Goal: Task Accomplishment & Management: Use online tool/utility

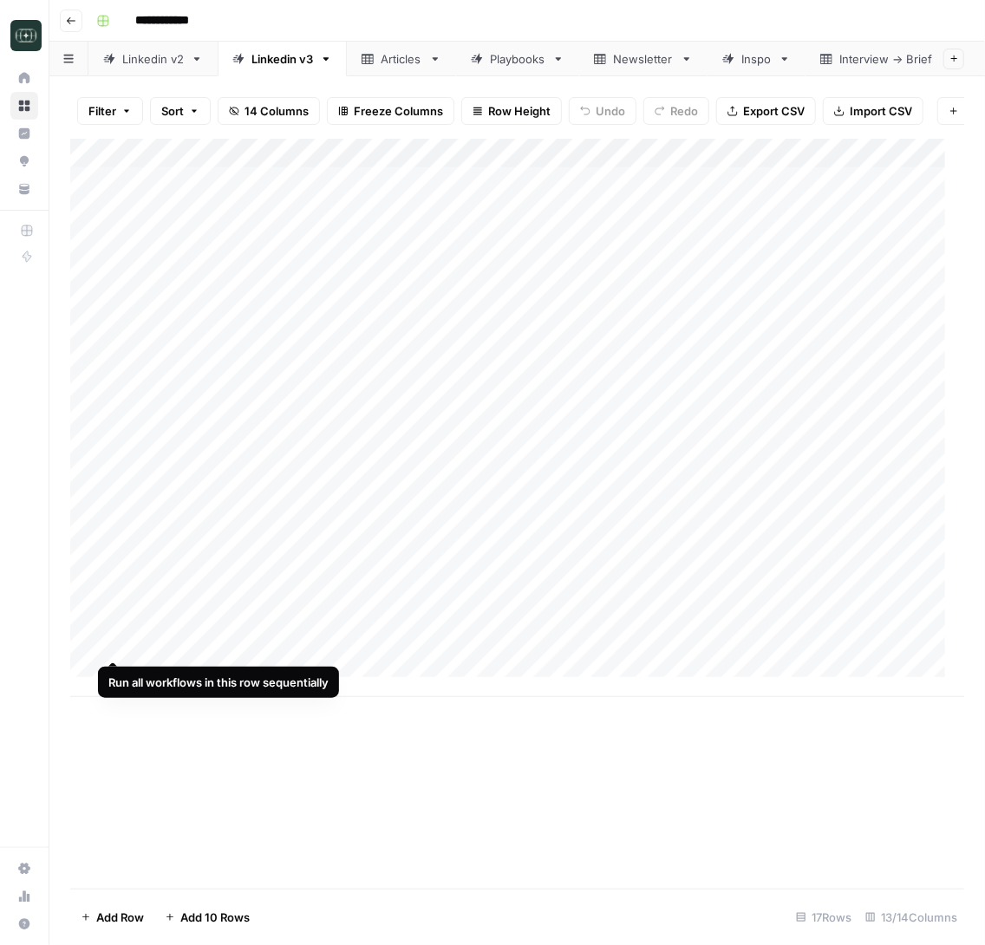
click at [103, 642] on div "Add Column" at bounding box center [517, 418] width 894 height 558
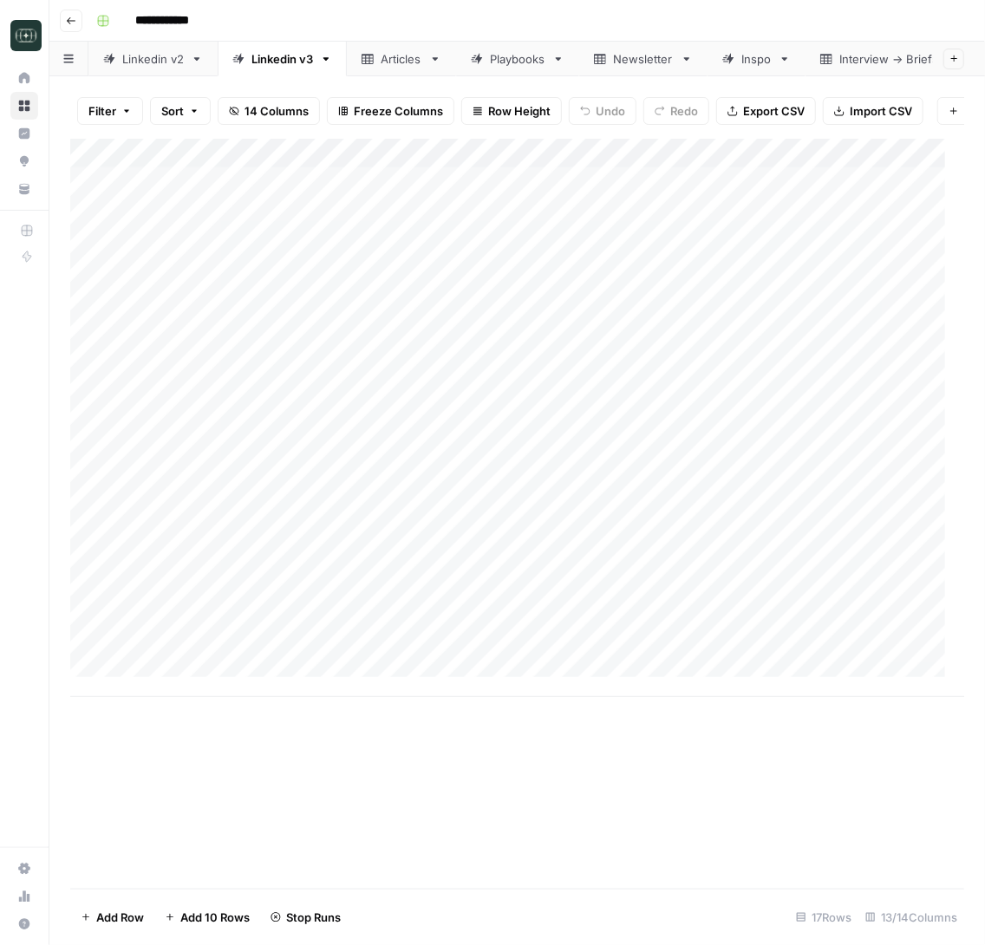
click at [95, 649] on div "Add Column" at bounding box center [517, 418] width 894 height 558
click at [129, 909] on span "Delete 1 Row" at bounding box center [115, 917] width 69 height 17
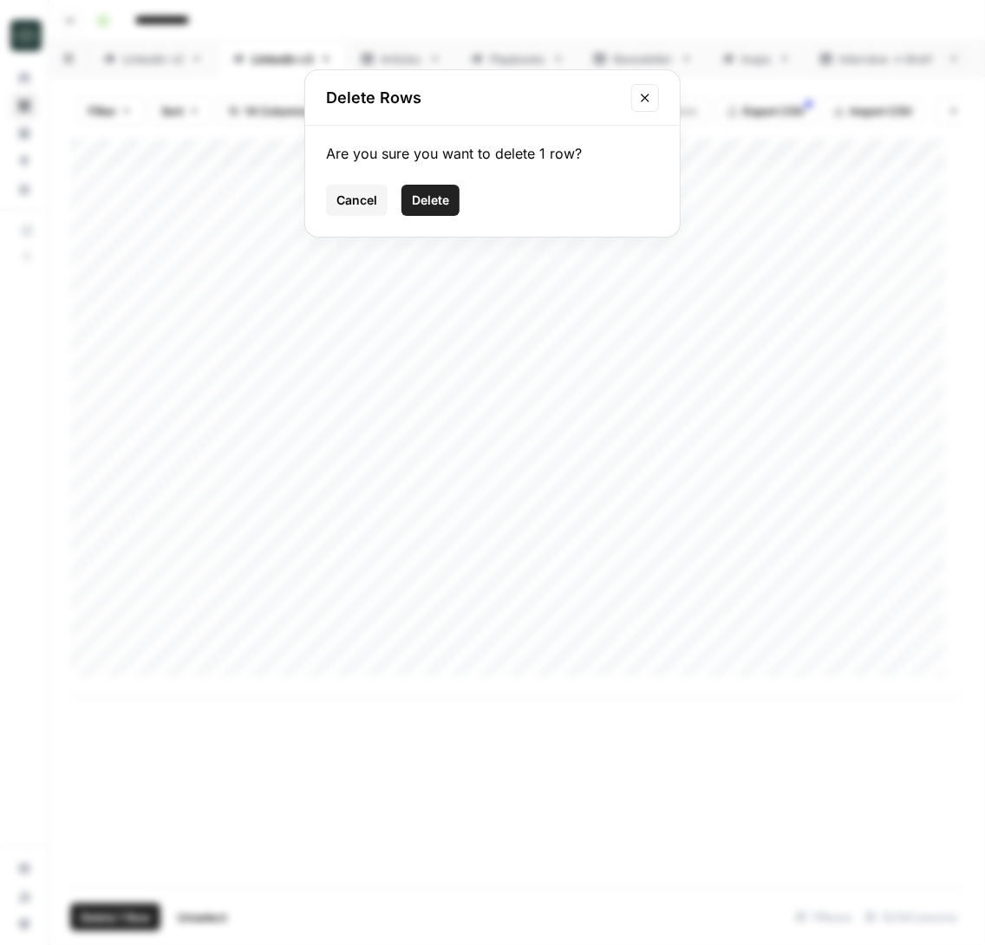
click at [454, 736] on div "Delete Rows Are you sure you want to delete 1 row? Cancel Delete" at bounding box center [492, 472] width 985 height 945
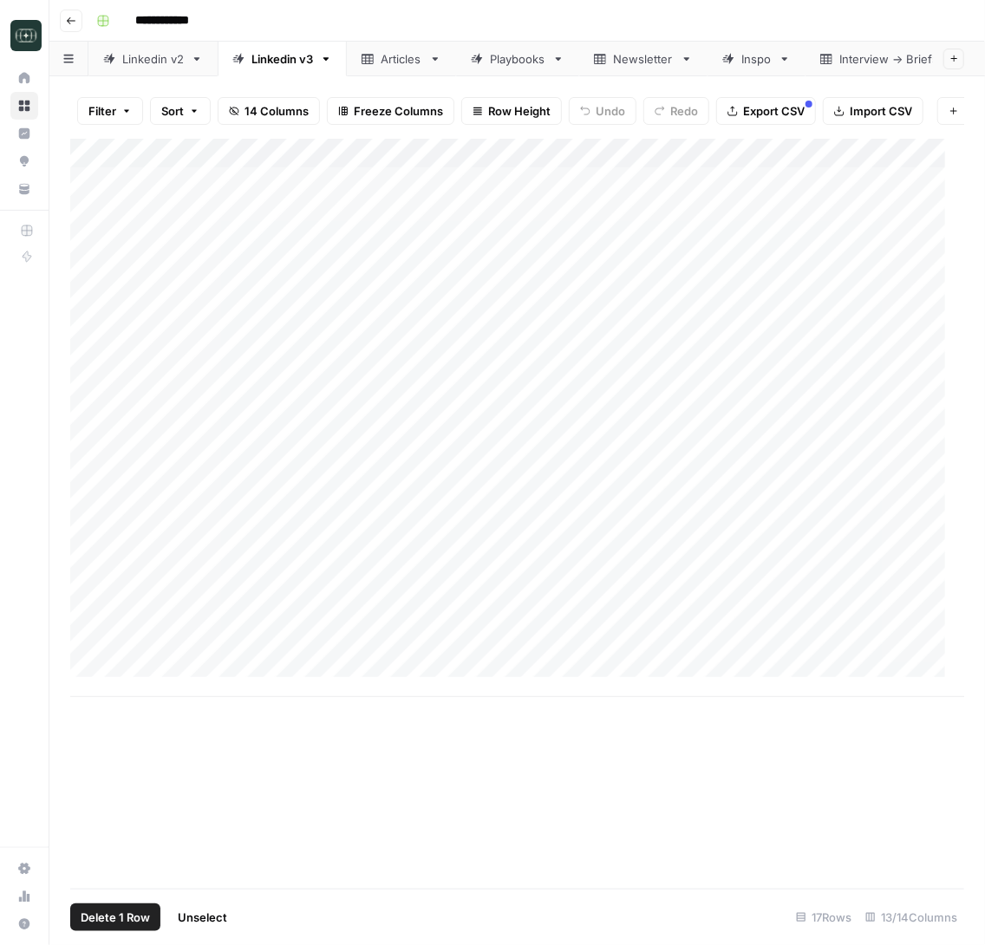
click at [115, 917] on span "Delete 1 Row" at bounding box center [115, 917] width 69 height 17
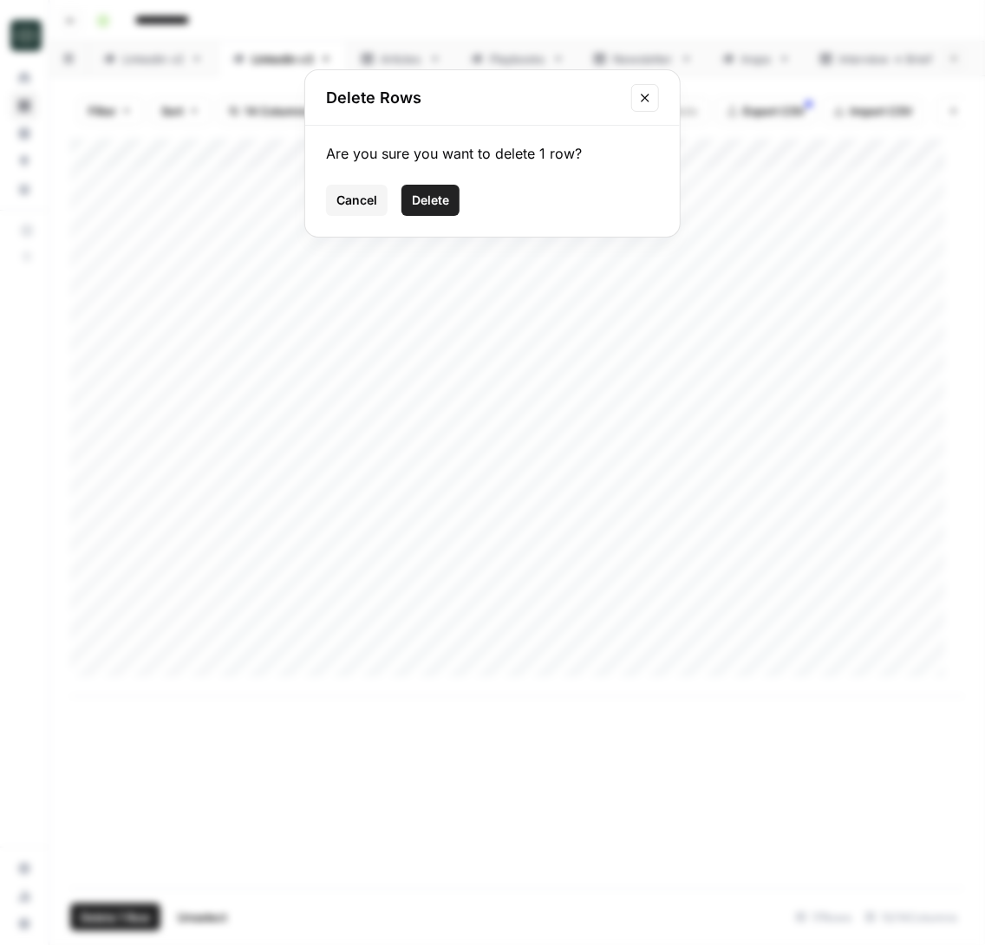
click at [425, 203] on span "Delete" at bounding box center [430, 200] width 37 height 17
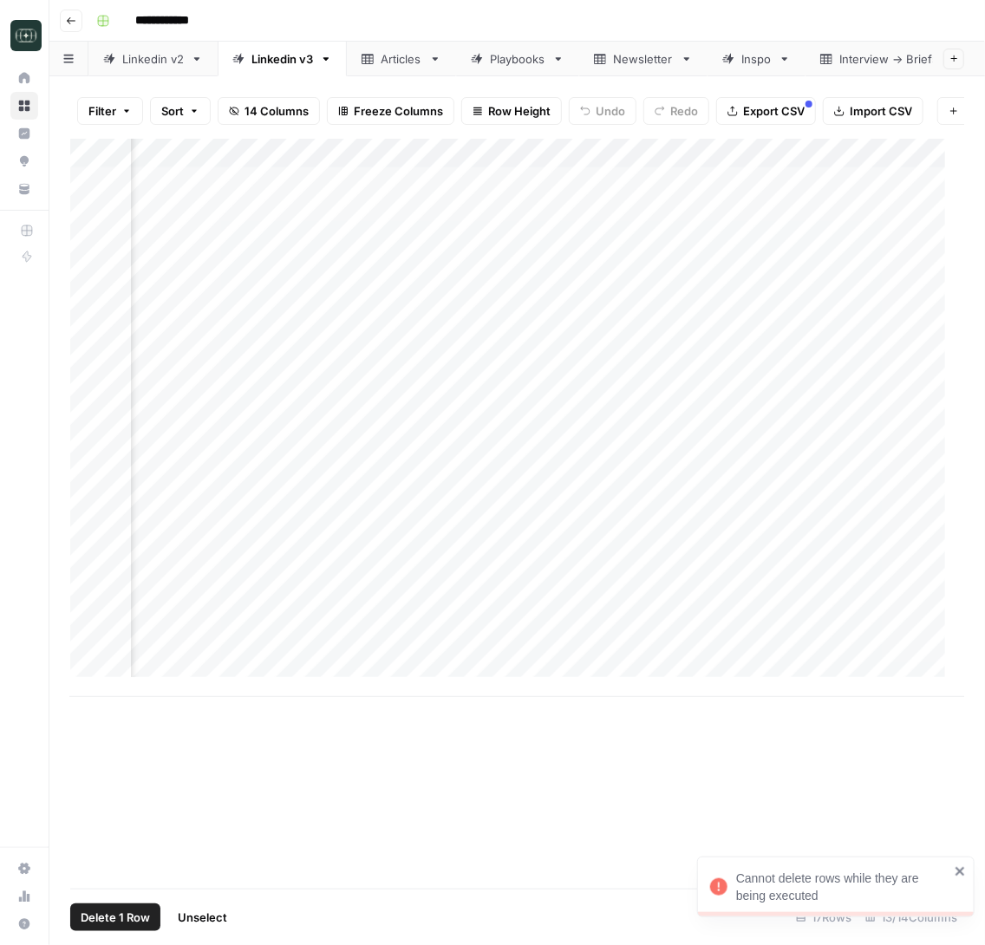
scroll to position [0, 682]
click at [534, 644] on div "Add Column" at bounding box center [517, 418] width 894 height 558
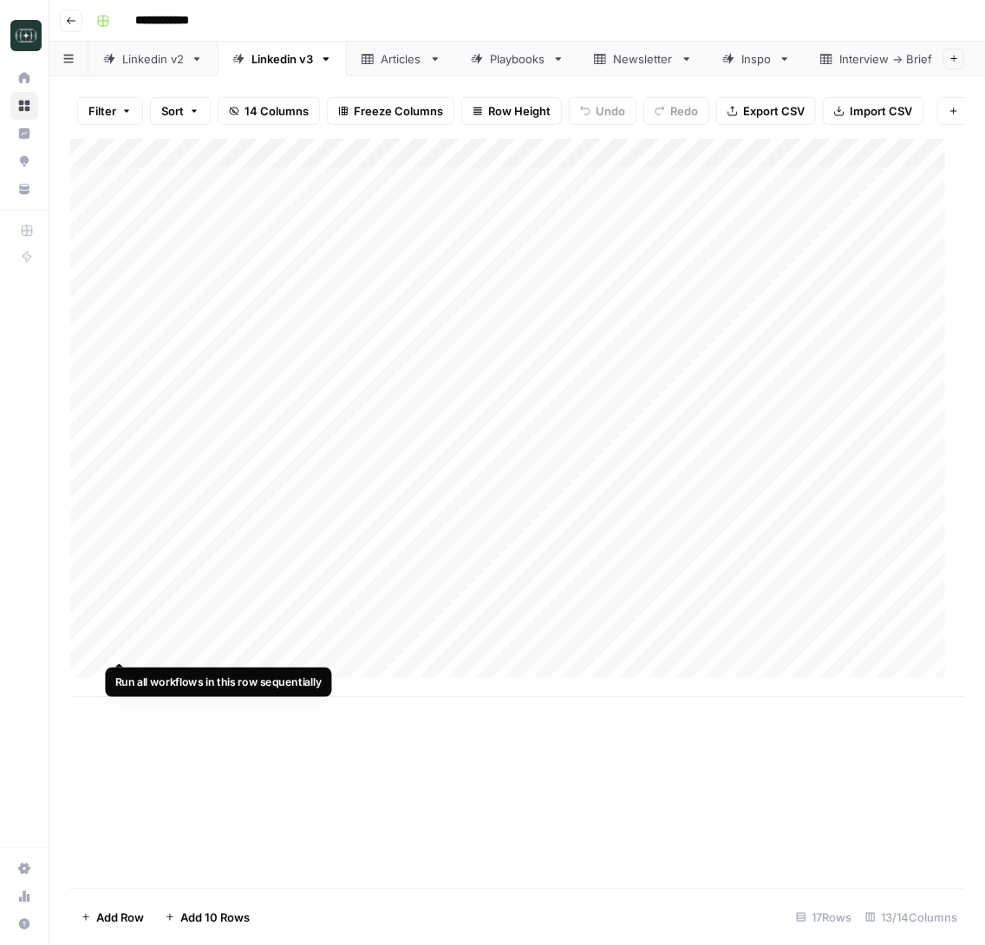
click at [118, 647] on div "Add Column" at bounding box center [517, 418] width 894 height 558
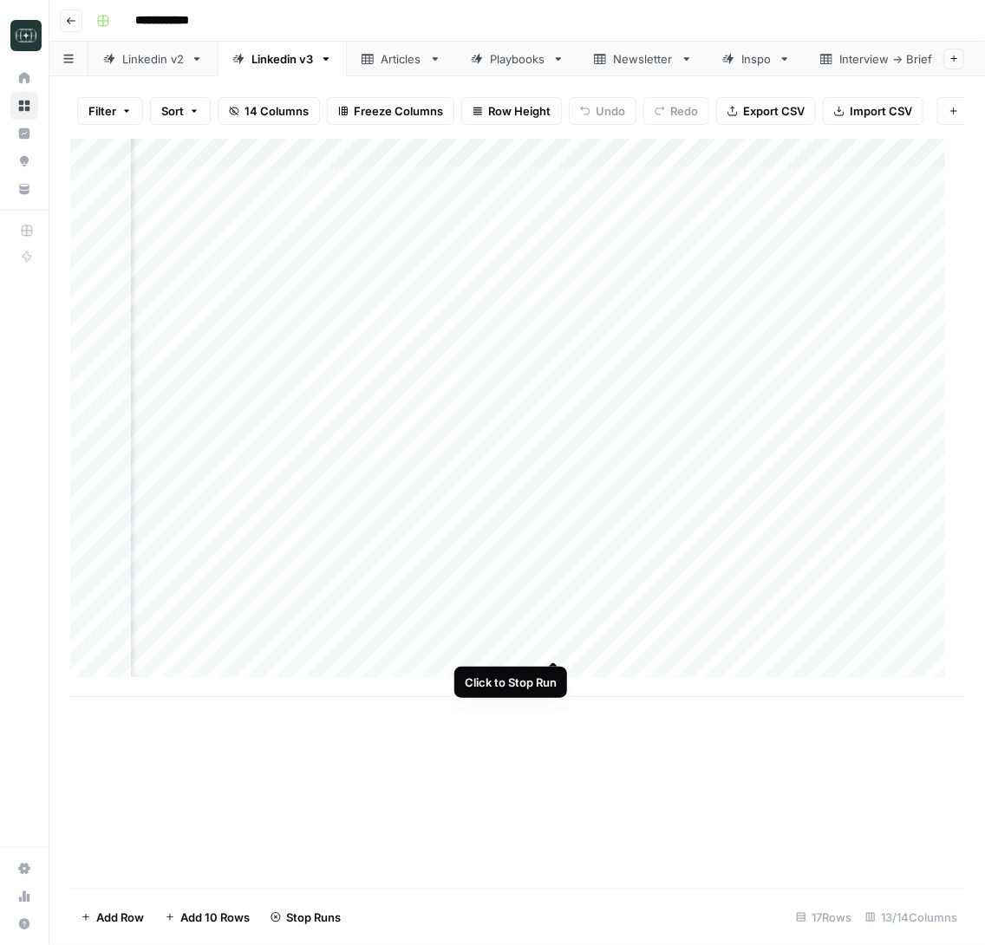
click at [551, 642] on div "Add Column" at bounding box center [517, 418] width 894 height 558
click at [95, 650] on div "Add Column" at bounding box center [517, 418] width 894 height 558
click at [126, 931] on button "Delete 1 Row" at bounding box center [115, 918] width 90 height 28
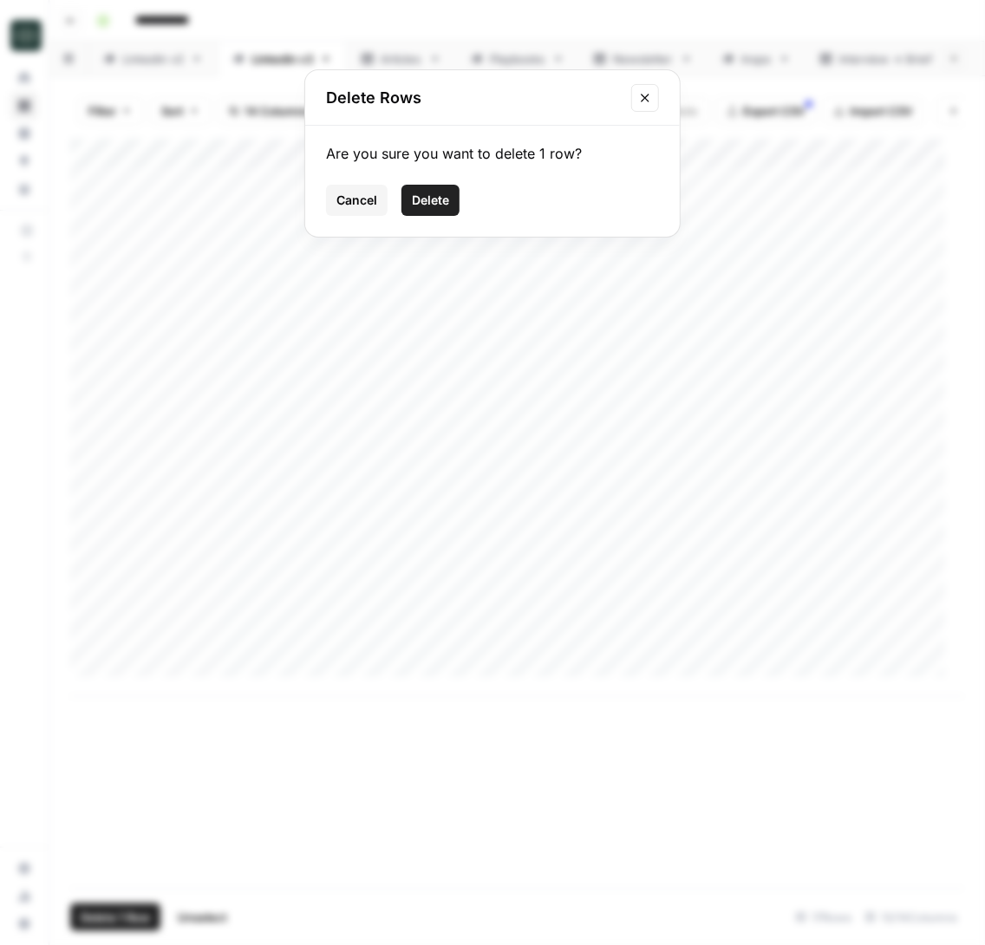
click at [434, 213] on button "Delete" at bounding box center [430, 200] width 58 height 31
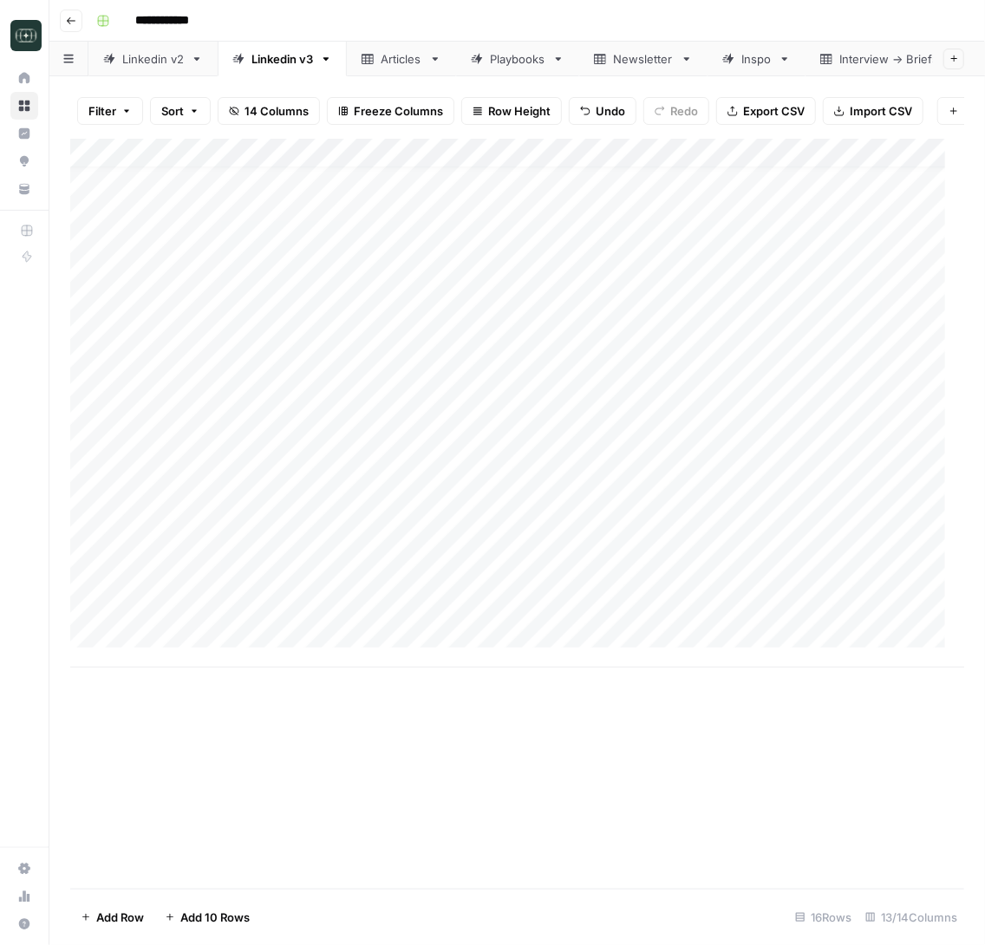
scroll to position [18, 0]
click at [183, 593] on div "Add Column" at bounding box center [517, 403] width 894 height 529
click at [376, 588] on div "Add Column" at bounding box center [517, 403] width 894 height 529
click at [376, 588] on body "**********" at bounding box center [492, 472] width 985 height 945
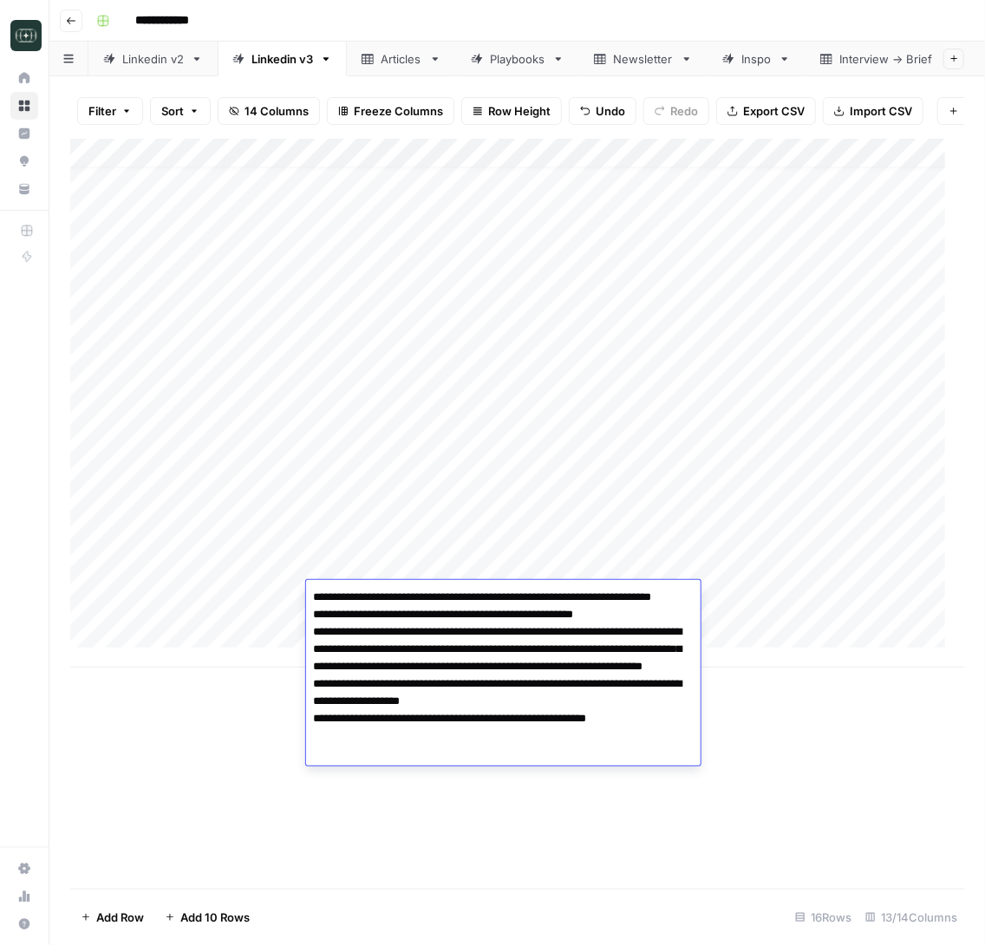
drag, startPoint x: 392, startPoint y: 594, endPoint x: 251, endPoint y: 591, distance: 141.4
click at [251, 591] on body "**********" at bounding box center [492, 472] width 985 height 945
click at [673, 593] on textarea "**********" at bounding box center [503, 666] width 395 height 163
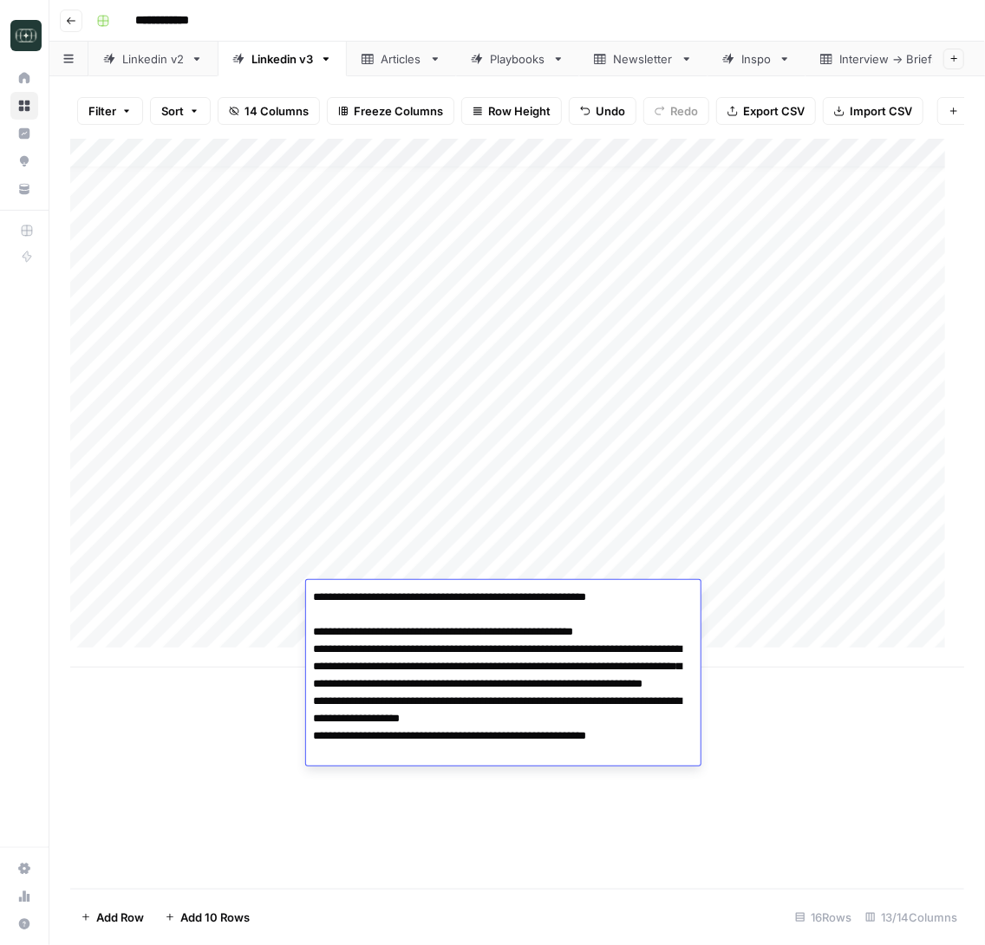
drag, startPoint x: 341, startPoint y: 630, endPoint x: 238, endPoint y: 630, distance: 102.3
click at [238, 630] on body "**********" at bounding box center [492, 472] width 985 height 945
click at [632, 620] on textarea "**********" at bounding box center [503, 675] width 395 height 180
click at [636, 629] on textarea "**********" at bounding box center [503, 675] width 395 height 180
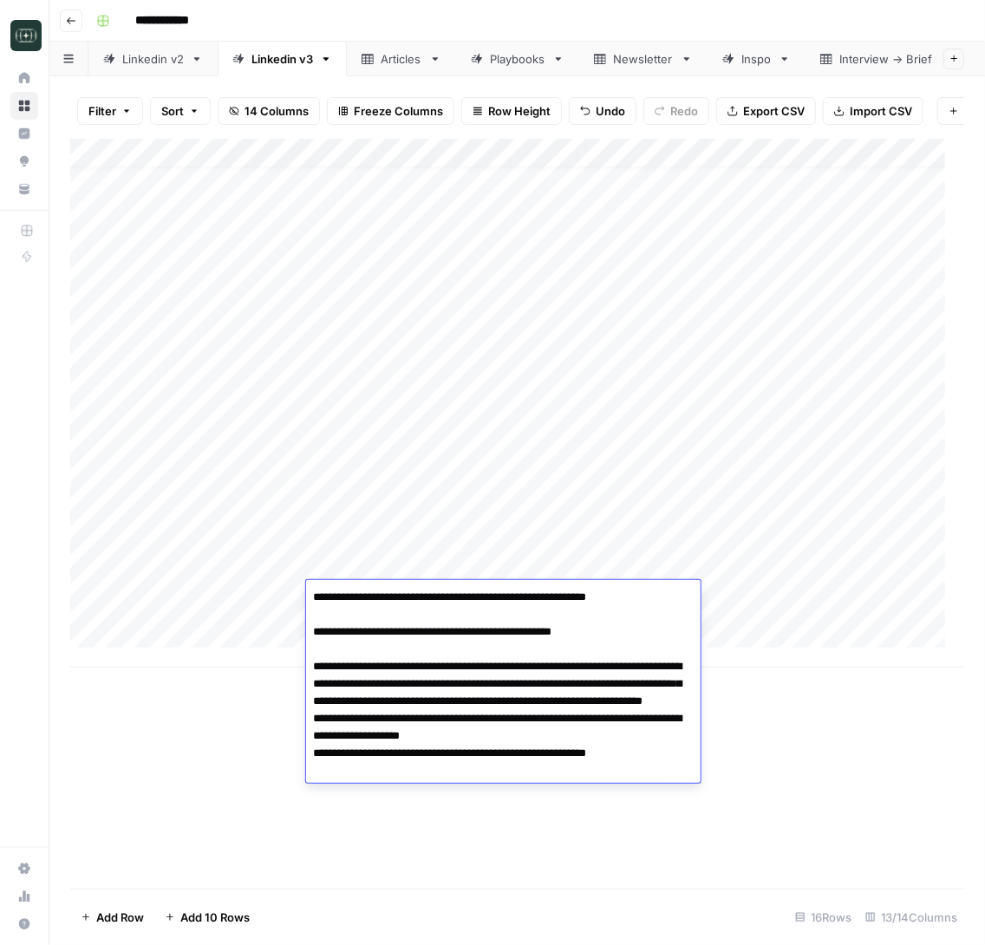
drag, startPoint x: 336, startPoint y: 663, endPoint x: 274, endPoint y: 663, distance: 62.4
click at [274, 663] on body "**********" at bounding box center [492, 472] width 985 height 945
type textarea "**********"
click at [474, 624] on textarea "**********" at bounding box center [503, 684] width 395 height 198
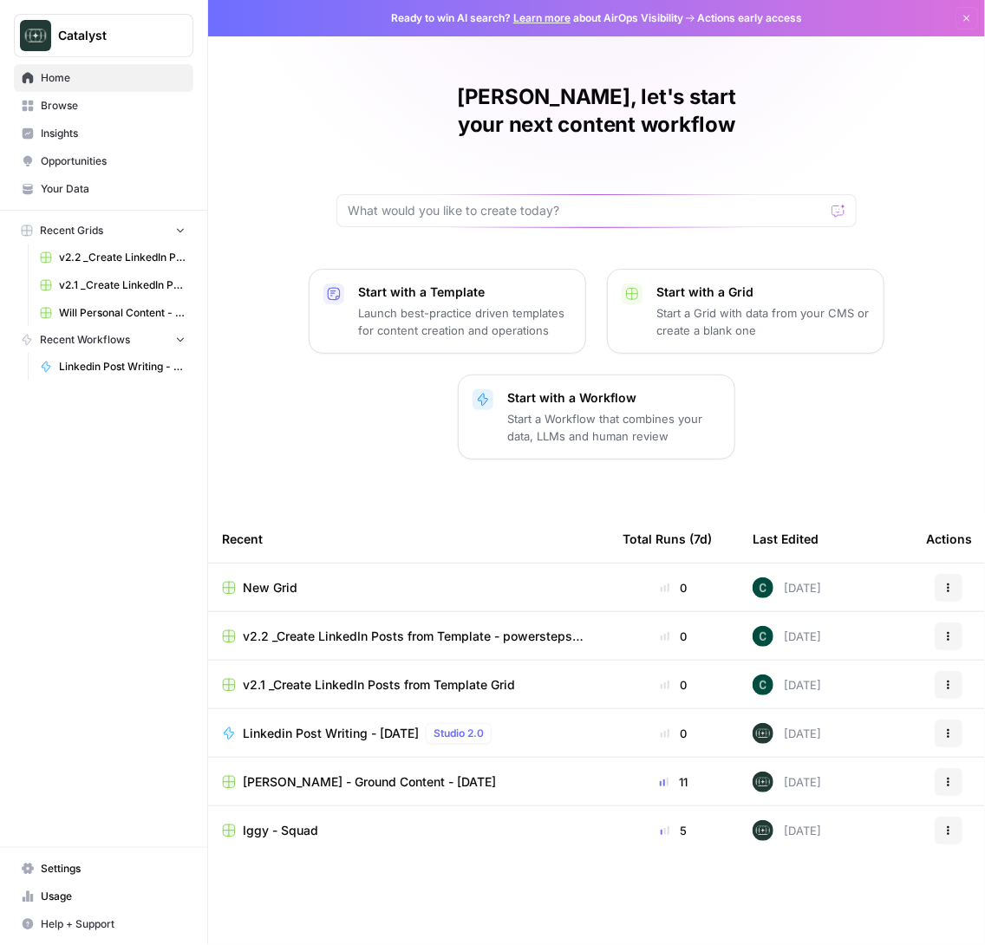
click at [59, 193] on span "Your Data" at bounding box center [113, 189] width 145 height 16
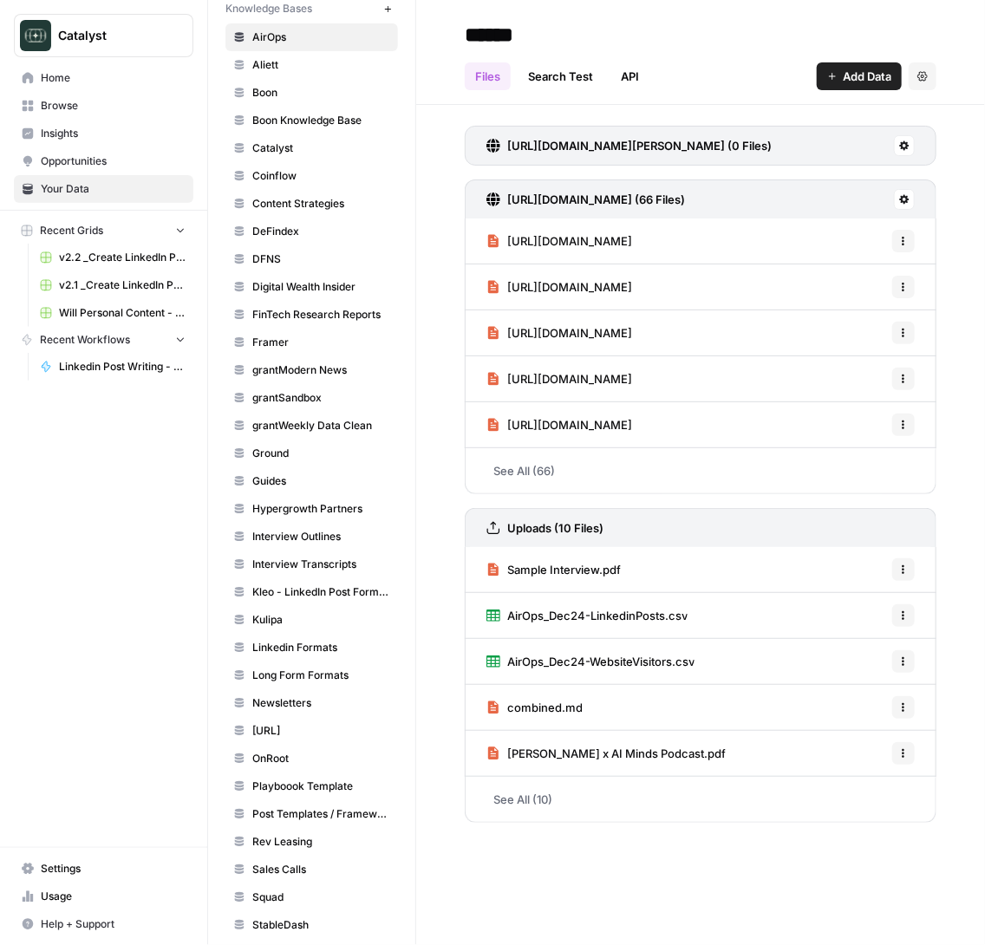
scroll to position [755, 0]
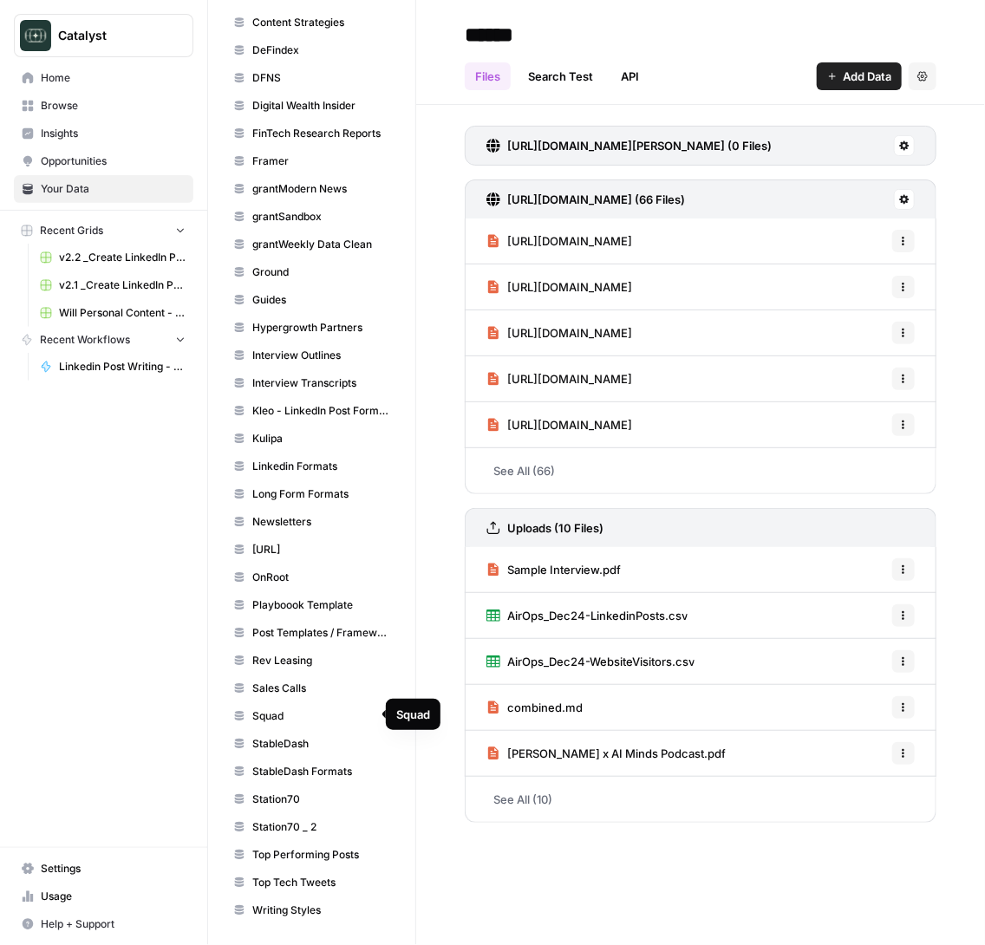
click at [278, 708] on span "Squad" at bounding box center [321, 716] width 138 height 16
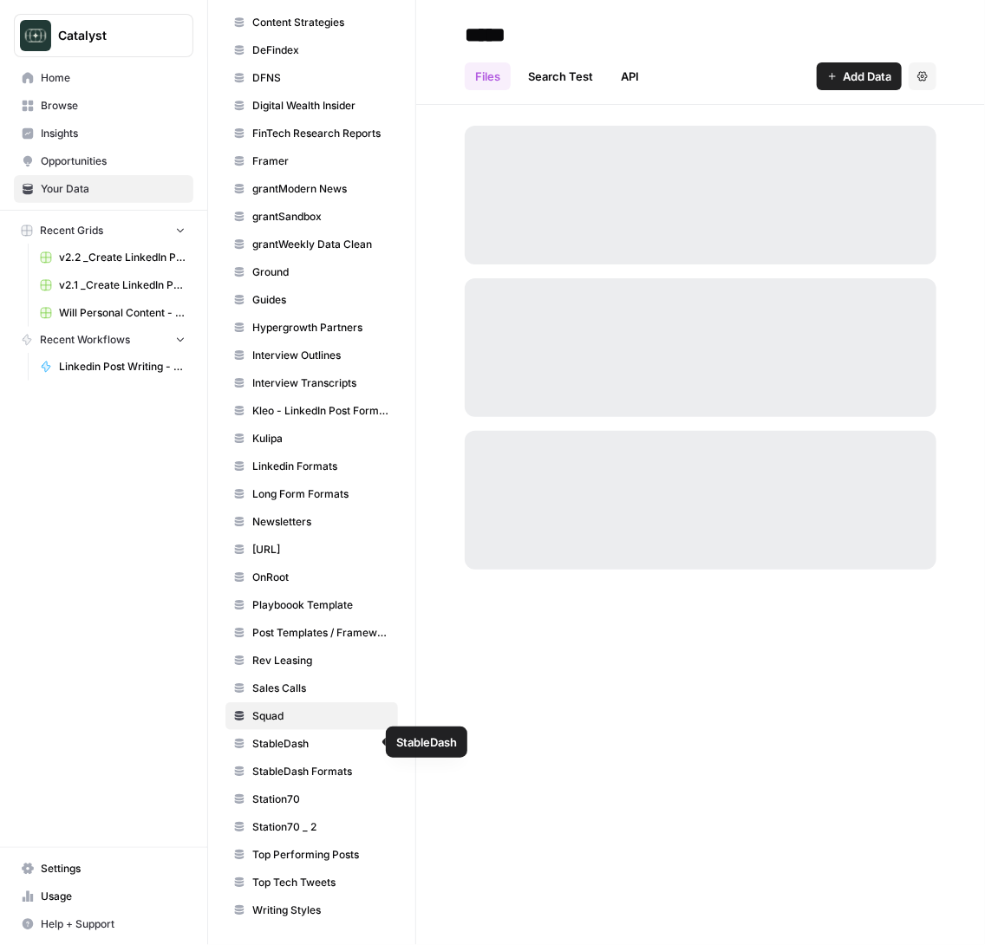
click at [287, 736] on span "StableDash" at bounding box center [321, 744] width 138 height 16
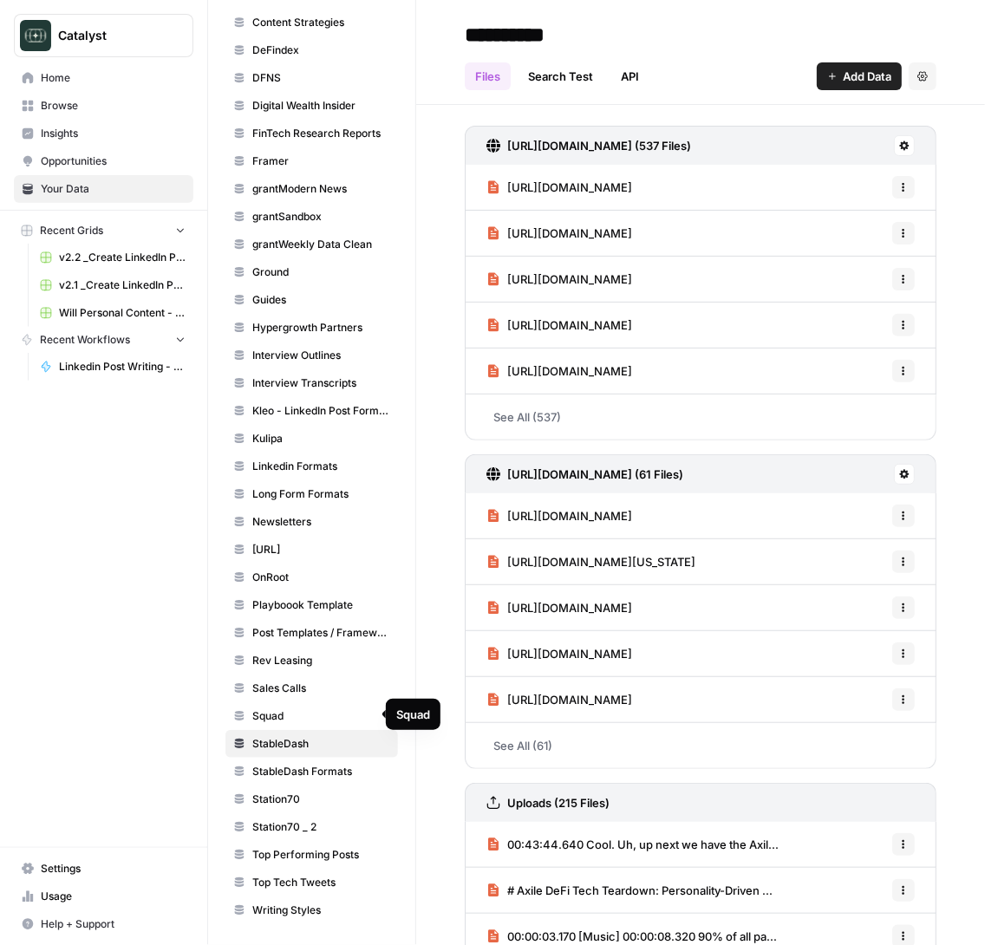
click at [282, 723] on link "Squad" at bounding box center [311, 716] width 173 height 28
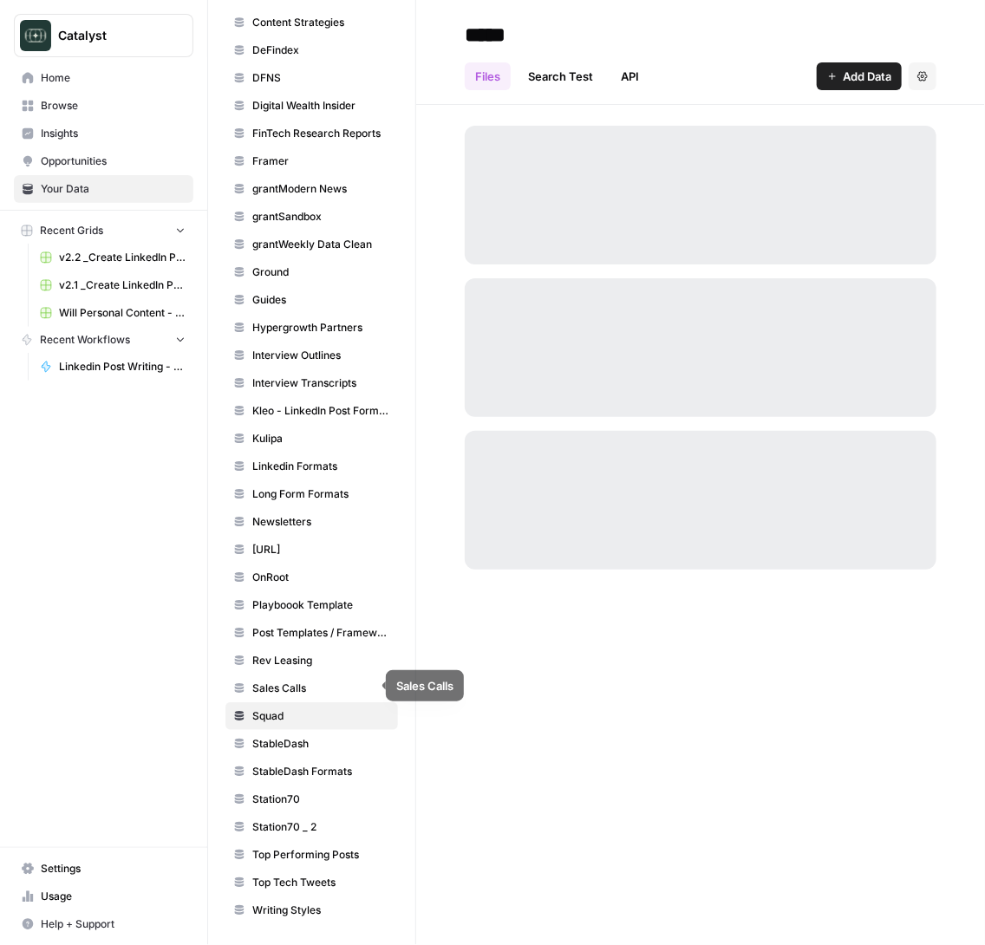
click at [277, 693] on span "Sales Calls" at bounding box center [321, 689] width 138 height 16
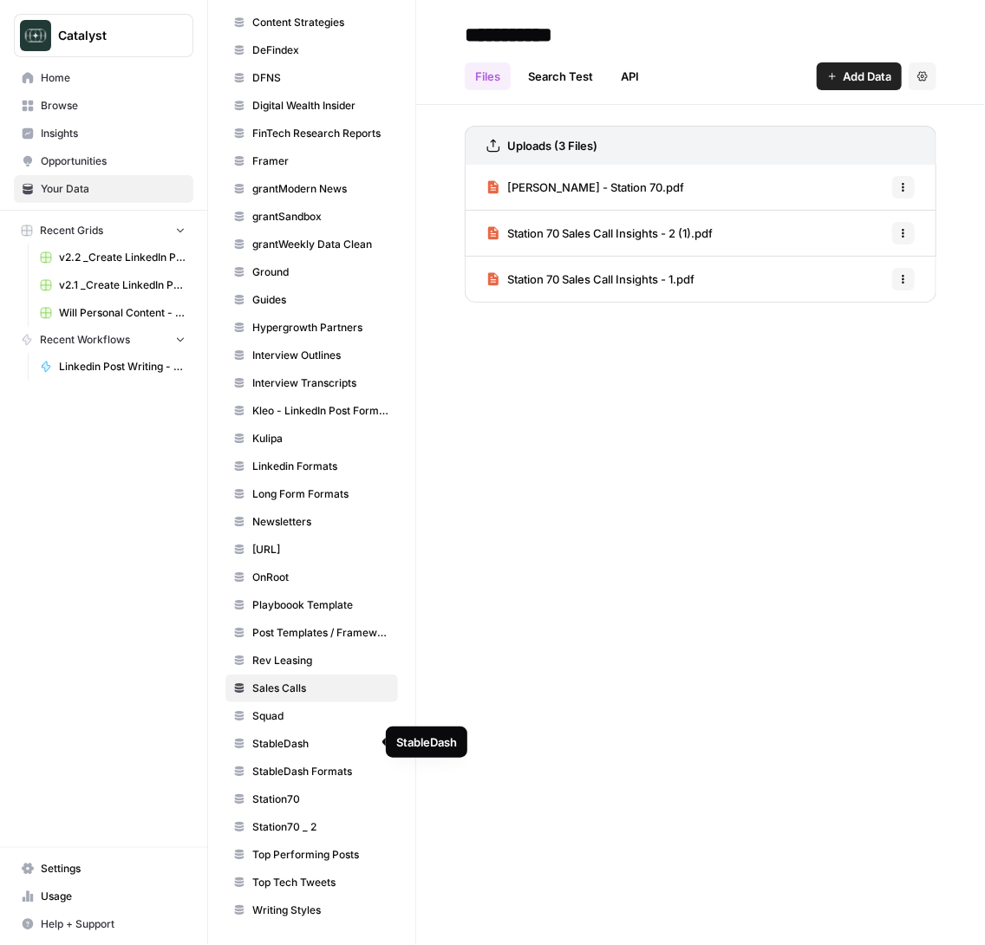
click at [270, 708] on span "Squad" at bounding box center [321, 716] width 138 height 16
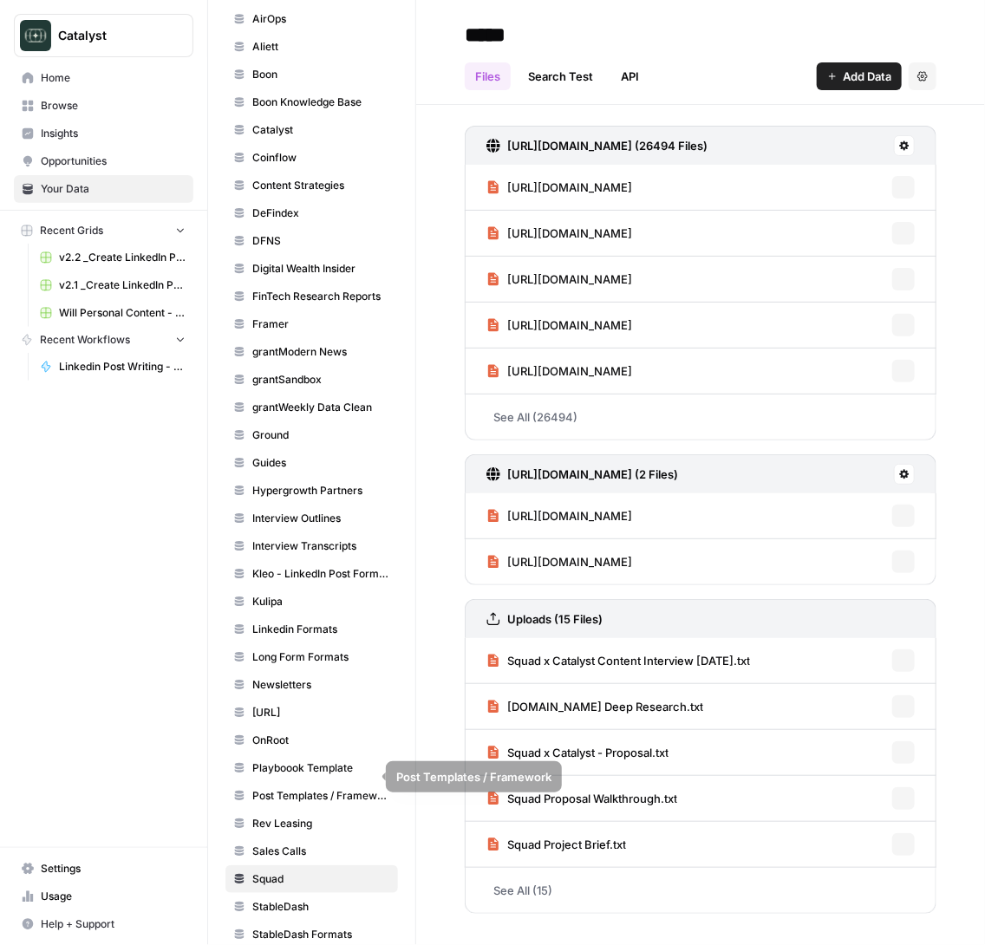
scroll to position [755, 0]
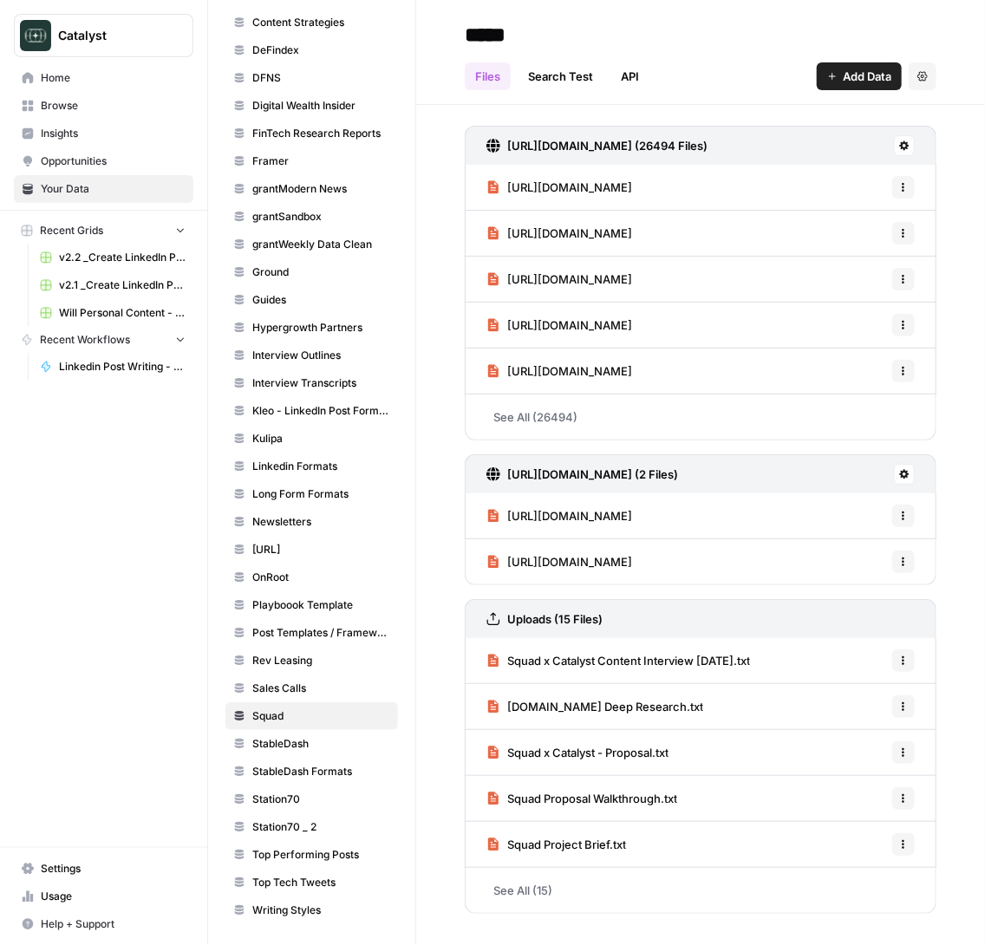
click at [534, 890] on link "See All (15)" at bounding box center [701, 890] width 472 height 45
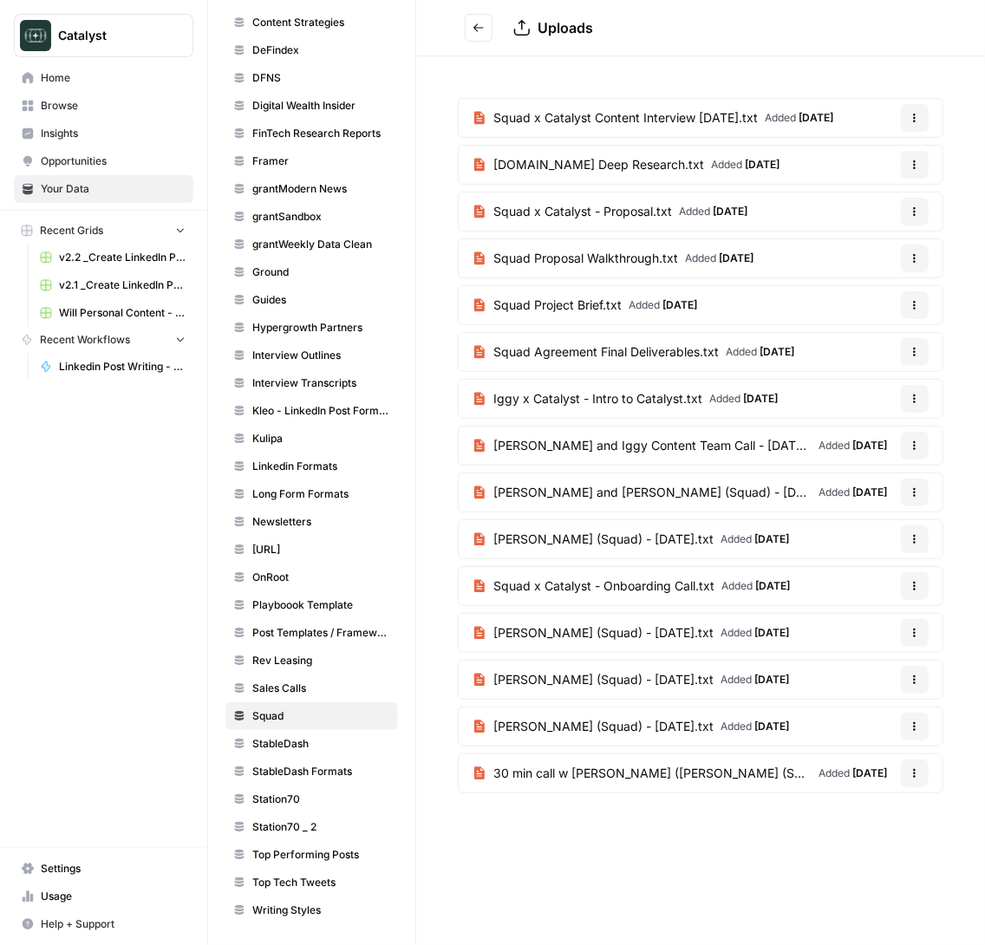
click at [644, 121] on span "Squad x Catalyst Content Interview 9.4.25.txt" at bounding box center [625, 117] width 264 height 17
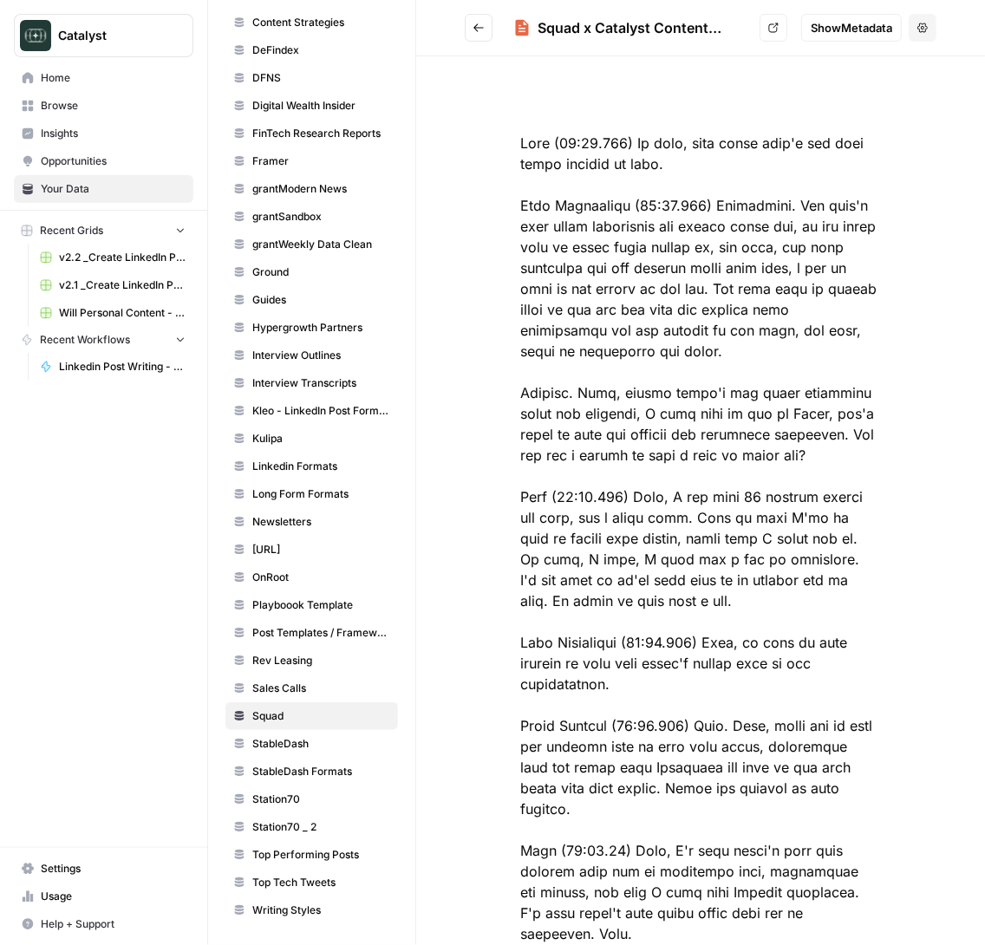
click at [480, 23] on icon "Go back" at bounding box center [479, 28] width 12 height 12
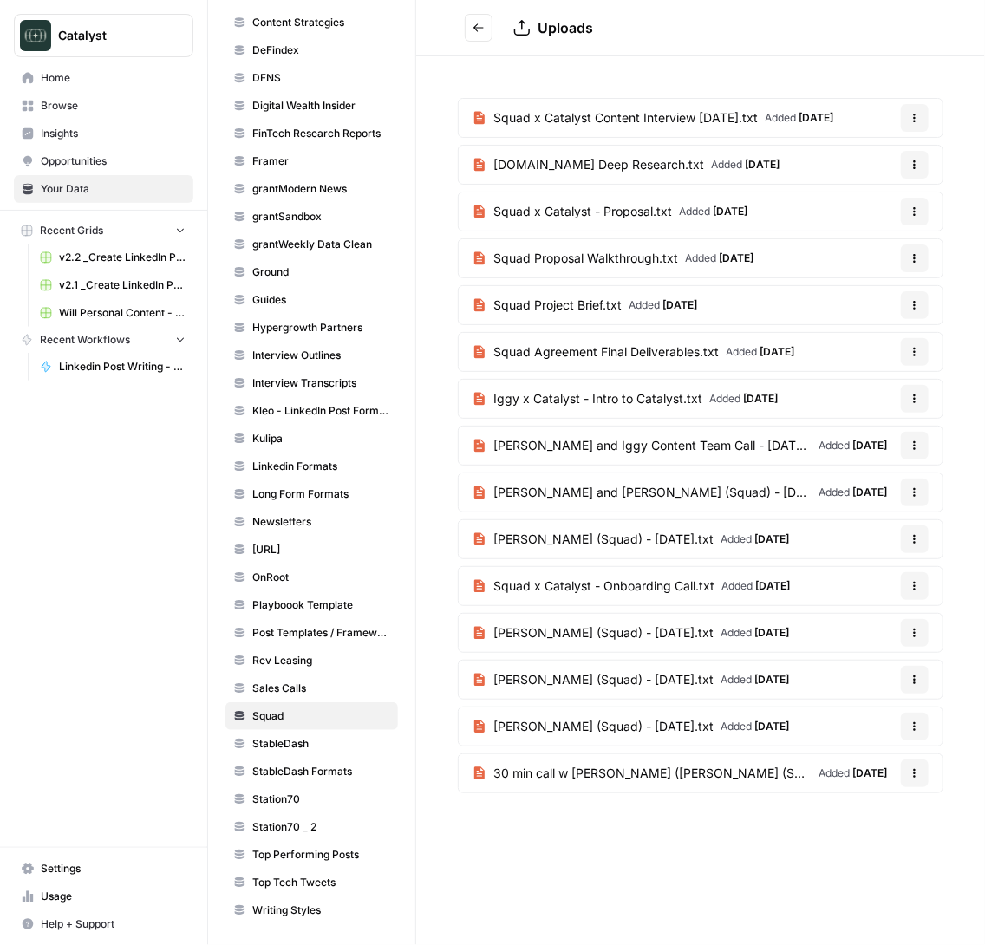
click at [518, 17] on div "Uploads" at bounding box center [721, 27] width 416 height 21
click at [480, 25] on icon "Go back" at bounding box center [479, 28] width 12 height 12
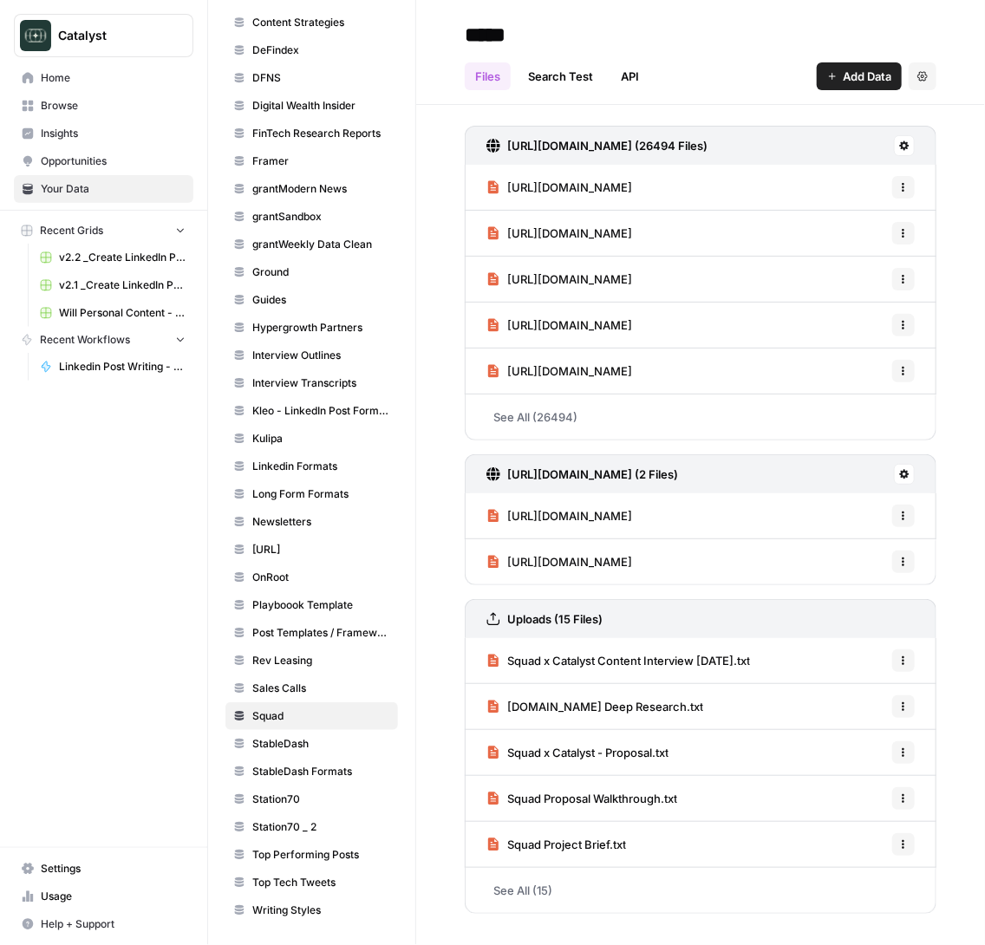
click at [831, 84] on button "Add Data" at bounding box center [859, 76] width 85 height 28
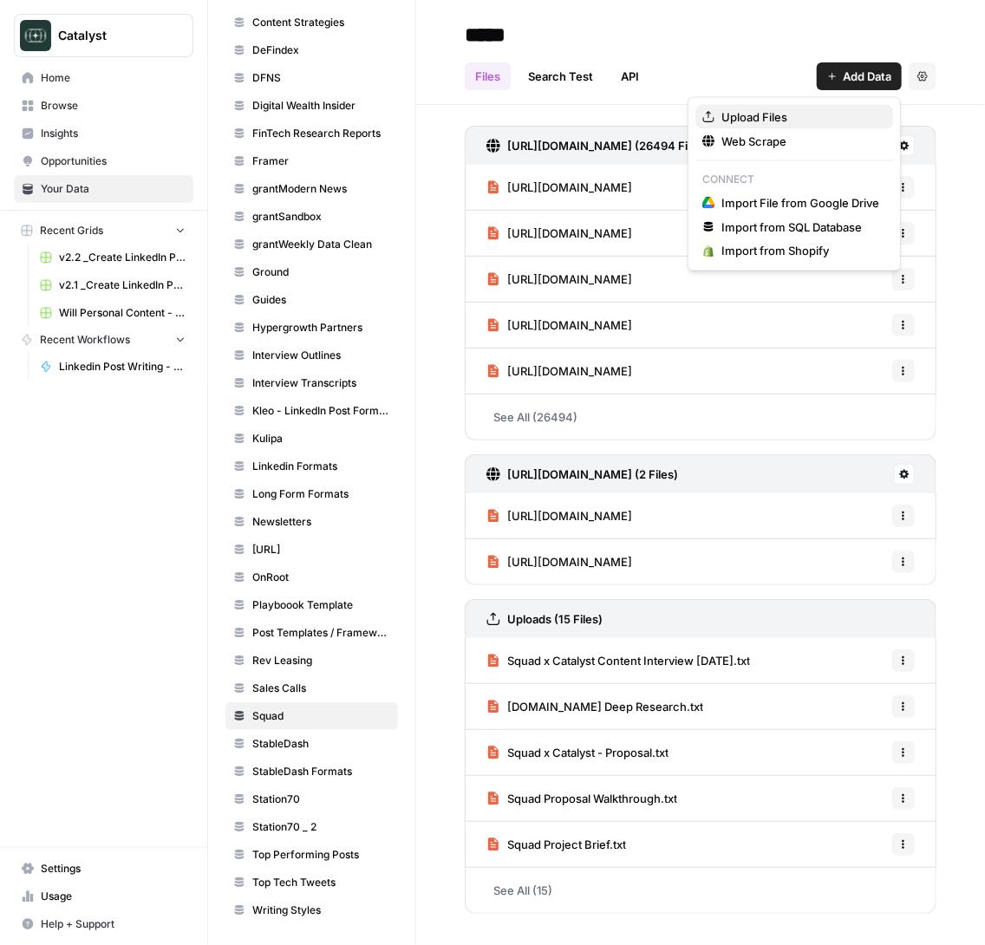
click at [766, 115] on span "Upload Files" at bounding box center [800, 116] width 158 height 17
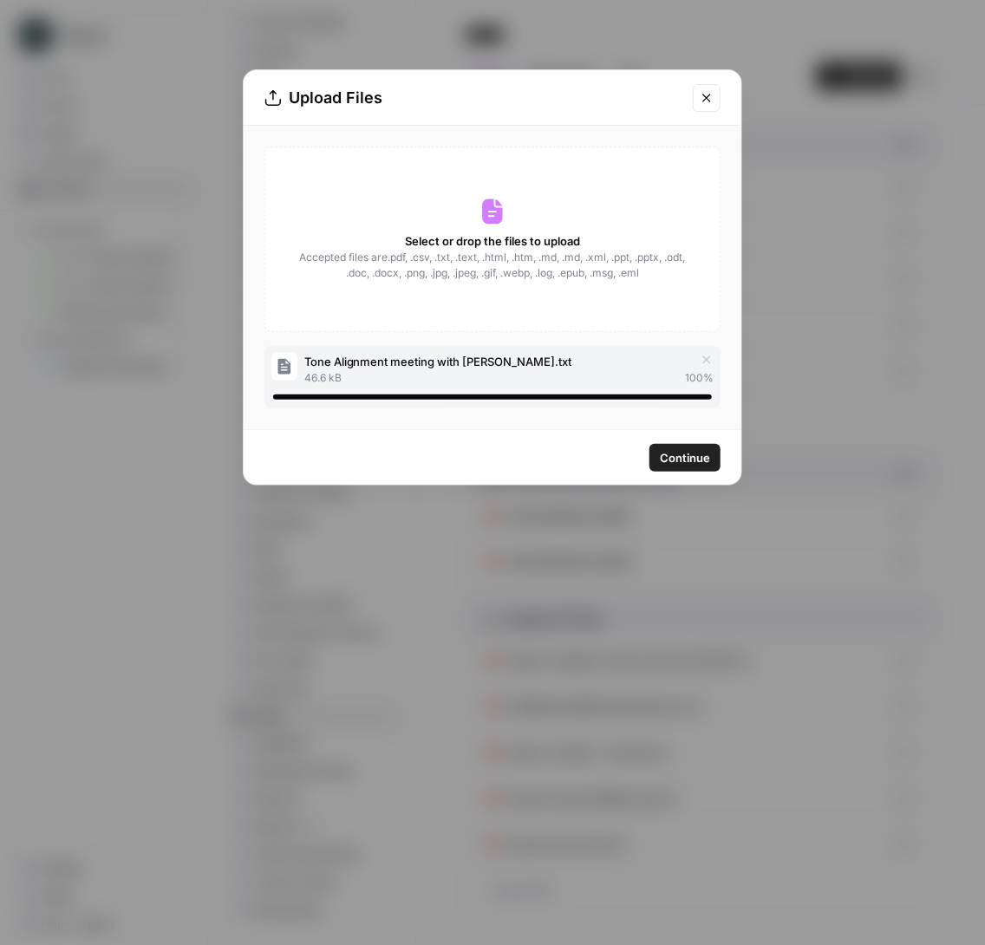
click at [682, 464] on span "Continue" at bounding box center [685, 457] width 50 height 17
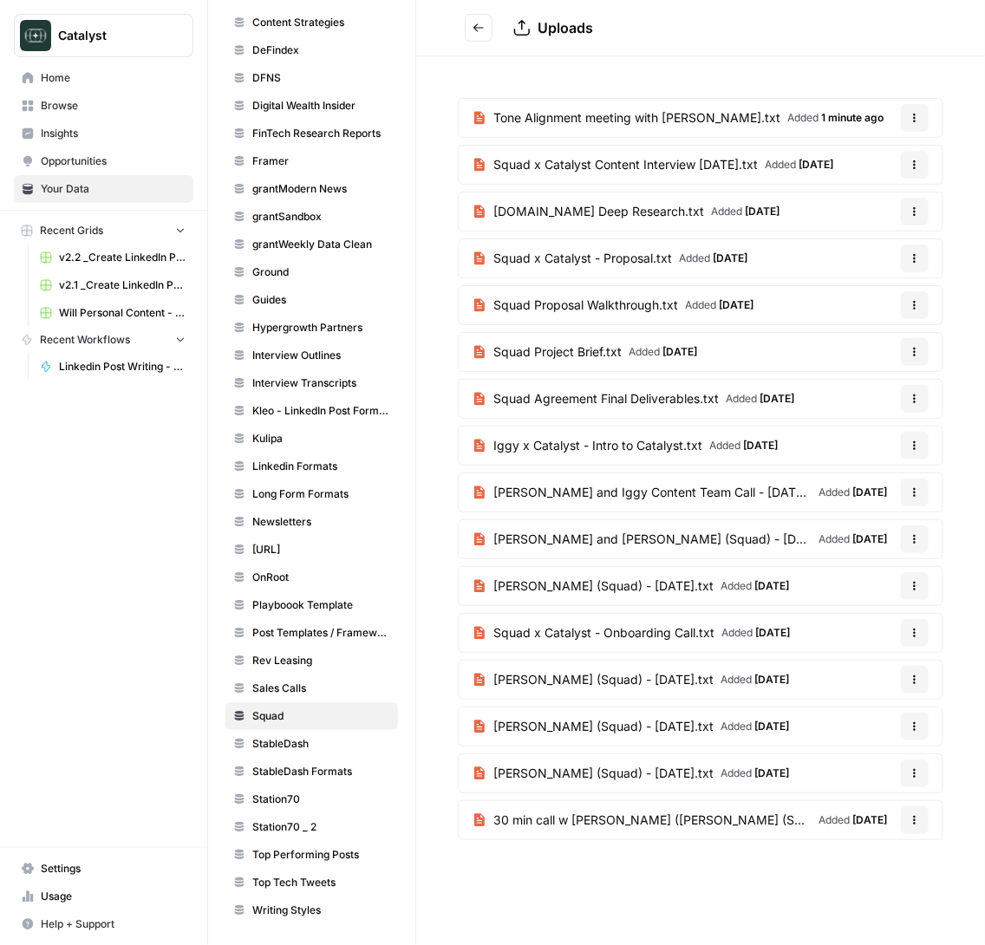
click at [480, 22] on icon "Go back" at bounding box center [479, 28] width 12 height 12
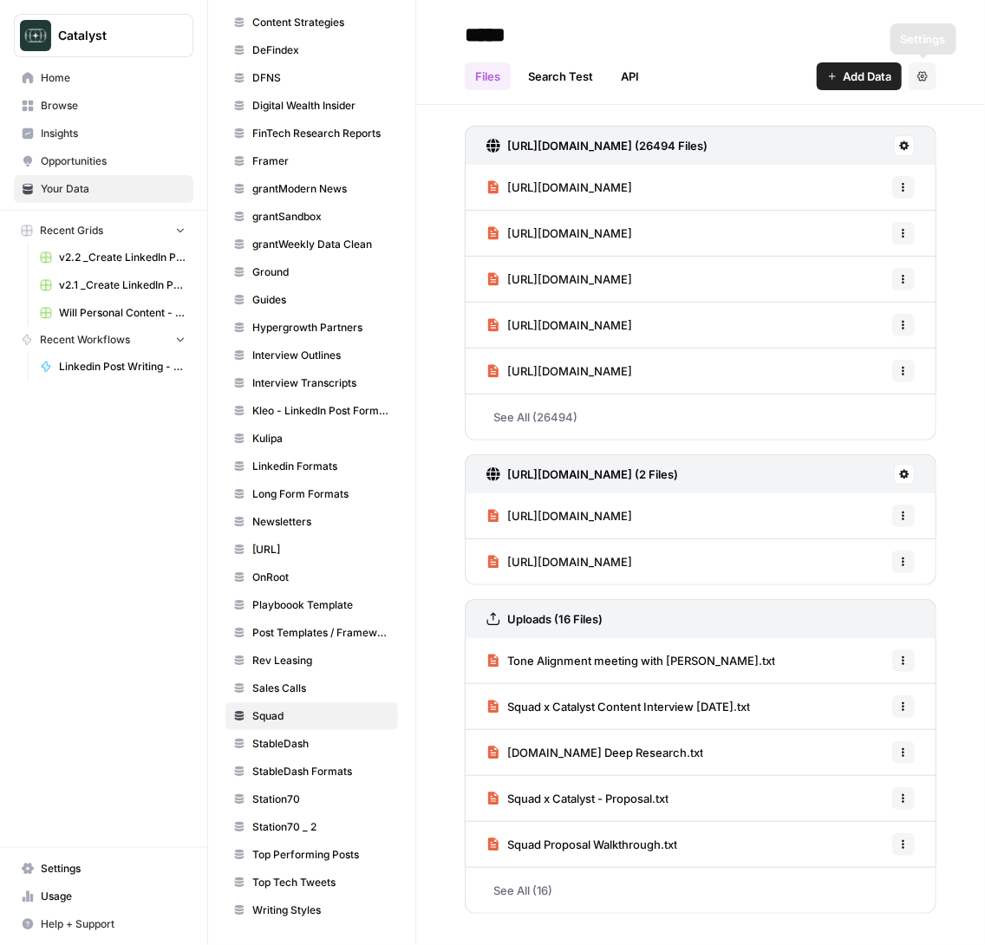
click at [859, 72] on span "Add Data" at bounding box center [867, 76] width 49 height 17
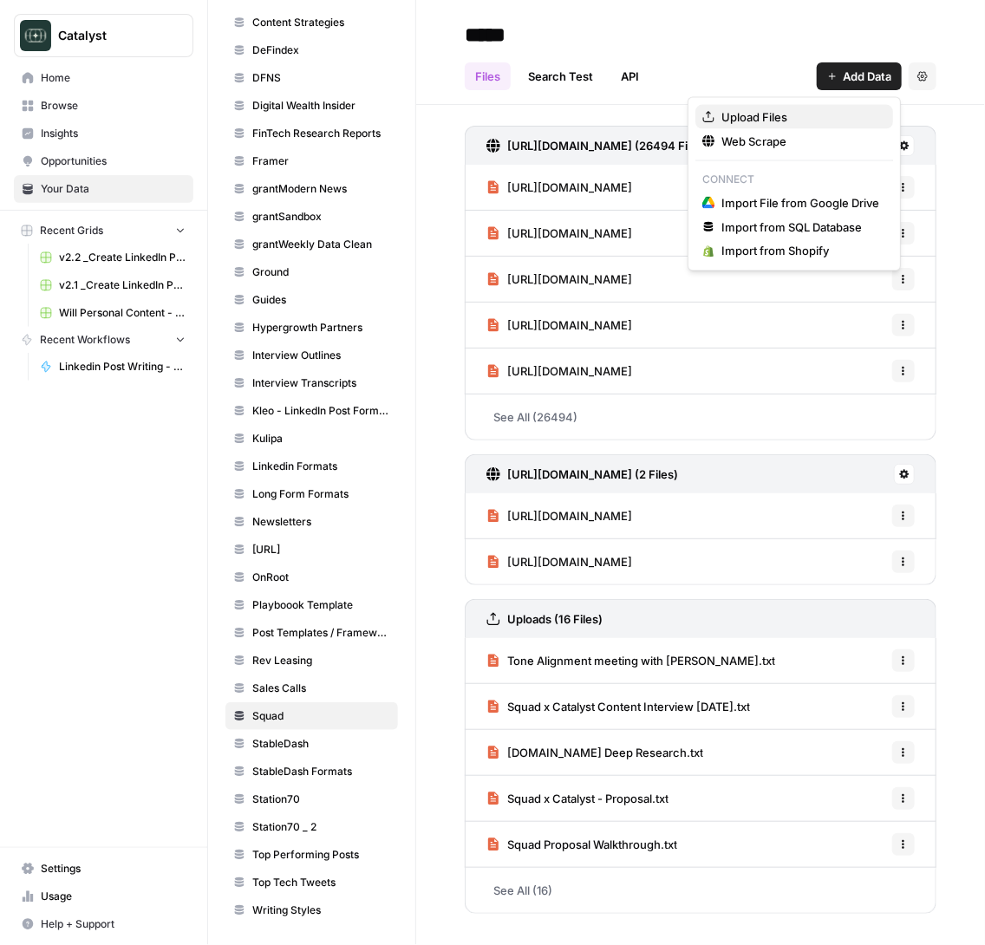
click at [761, 106] on button "Upload Files" at bounding box center [794, 117] width 198 height 24
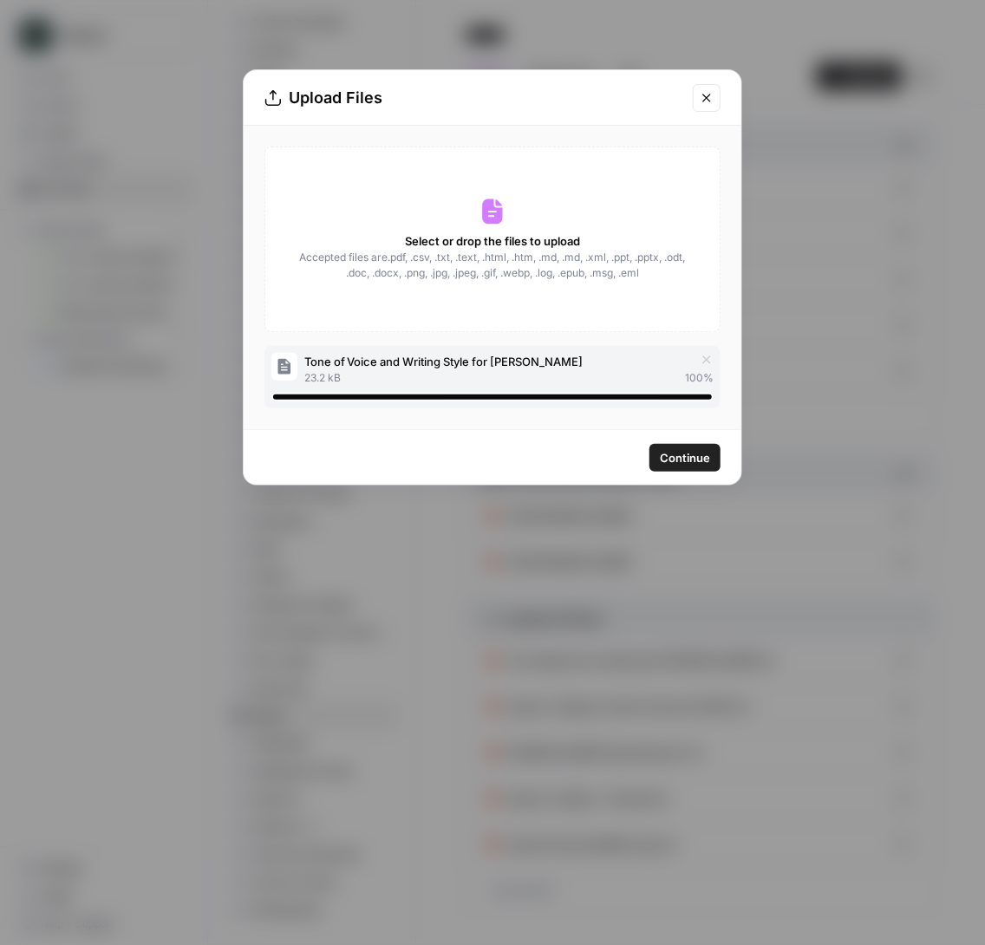
click at [689, 458] on span "Continue" at bounding box center [685, 457] width 50 height 17
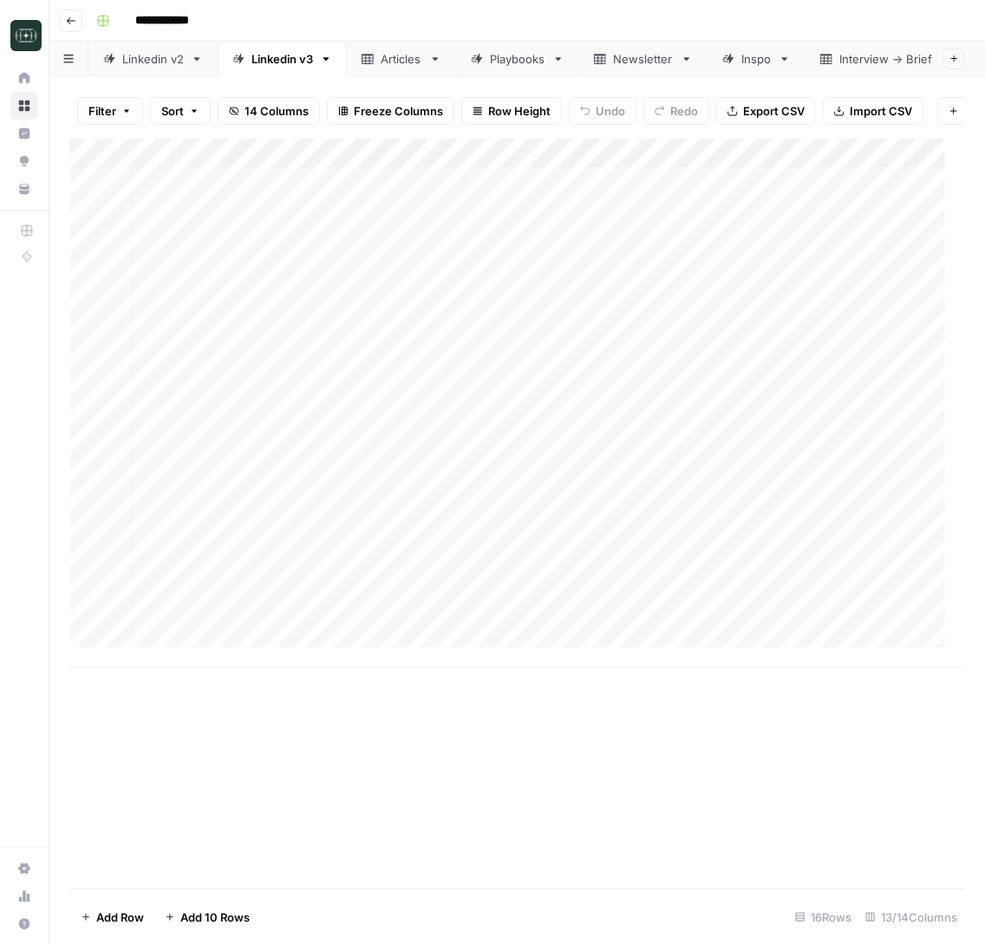
scroll to position [19, 10]
click at [236, 595] on div "Add Column" at bounding box center [517, 403] width 894 height 529
click at [377, 591] on div "Add Column" at bounding box center [517, 403] width 894 height 529
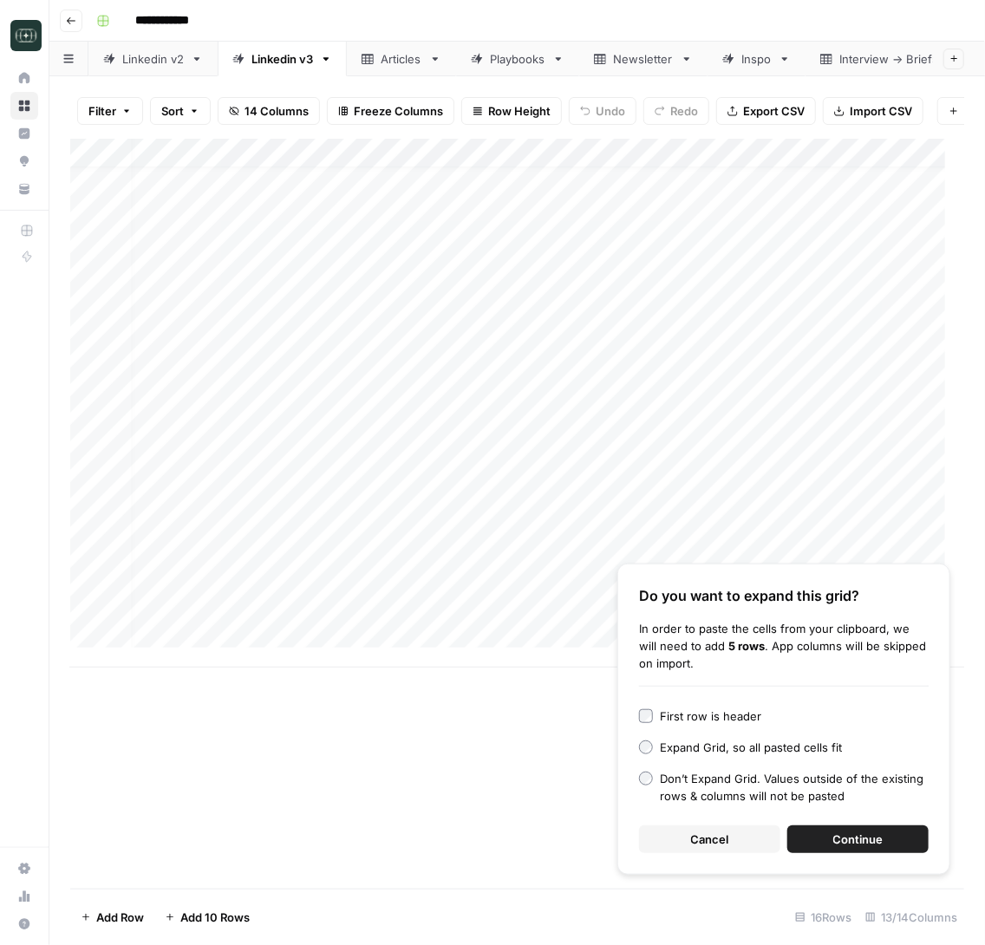
click at [717, 834] on span "Cancel" at bounding box center [710, 839] width 38 height 17
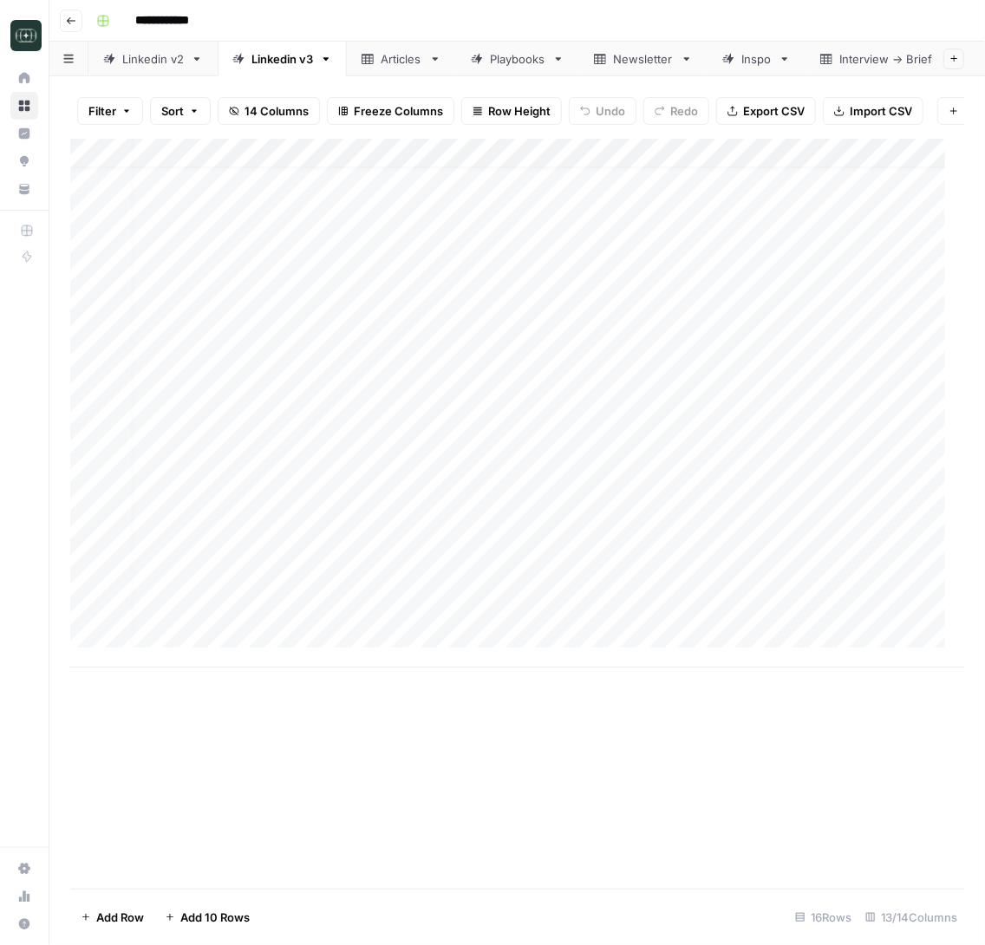
click at [422, 578] on div "Add Column" at bounding box center [517, 403] width 894 height 529
click at [389, 582] on div "Add Column" at bounding box center [517, 403] width 894 height 529
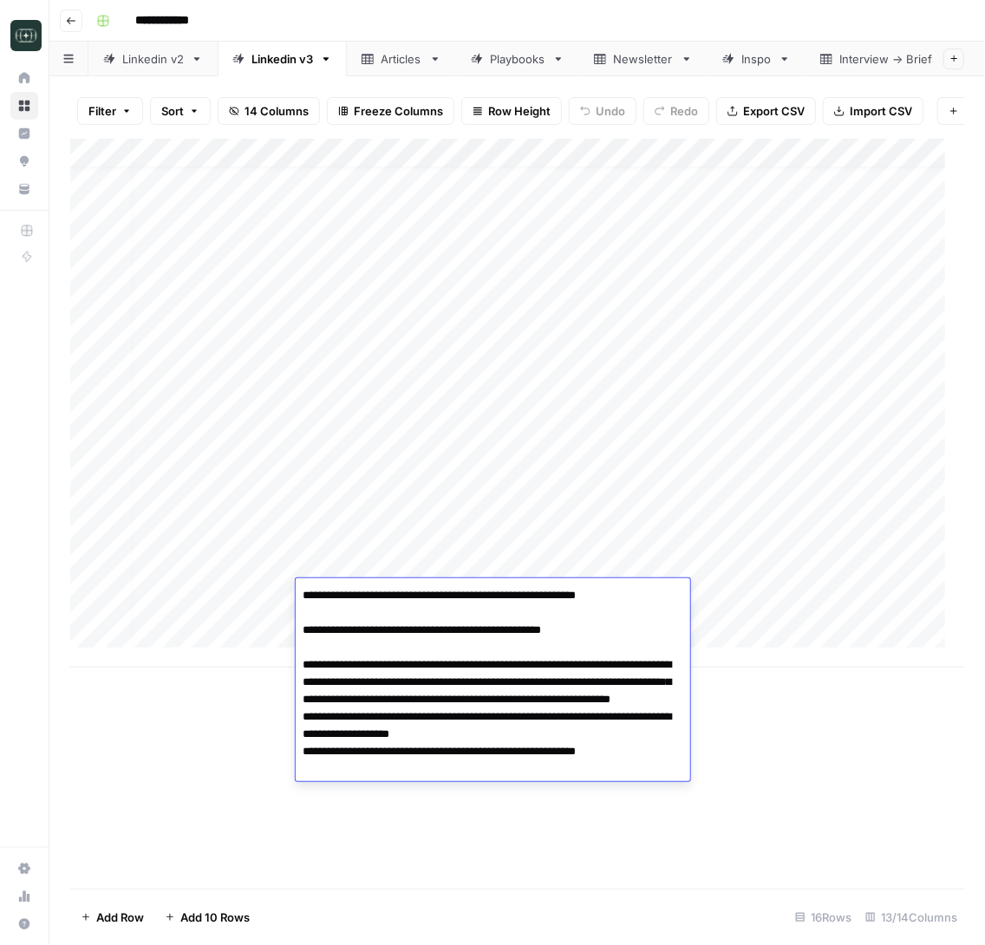
click at [513, 715] on textarea "**********" at bounding box center [493, 683] width 395 height 198
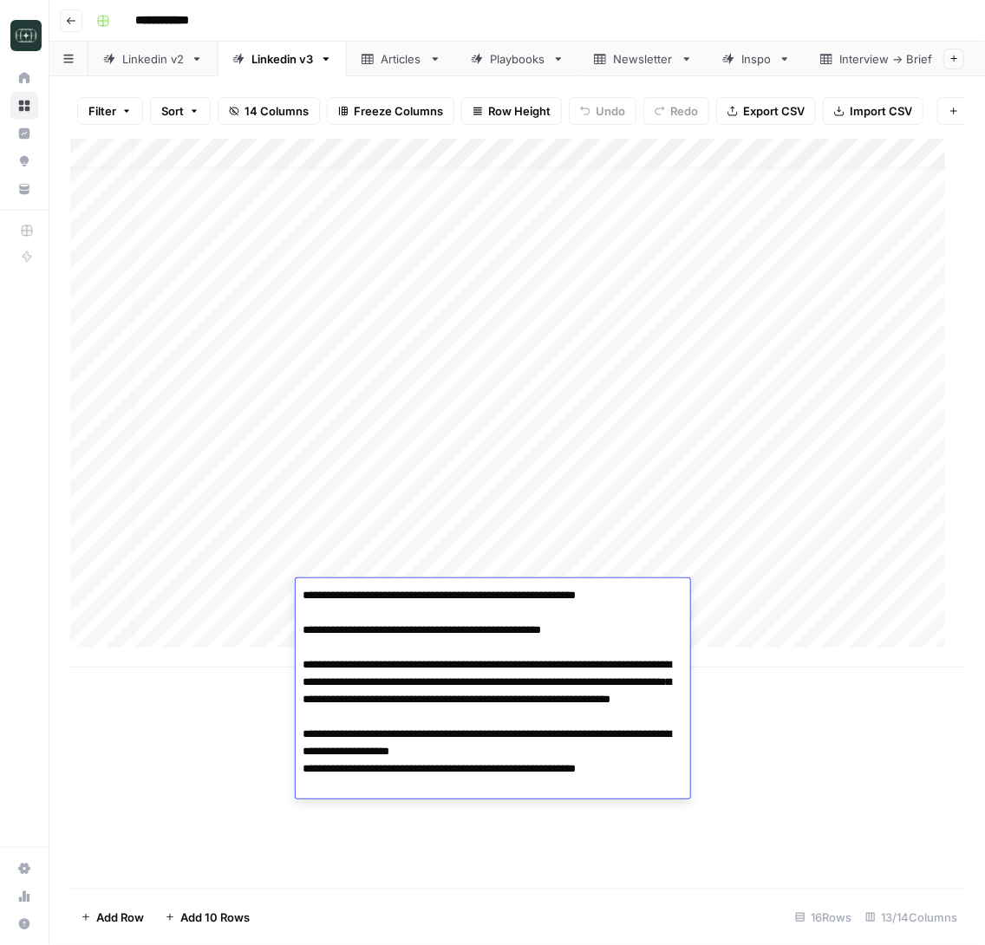
drag, startPoint x: 332, startPoint y: 749, endPoint x: 289, endPoint y: 749, distance: 43.4
click at [289, 749] on body "**********" at bounding box center [492, 472] width 985 height 945
click at [461, 751] on textarea "**********" at bounding box center [493, 691] width 395 height 215
click at [492, 766] on textarea "**********" at bounding box center [493, 691] width 395 height 215
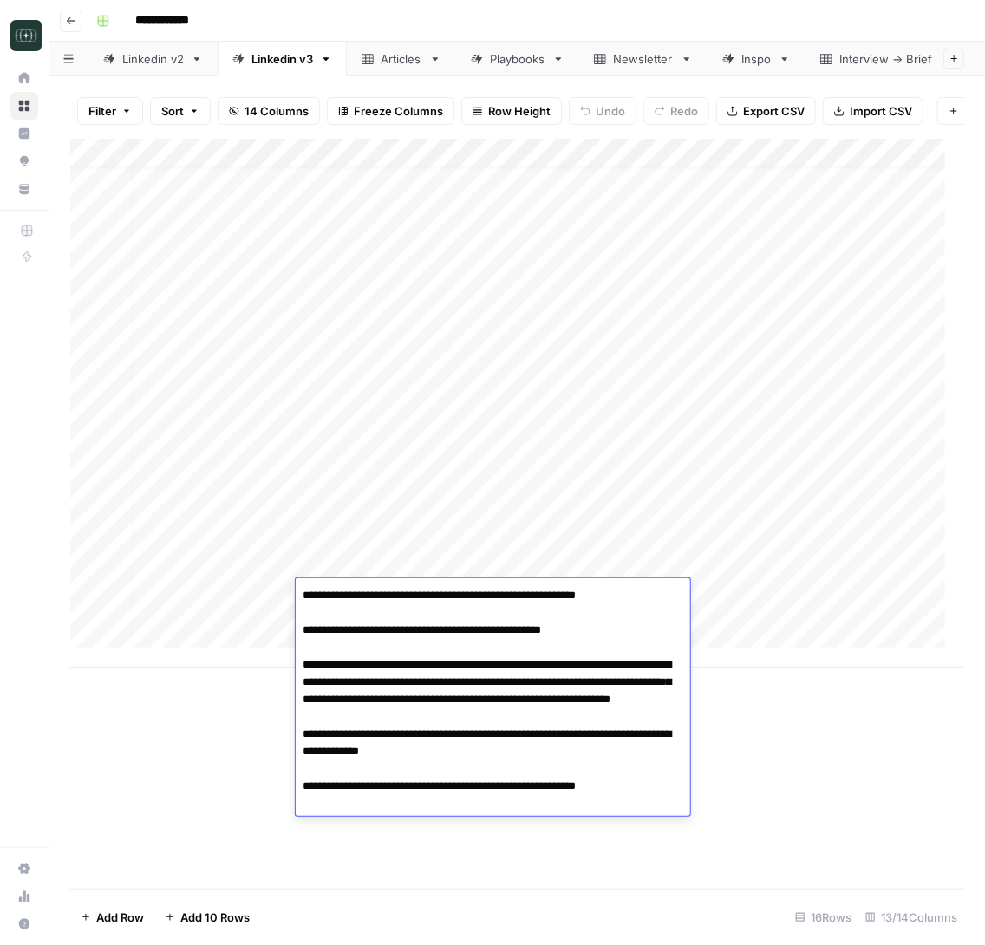
click at [314, 804] on textarea "**********" at bounding box center [493, 700] width 395 height 232
drag, startPoint x: 326, startPoint y: 802, endPoint x: 279, endPoint y: 806, distance: 47.0
click at [279, 806] on body "**********" at bounding box center [492, 472] width 985 height 945
click at [622, 808] on textarea "**********" at bounding box center [493, 700] width 395 height 232
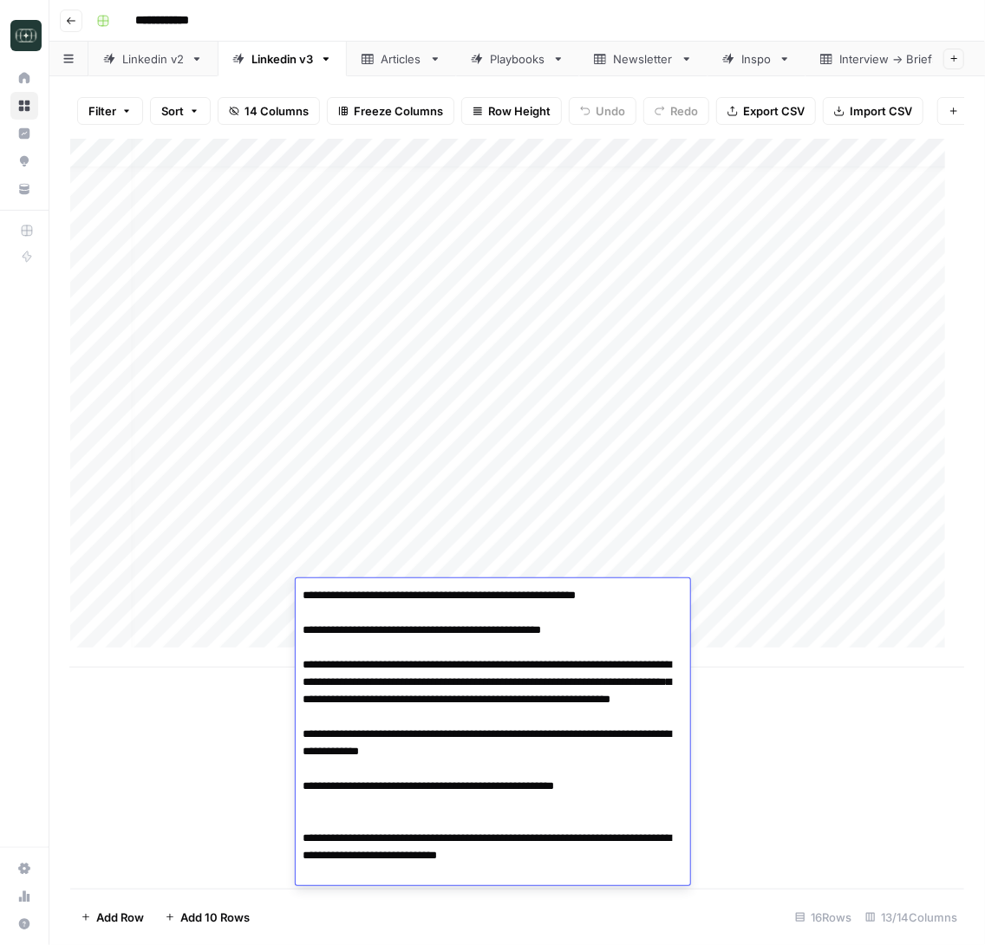
type textarea "**********"
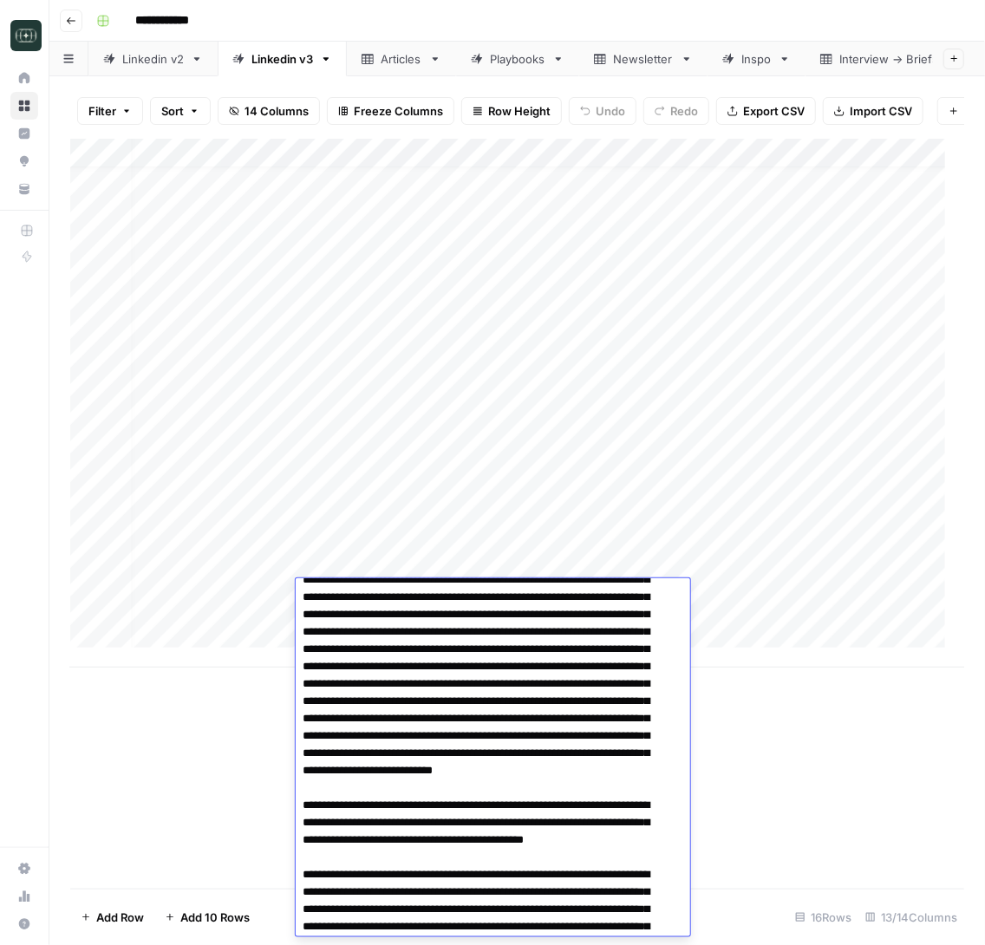
scroll to position [0, 0]
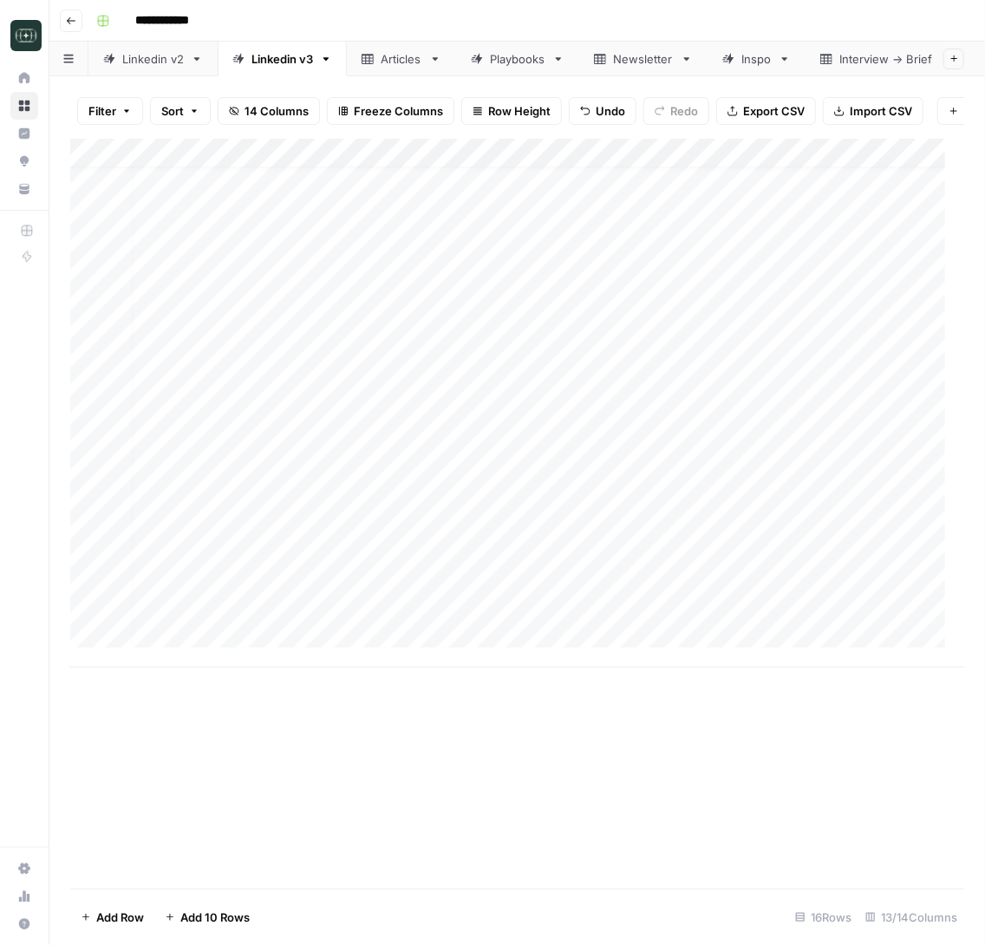
click at [232, 597] on div "Add Column" at bounding box center [517, 403] width 894 height 529
click at [252, 599] on div "Add Column" at bounding box center [517, 403] width 894 height 529
click at [591, 579] on div "Add Column" at bounding box center [517, 403] width 894 height 529
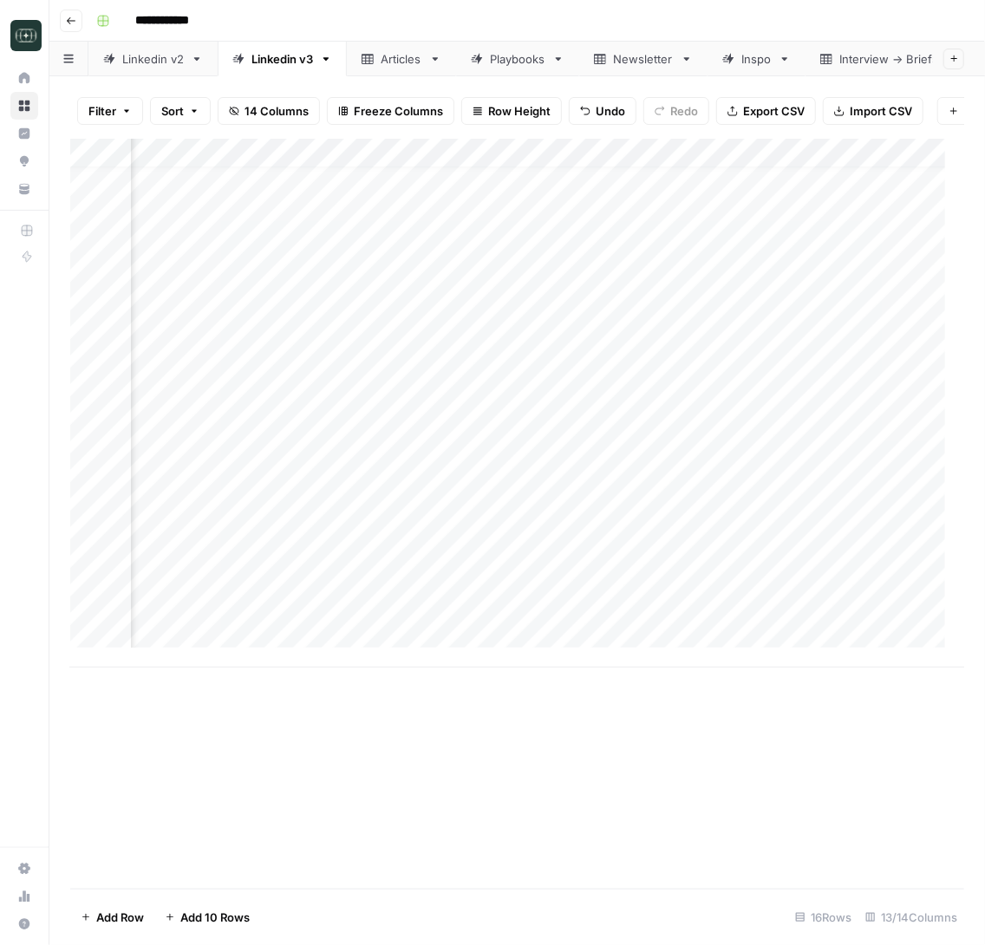
click at [674, 599] on div "Add Column" at bounding box center [517, 403] width 894 height 529
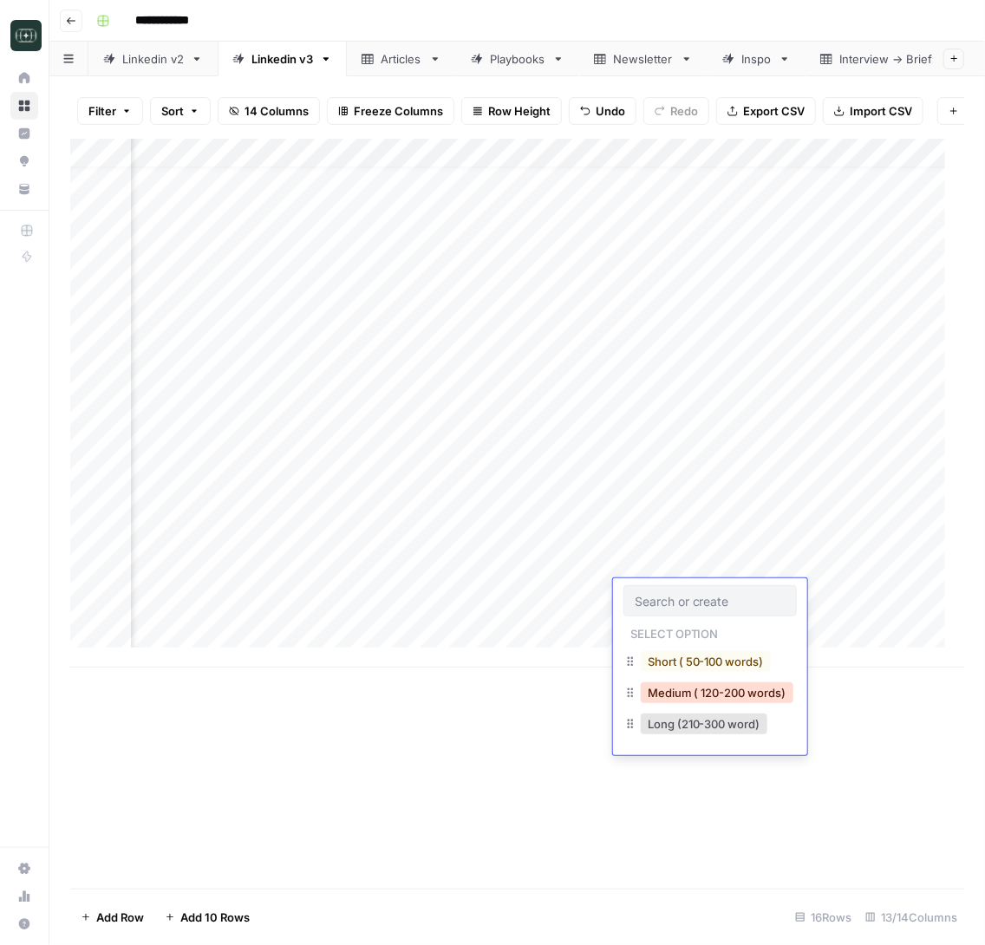
click at [663, 697] on button "Medium ( 120-200 words)" at bounding box center [717, 692] width 153 height 21
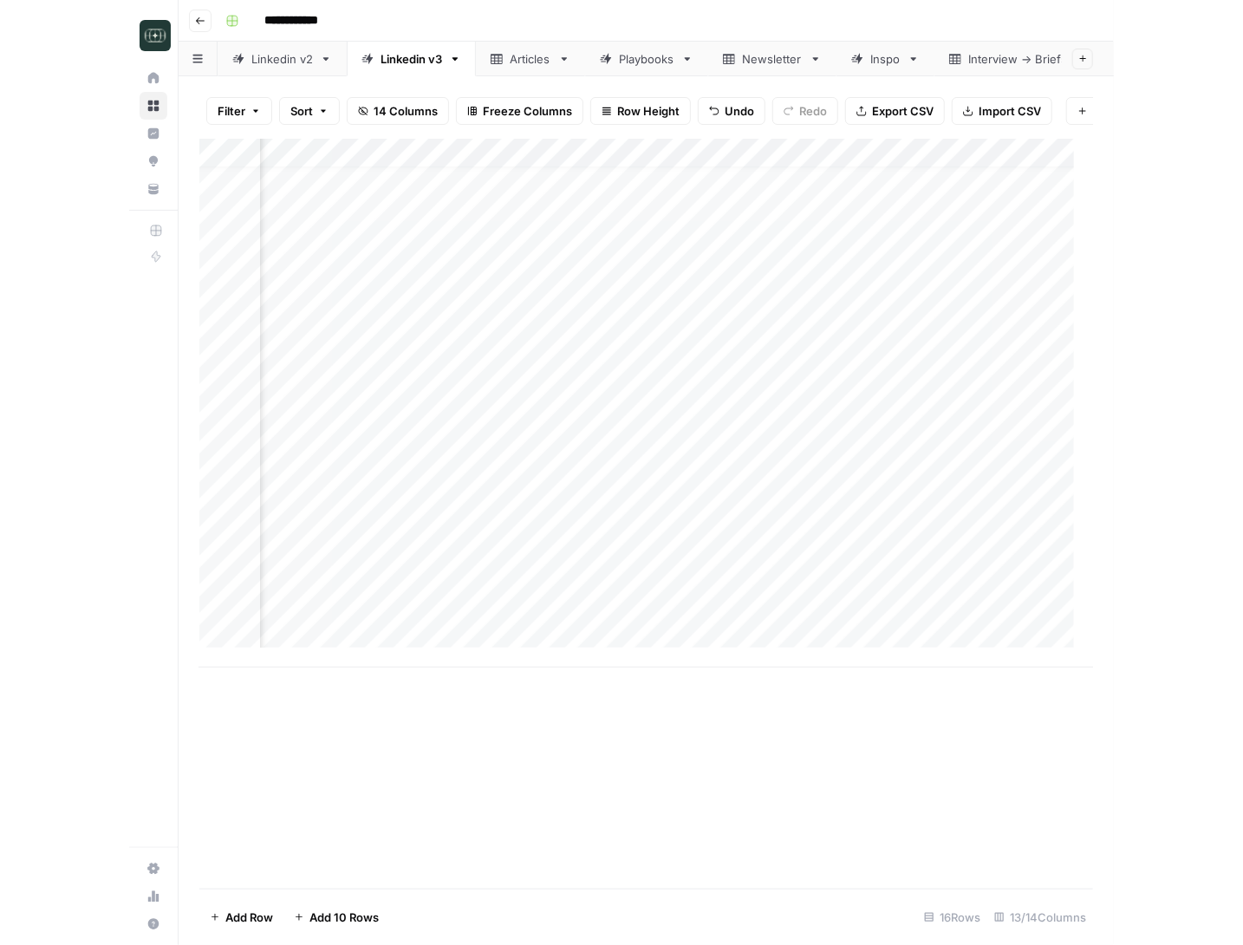
scroll to position [19, 489]
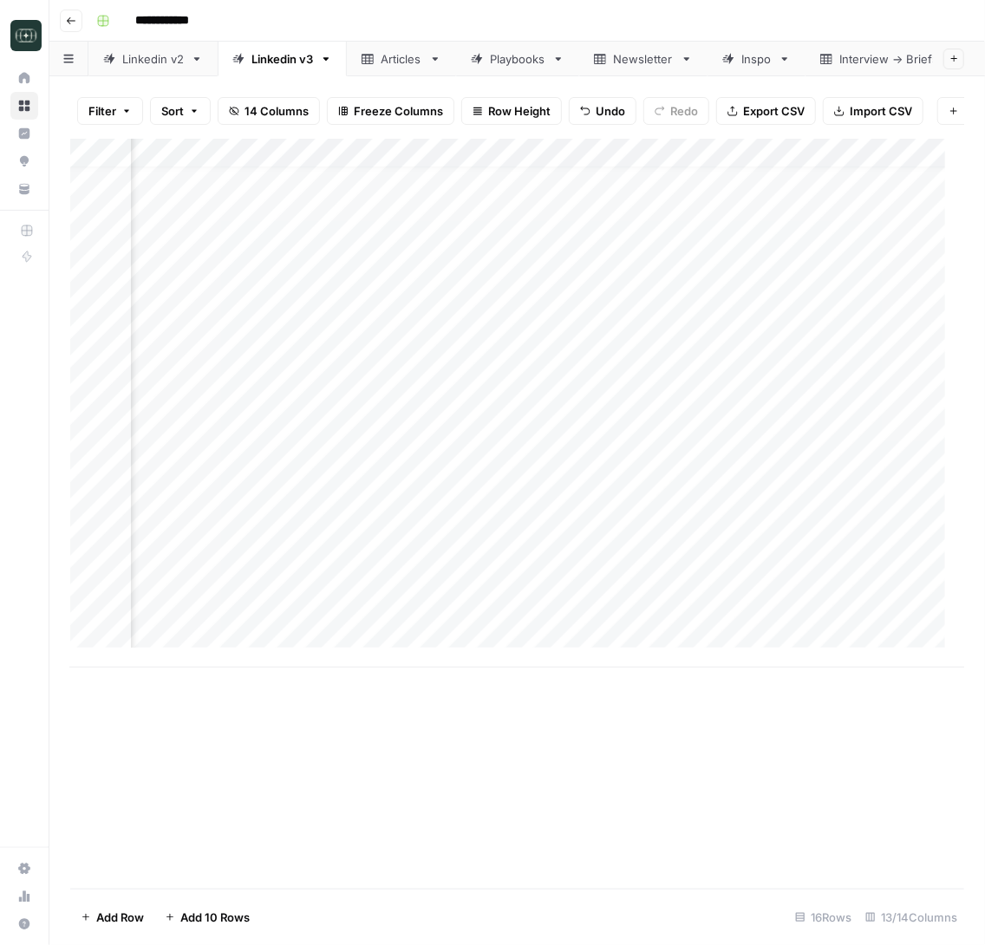
click at [623, 596] on div "Add Column" at bounding box center [517, 403] width 894 height 529
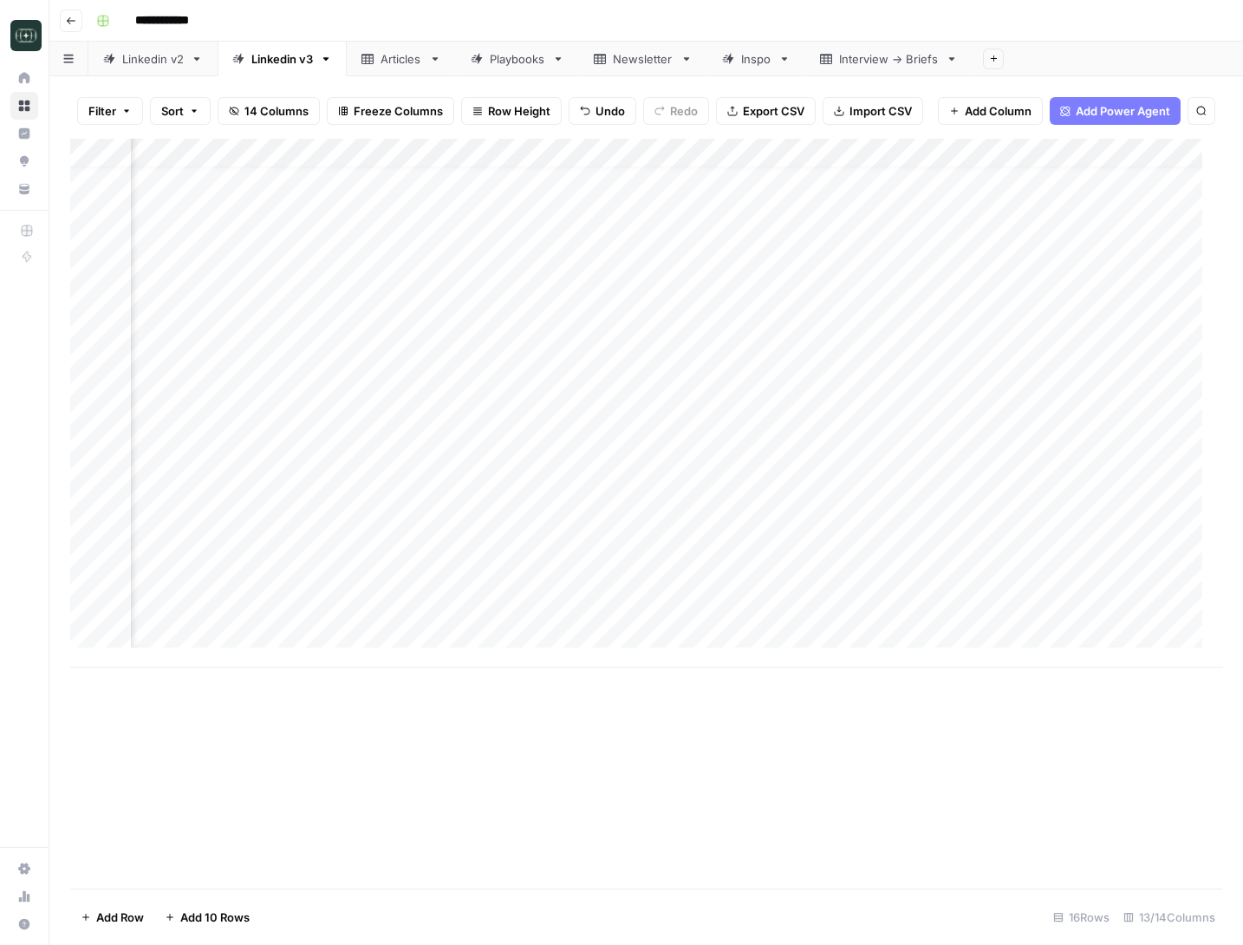
scroll to position [19, 806]
click at [383, 593] on div "Add Column" at bounding box center [646, 403] width 1152 height 529
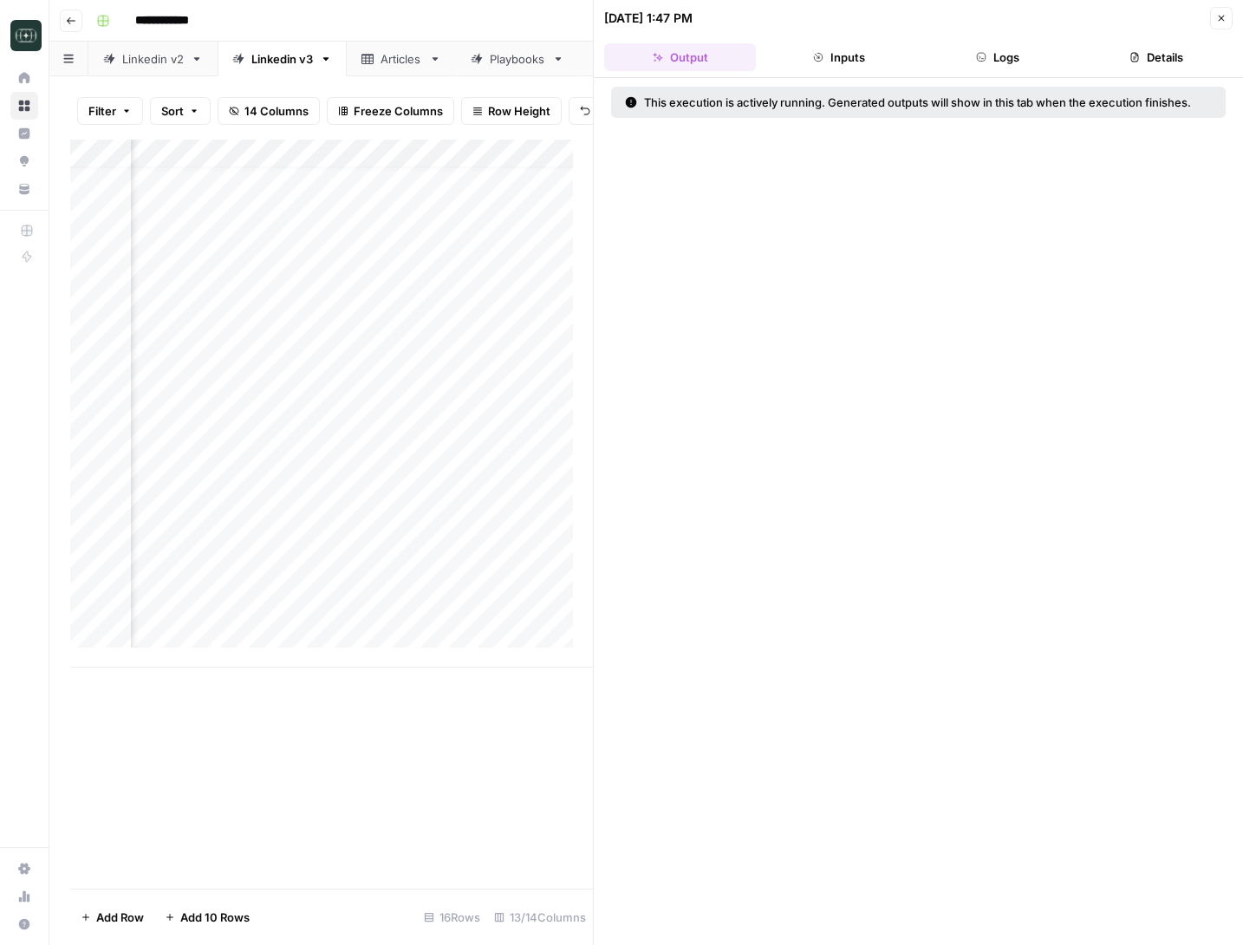
click at [840, 43] on button "Inputs" at bounding box center [839, 57] width 152 height 28
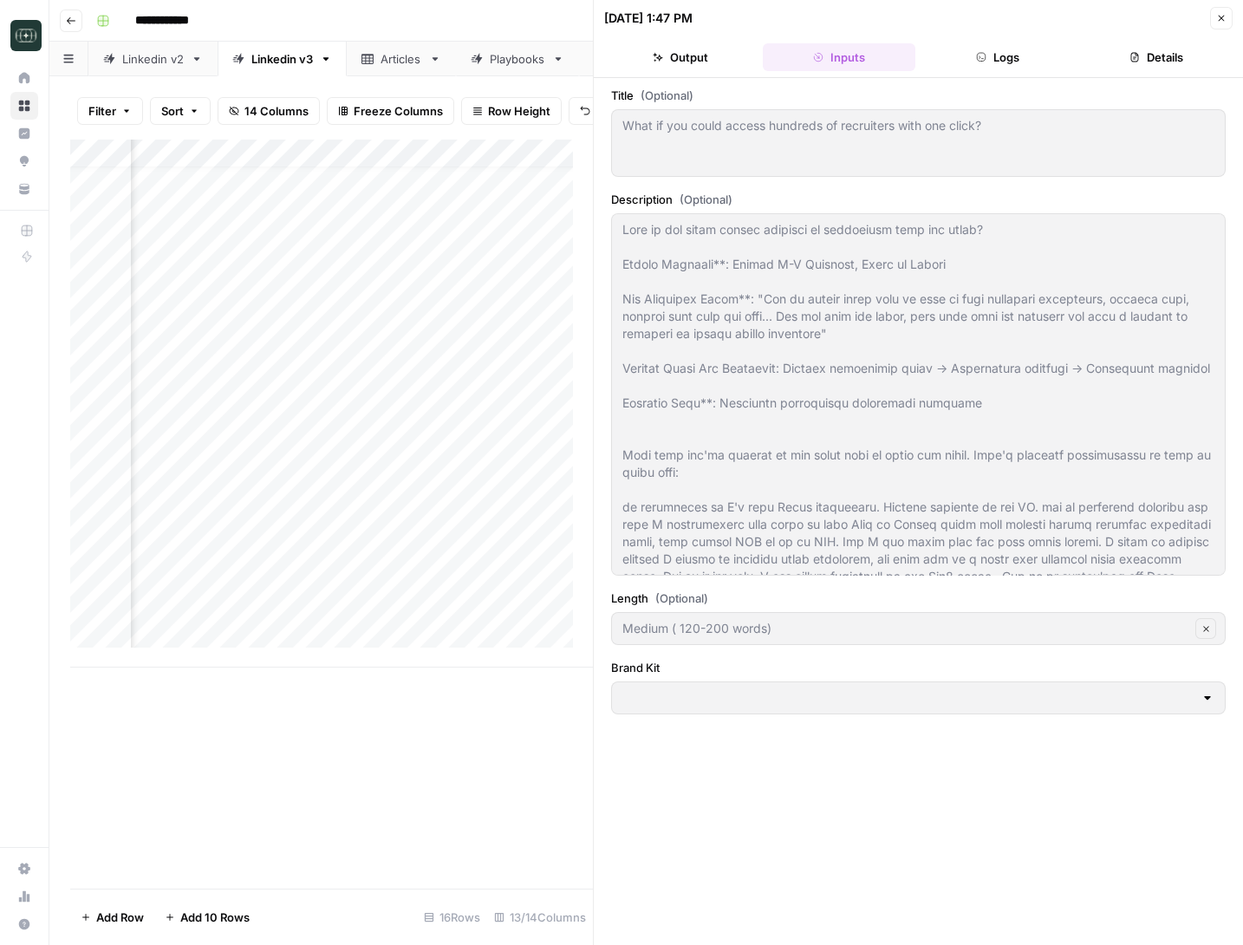
type input "Squad"
click at [984, 62] on button "Details" at bounding box center [1157, 57] width 152 height 28
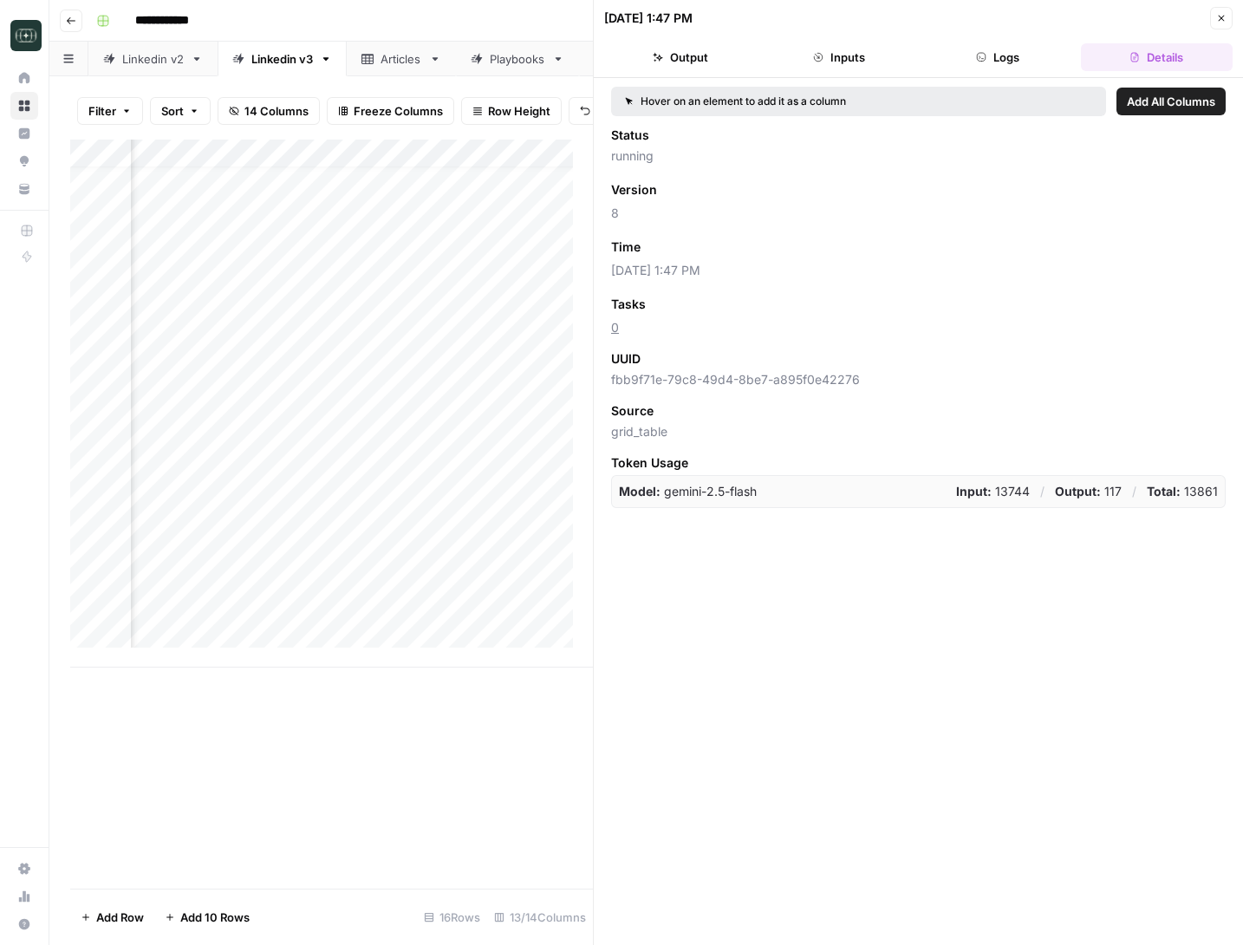
click at [984, 55] on button "Logs" at bounding box center [999, 57] width 152 height 28
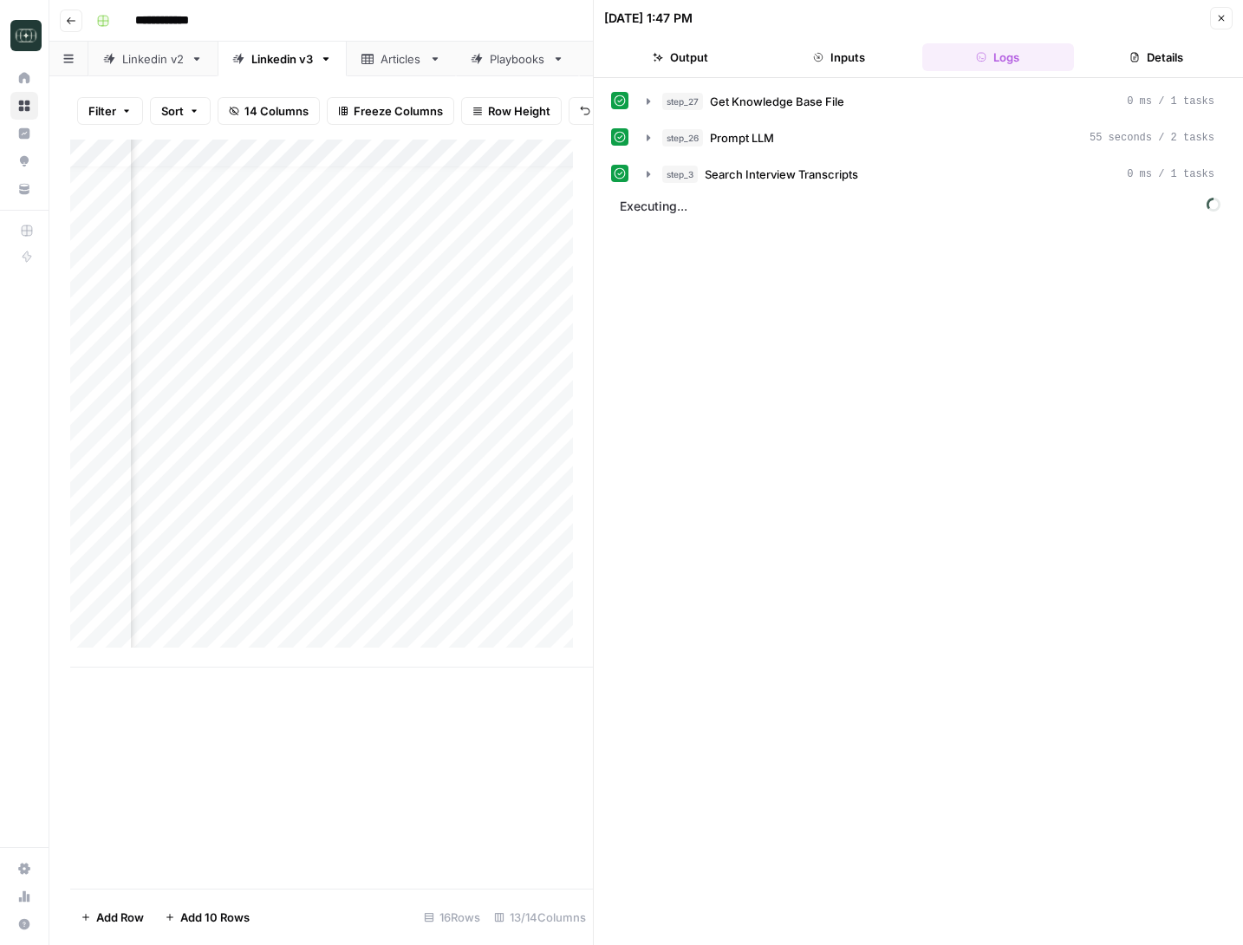
click at [829, 62] on button "Inputs" at bounding box center [839, 57] width 152 height 28
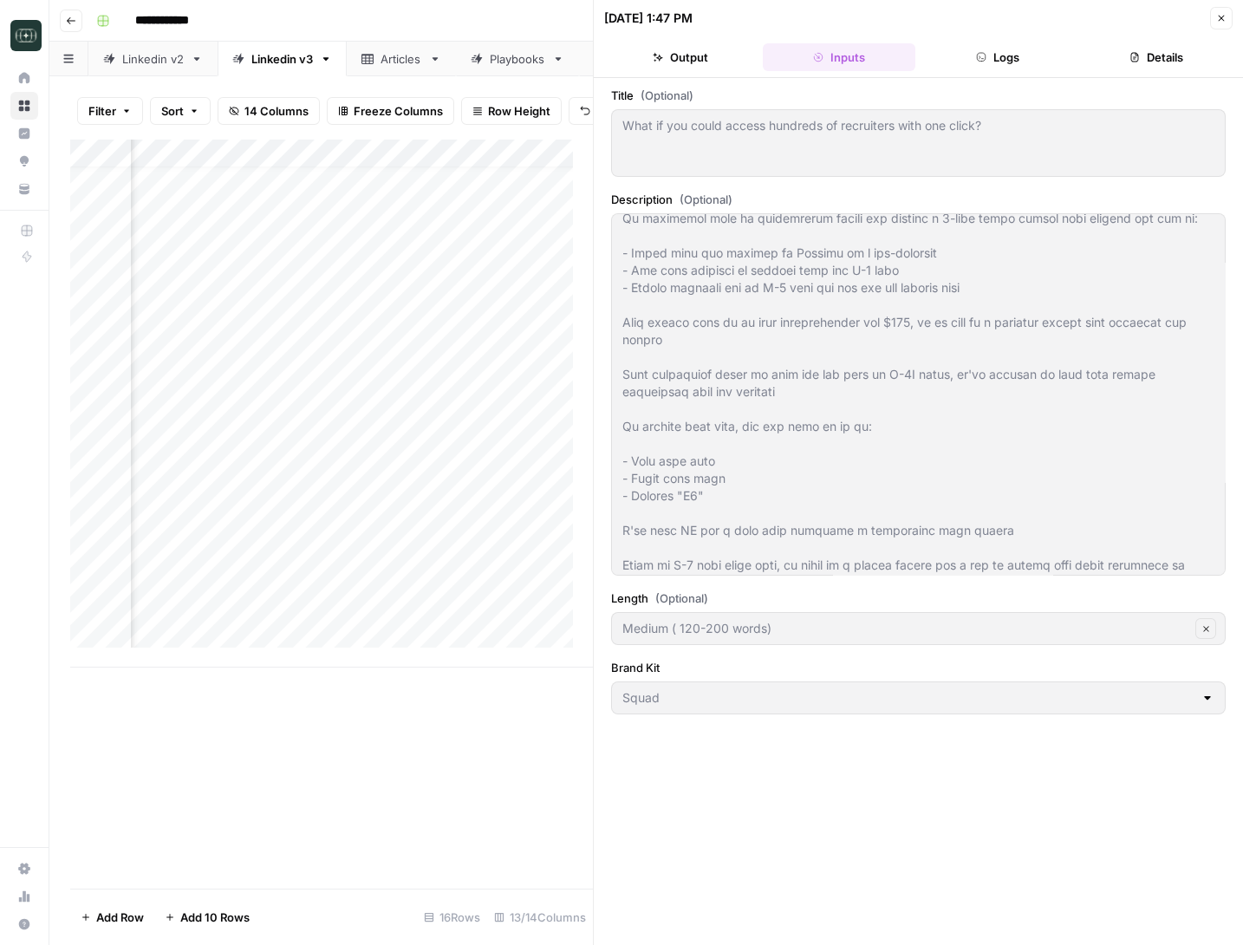
scroll to position [5329, 0]
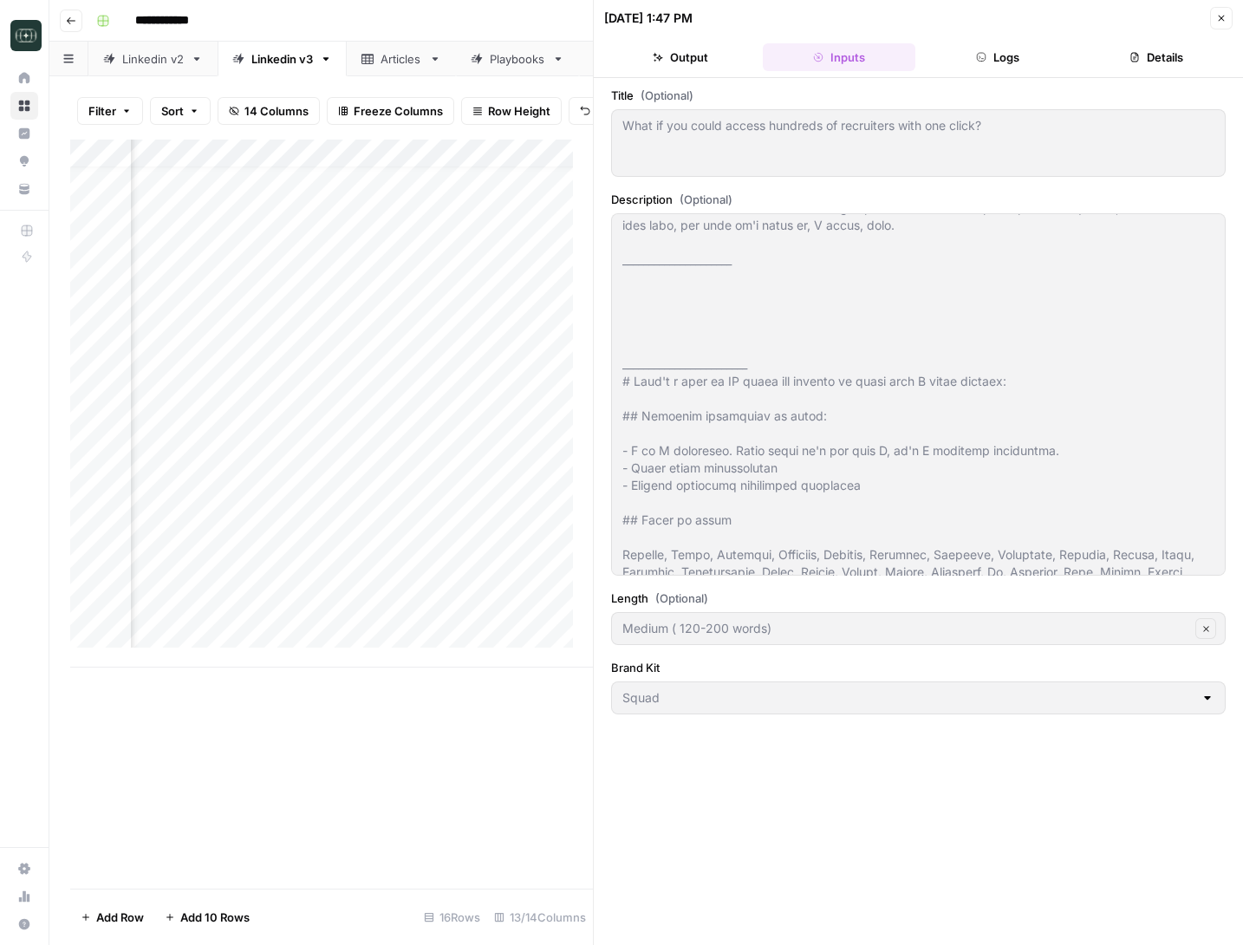
click at [682, 48] on button "Output" at bounding box center [680, 57] width 152 height 28
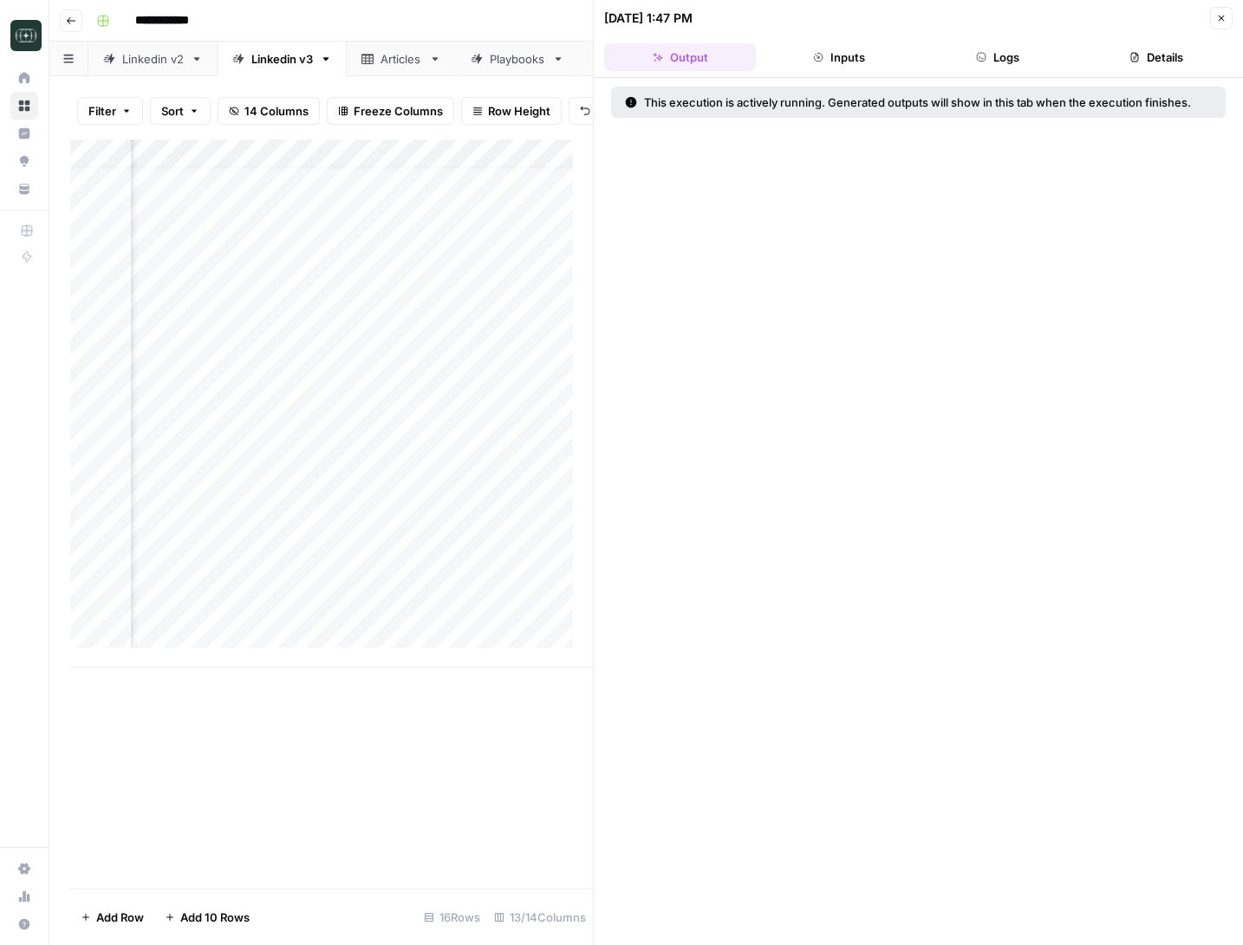
click at [984, 46] on button "Details" at bounding box center [1157, 57] width 152 height 28
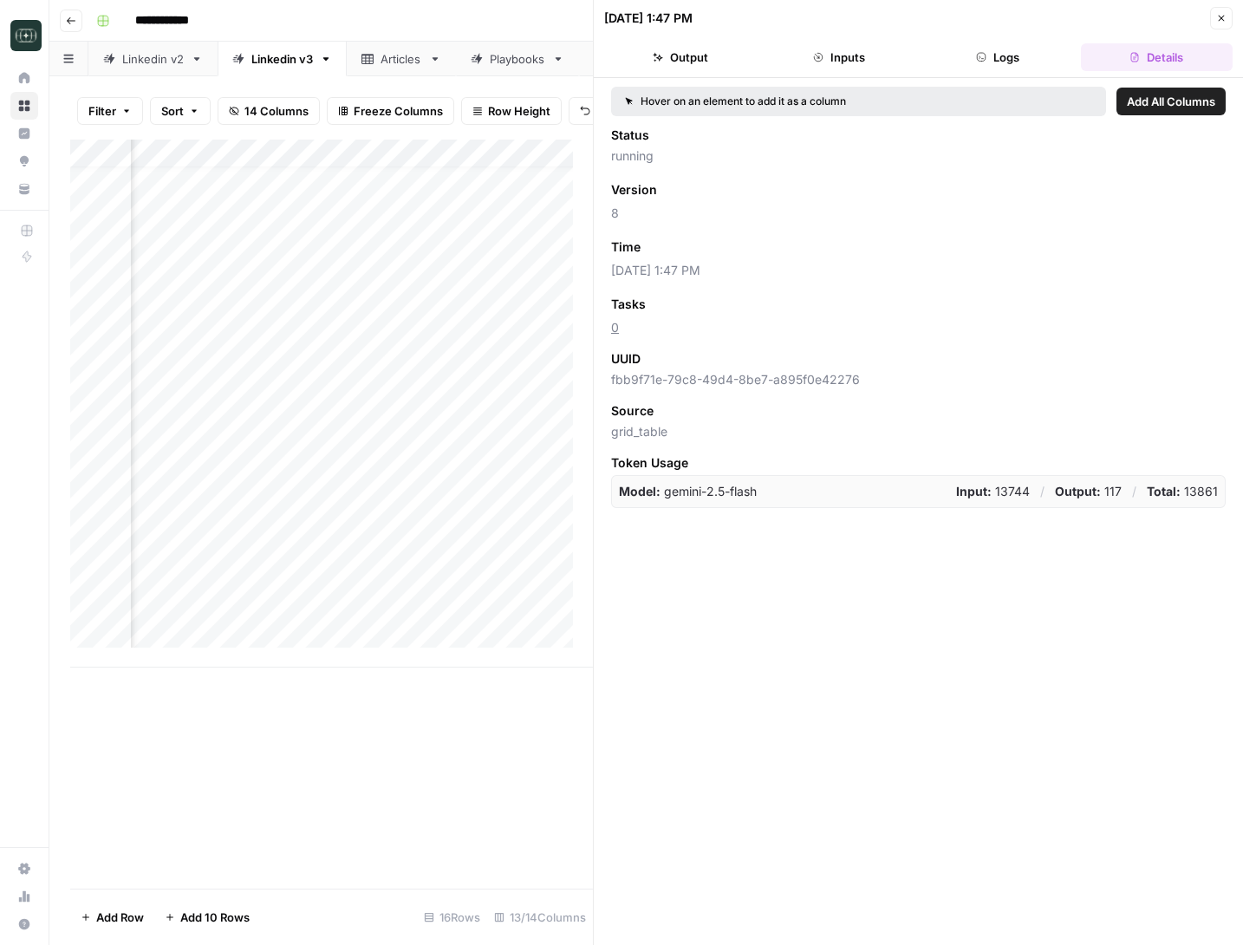
click at [984, 53] on button "Logs" at bounding box center [999, 57] width 152 height 28
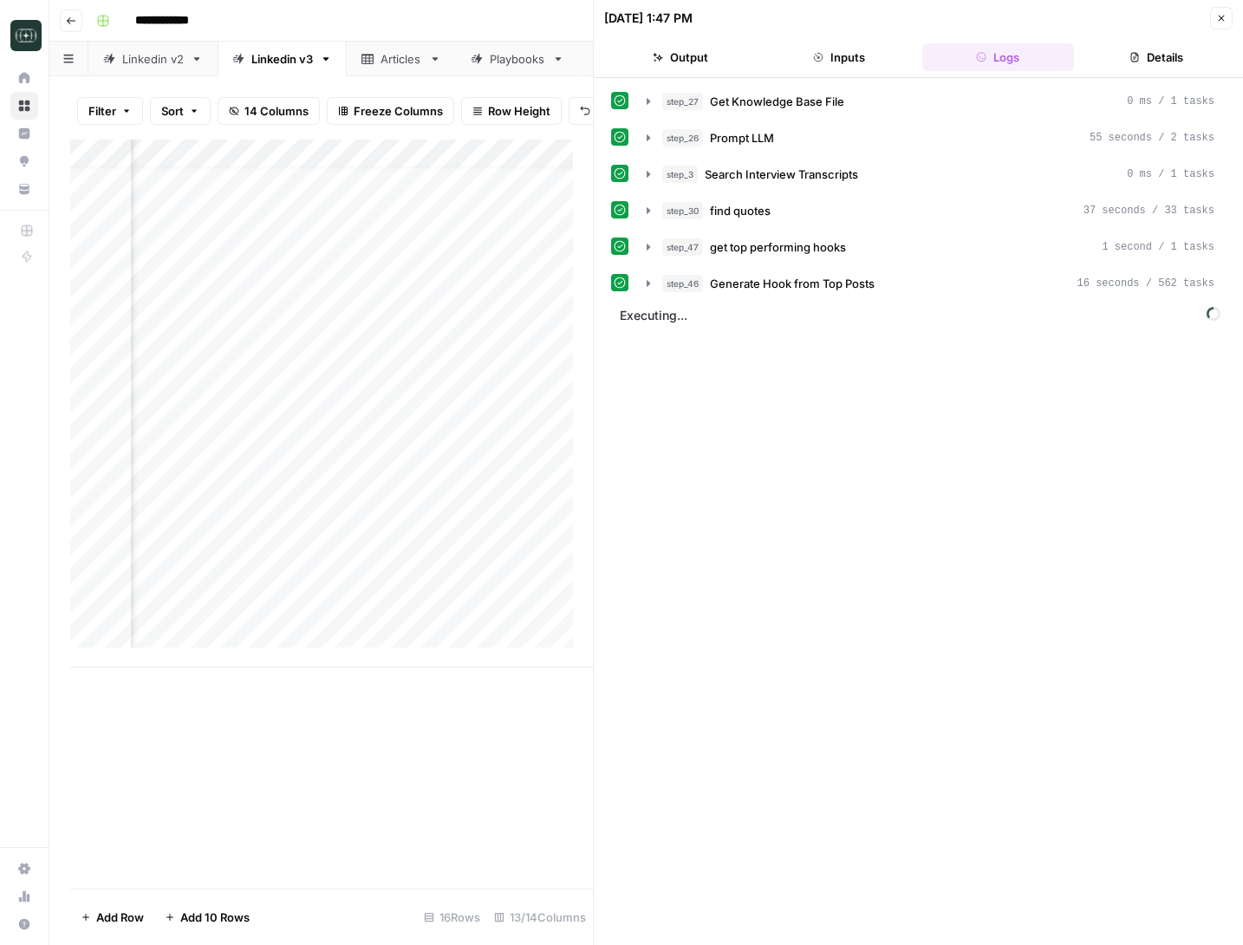
click at [673, 56] on button "Output" at bounding box center [680, 57] width 152 height 28
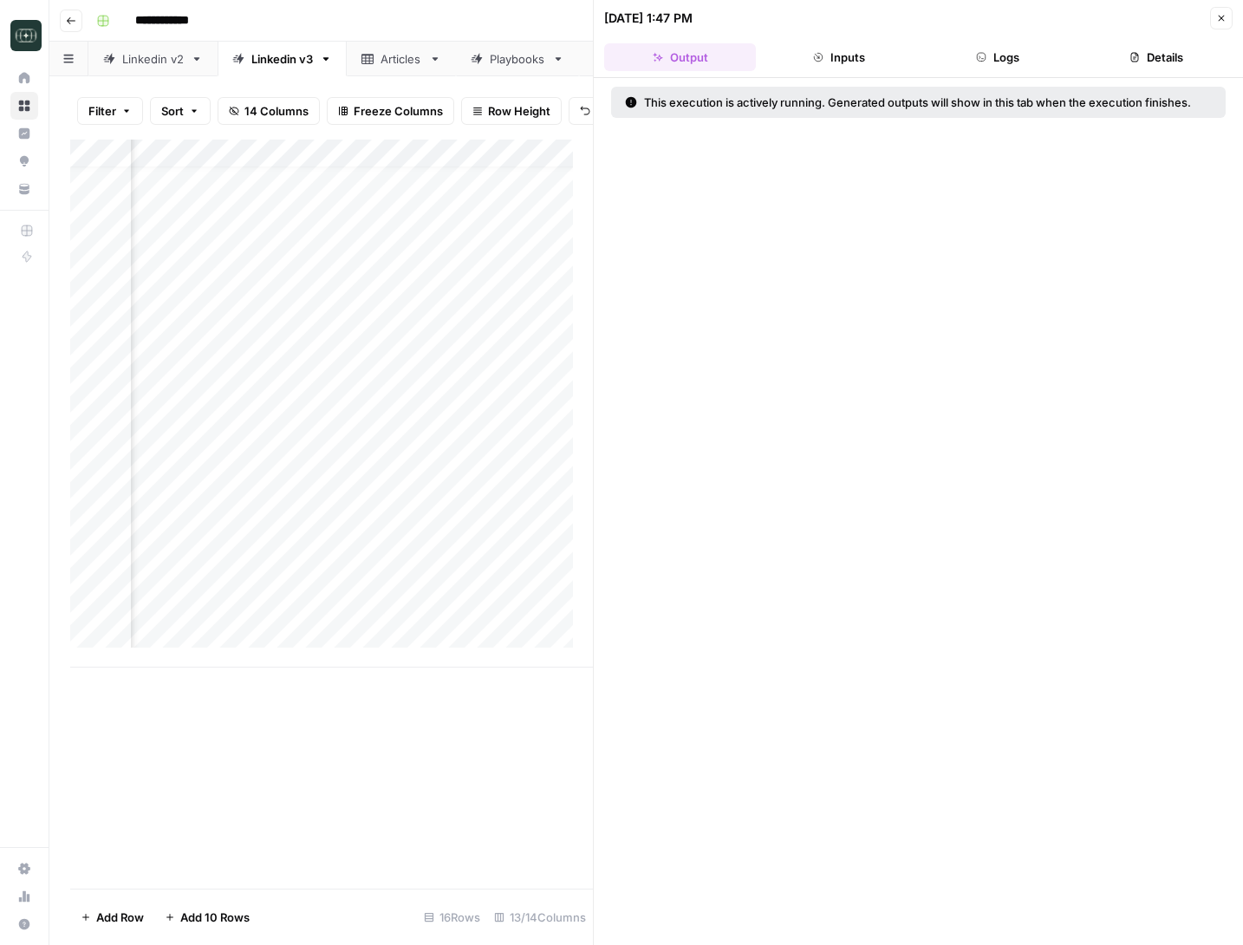
click at [984, 22] on div "09/24/25 at 1:47 PM Close" at bounding box center [918, 18] width 629 height 23
click at [984, 22] on icon "button" at bounding box center [1222, 18] width 10 height 10
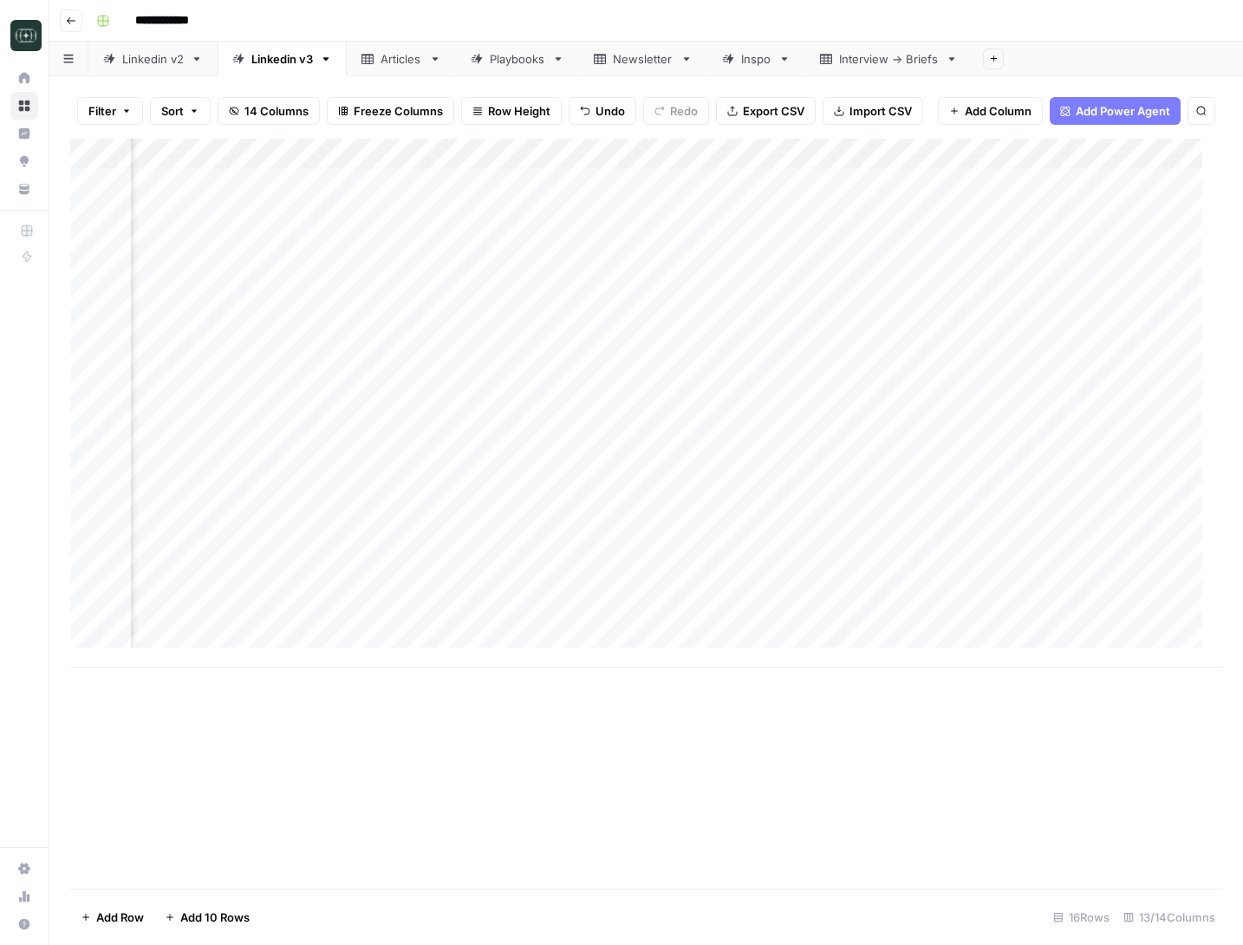
scroll to position [9, 507]
click at [683, 605] on div "Add Column" at bounding box center [646, 403] width 1152 height 529
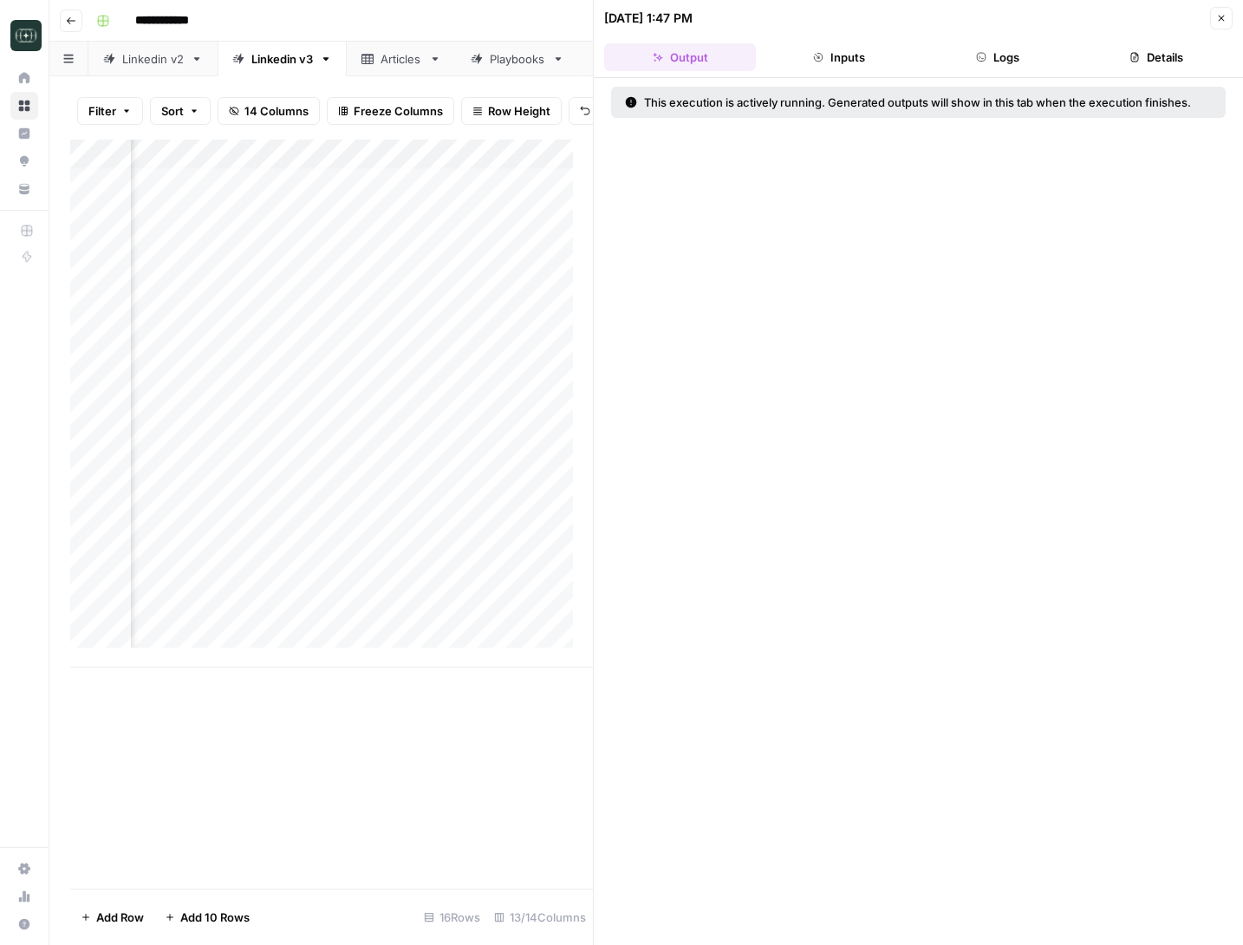
click at [840, 62] on button "Inputs" at bounding box center [839, 57] width 152 height 28
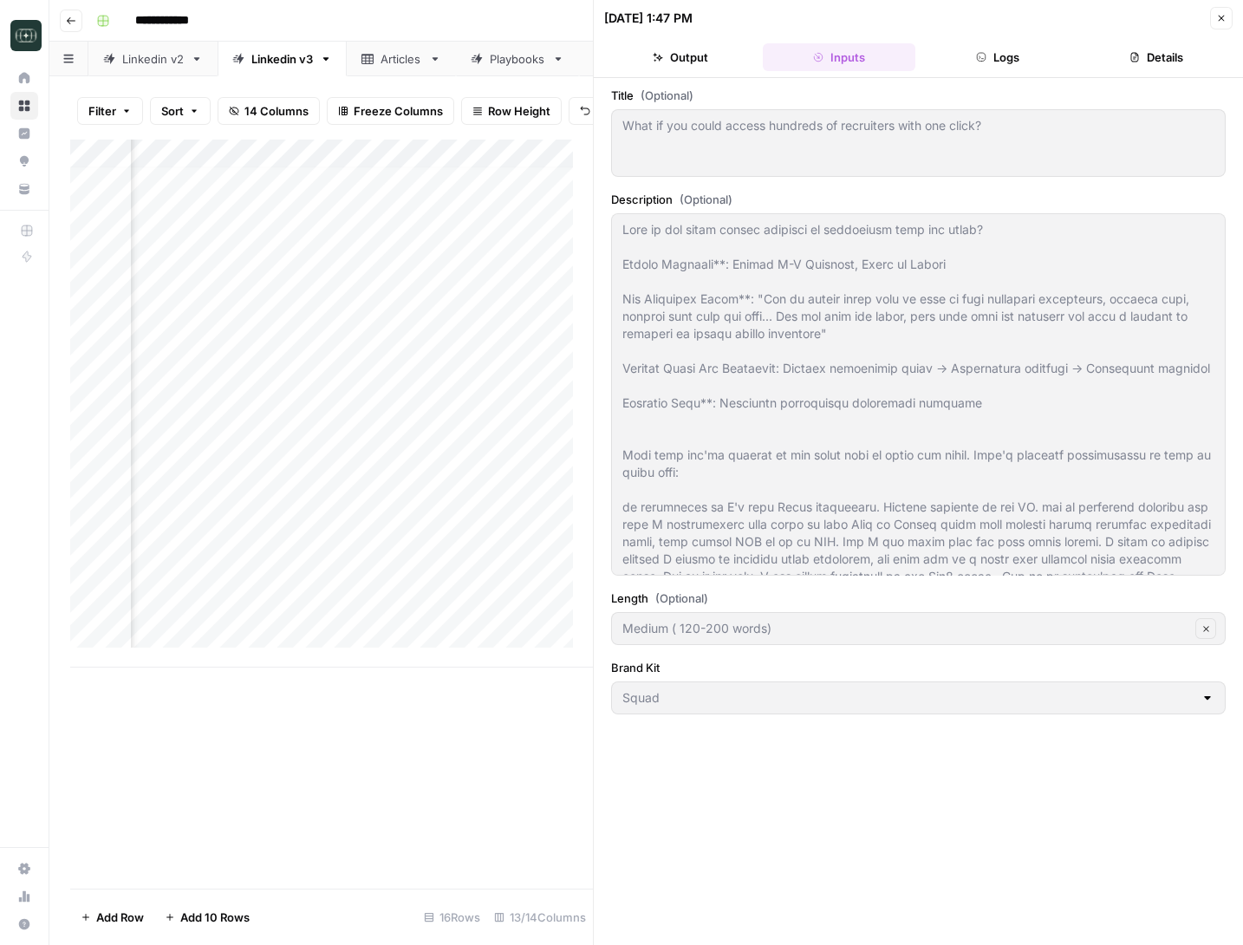
click at [984, 56] on button "Logs" at bounding box center [999, 57] width 152 height 28
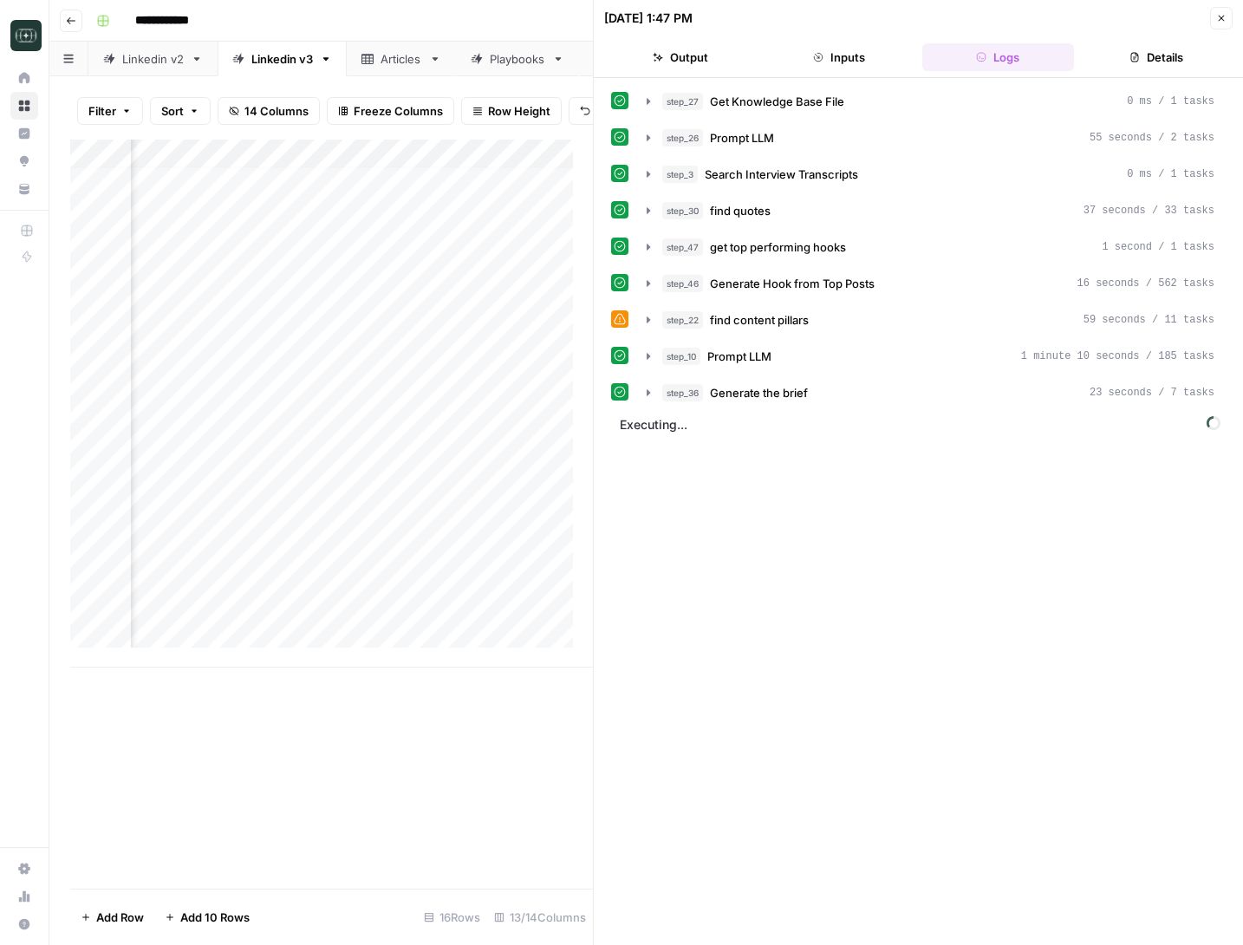
click at [984, 62] on button "Details" at bounding box center [1157, 57] width 152 height 28
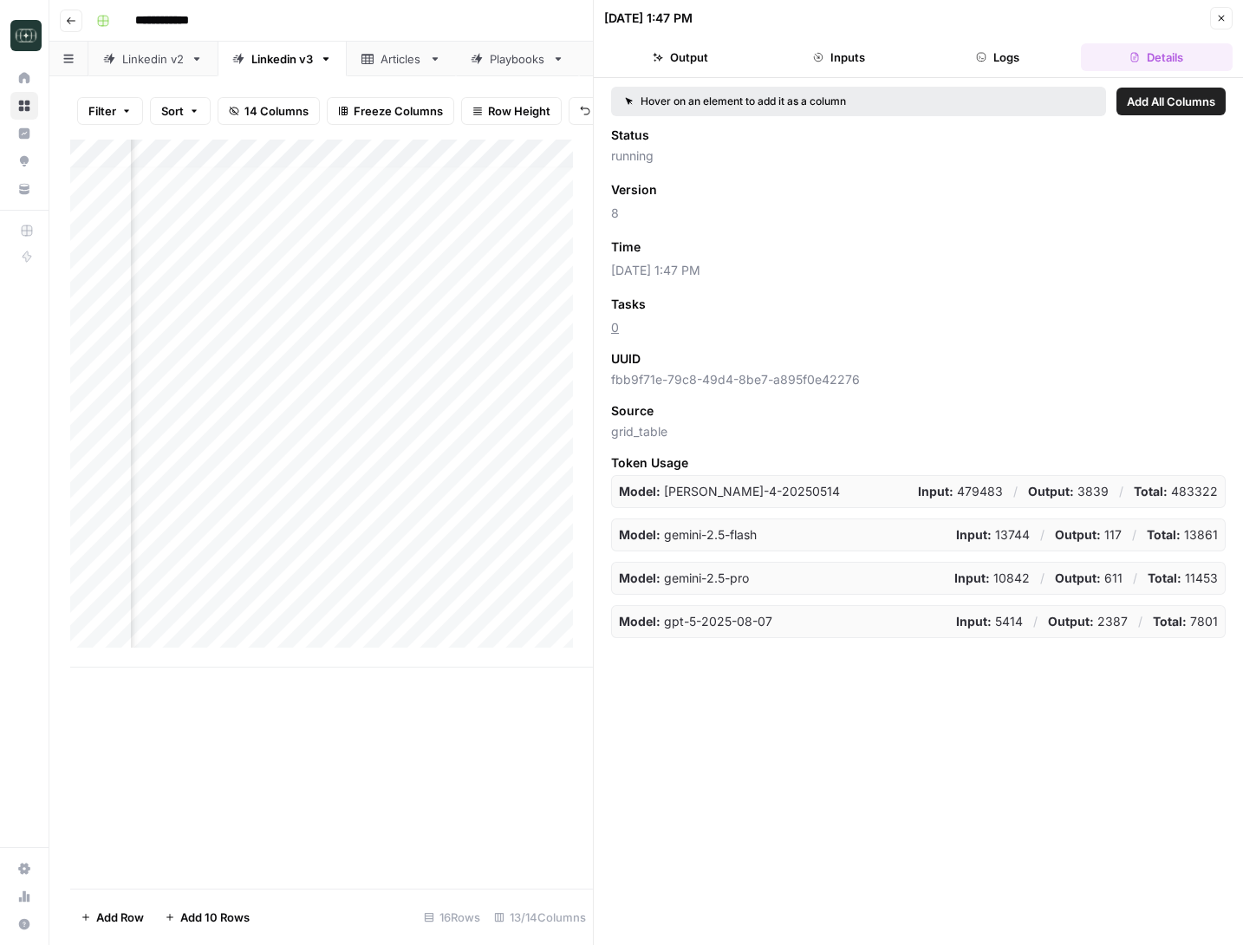
click at [660, 60] on icon "button" at bounding box center [658, 57] width 10 height 10
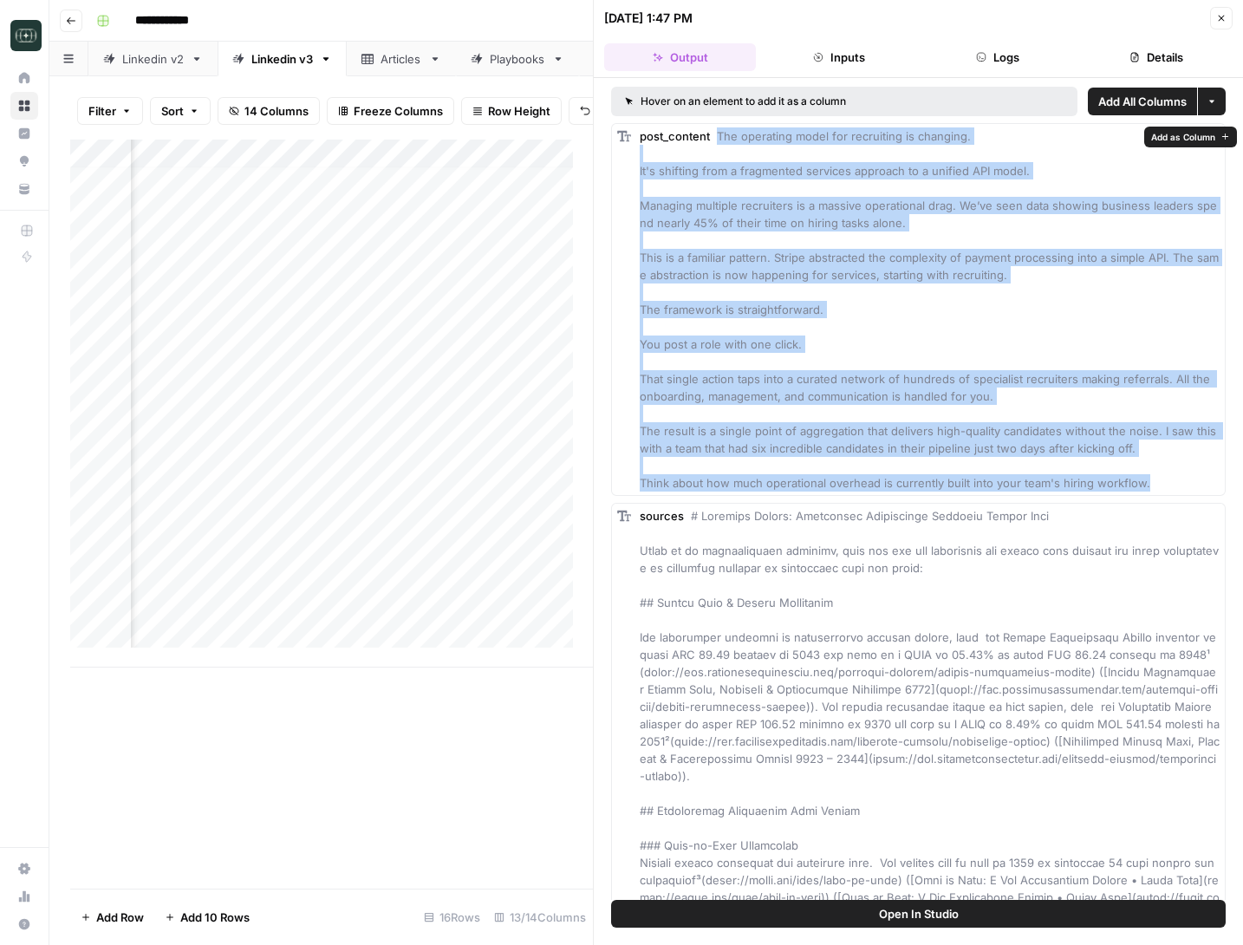
drag, startPoint x: 1151, startPoint y: 480, endPoint x: 716, endPoint y: 132, distance: 556.5
click at [716, 132] on div "post_content The operating model for recruiting is changing. It's shifting from…" at bounding box center [930, 309] width 580 height 364
copy span "The operating model for recruiting is changing. It's shifting from a fragmented…"
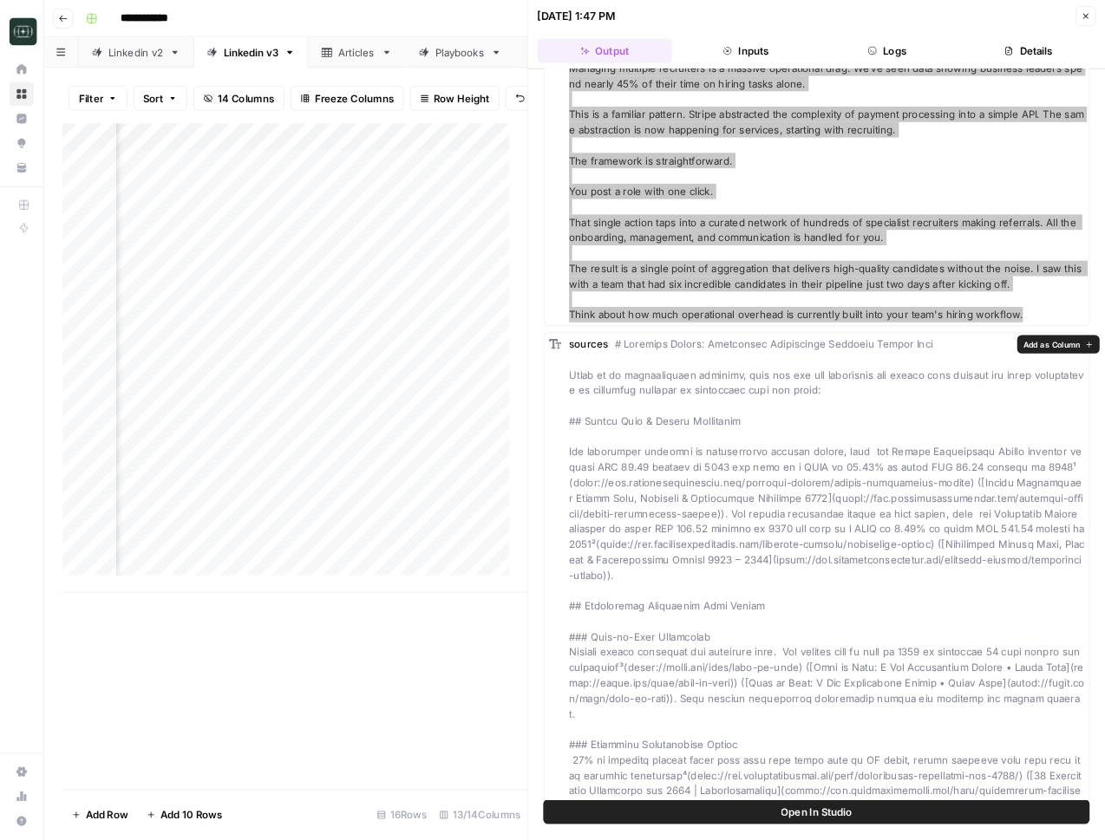
scroll to position [130, 0]
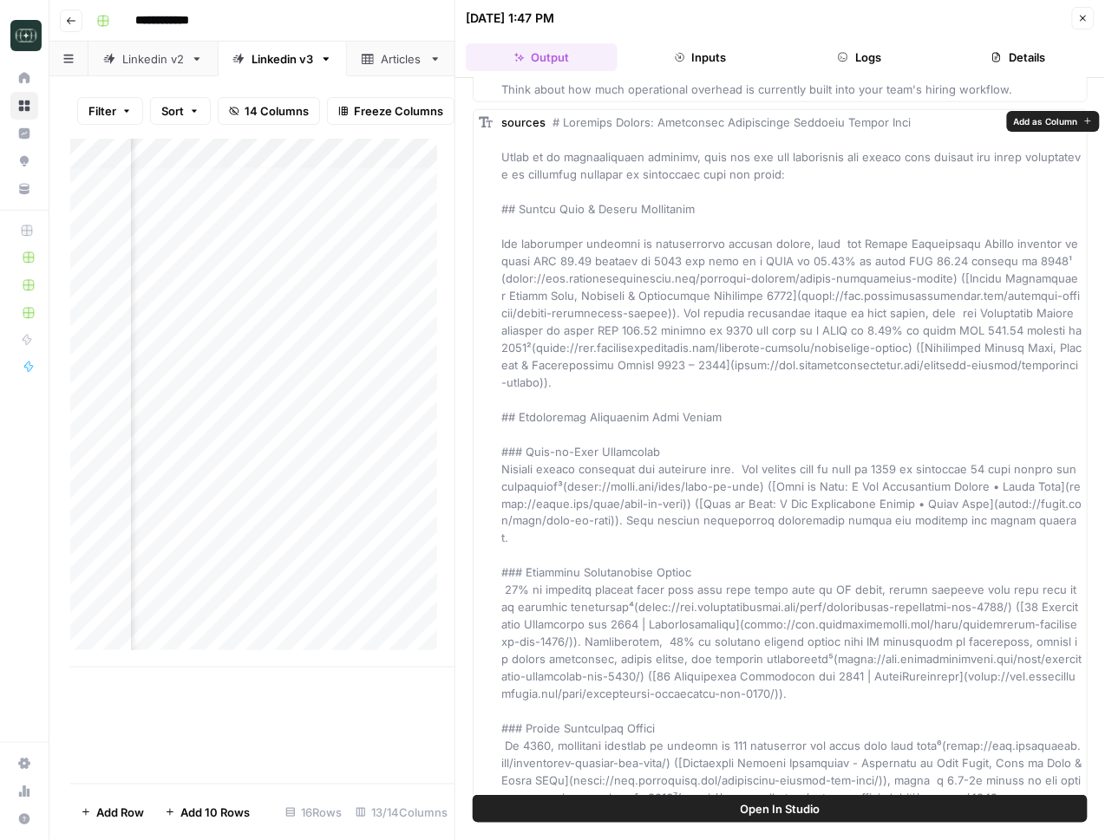
scroll to position [396, 0]
type input "*"
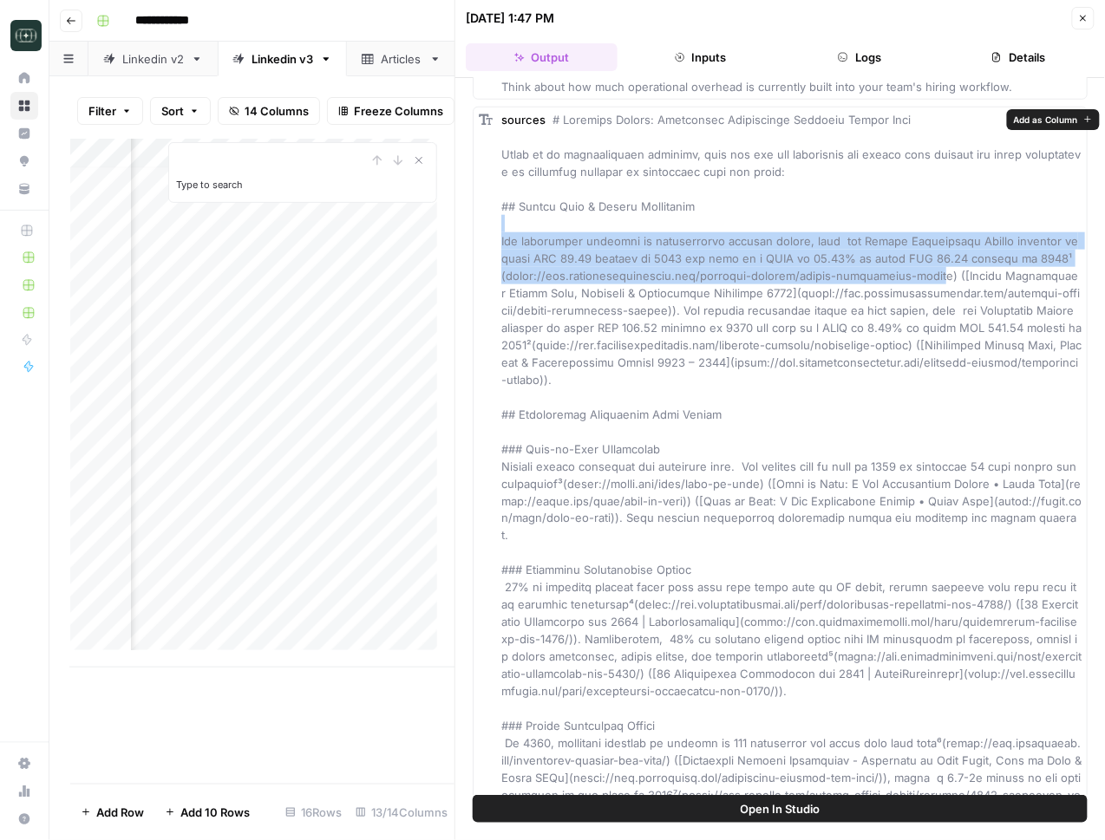
drag, startPoint x: 884, startPoint y: 221, endPoint x: 888, endPoint y: 269, distance: 47.8
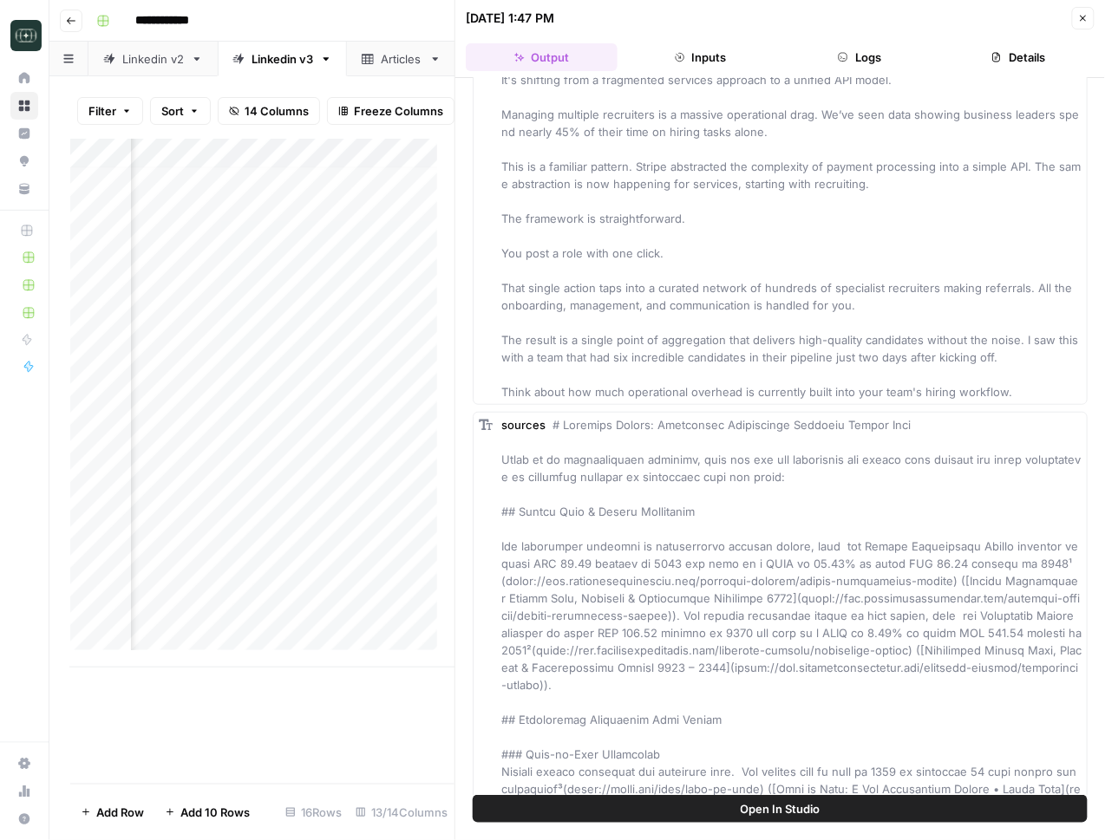
scroll to position [0, 0]
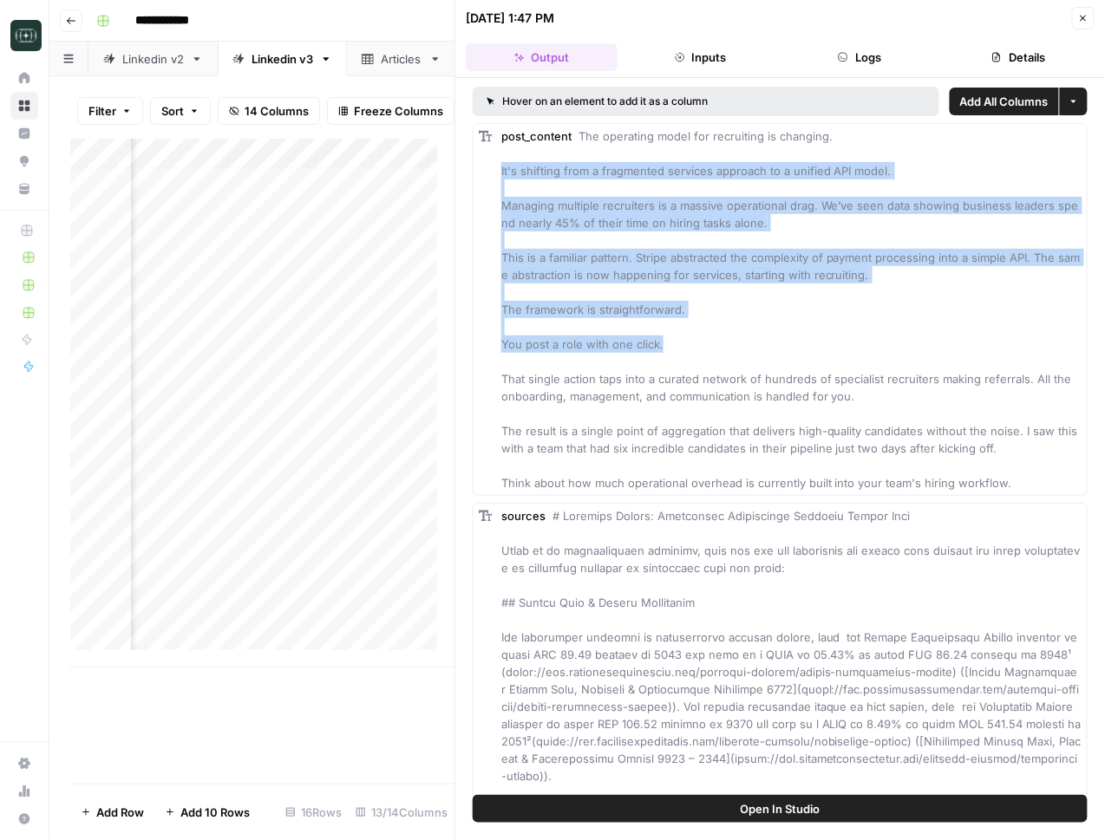
drag, startPoint x: 498, startPoint y: 167, endPoint x: 696, endPoint y: 338, distance: 261.9
click at [696, 338] on div "post_content The operating model for recruiting is changing. It's shifting from…" at bounding box center [780, 309] width 615 height 373
click at [696, 338] on div "post_content The operating model for recruiting is changing. It's shifting from…" at bounding box center [791, 309] width 580 height 364
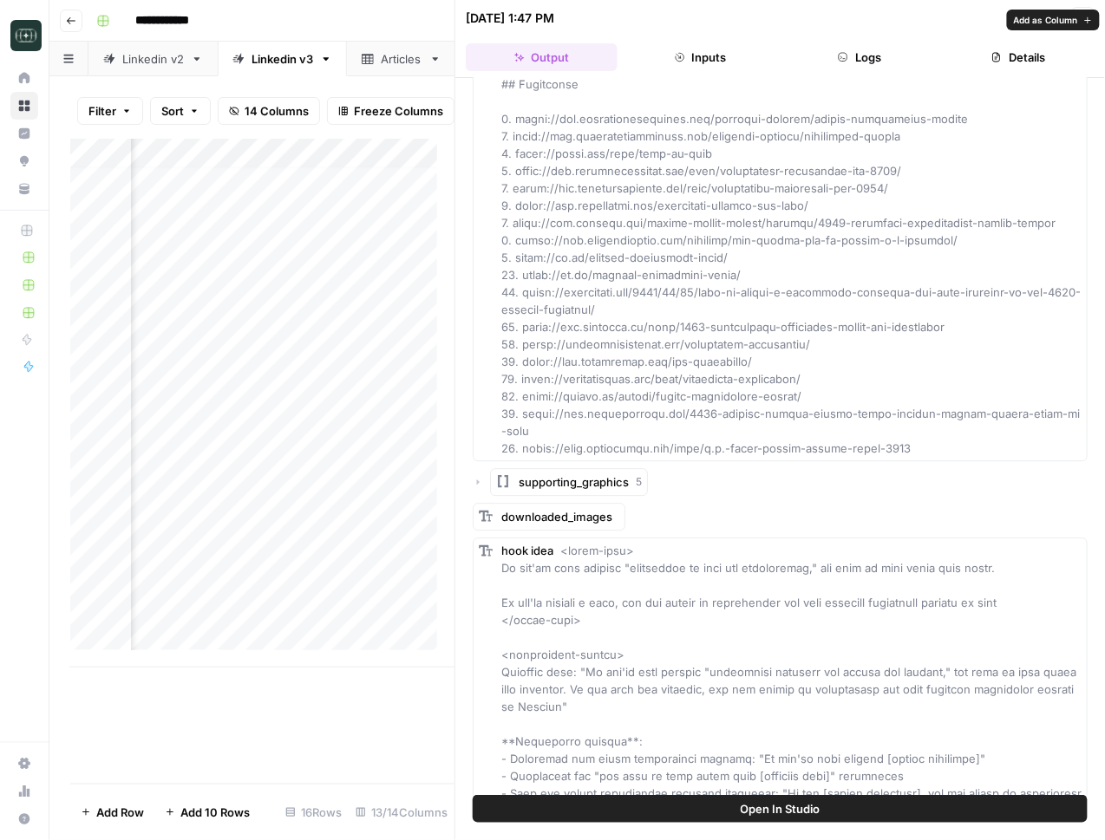
scroll to position [2793, 0]
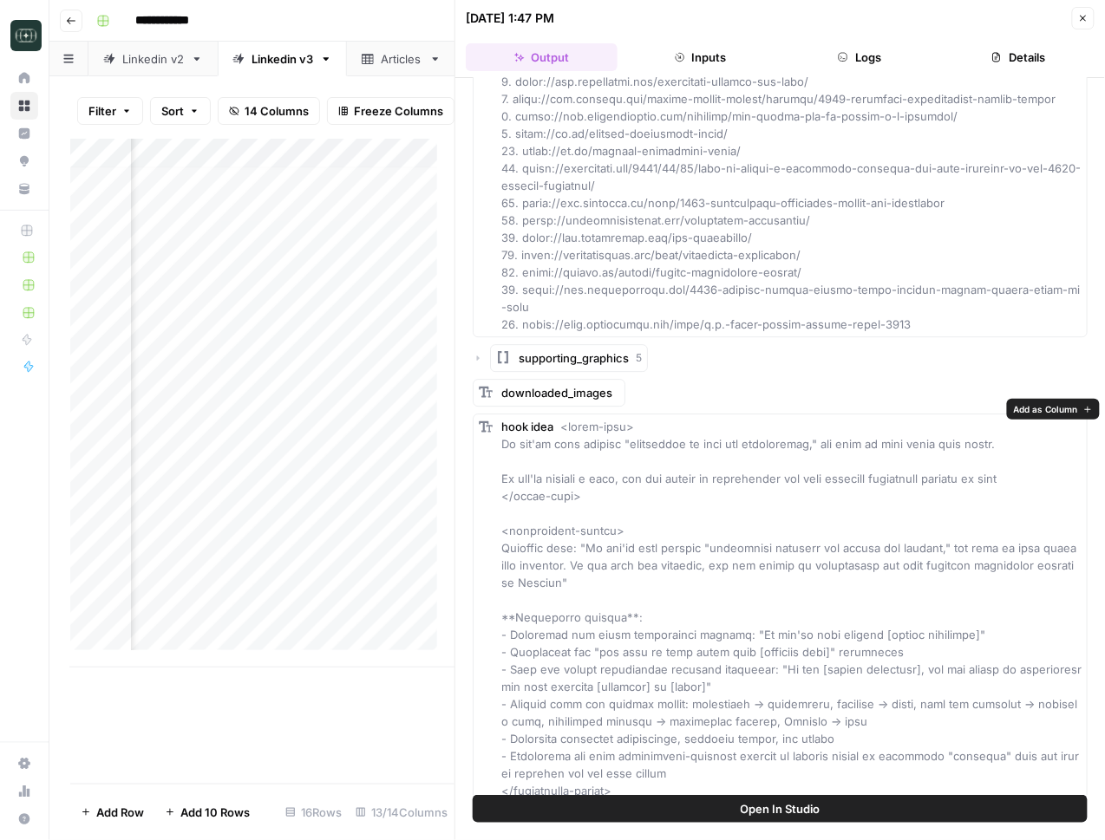
click at [974, 427] on span at bounding box center [793, 609] width 584 height 378
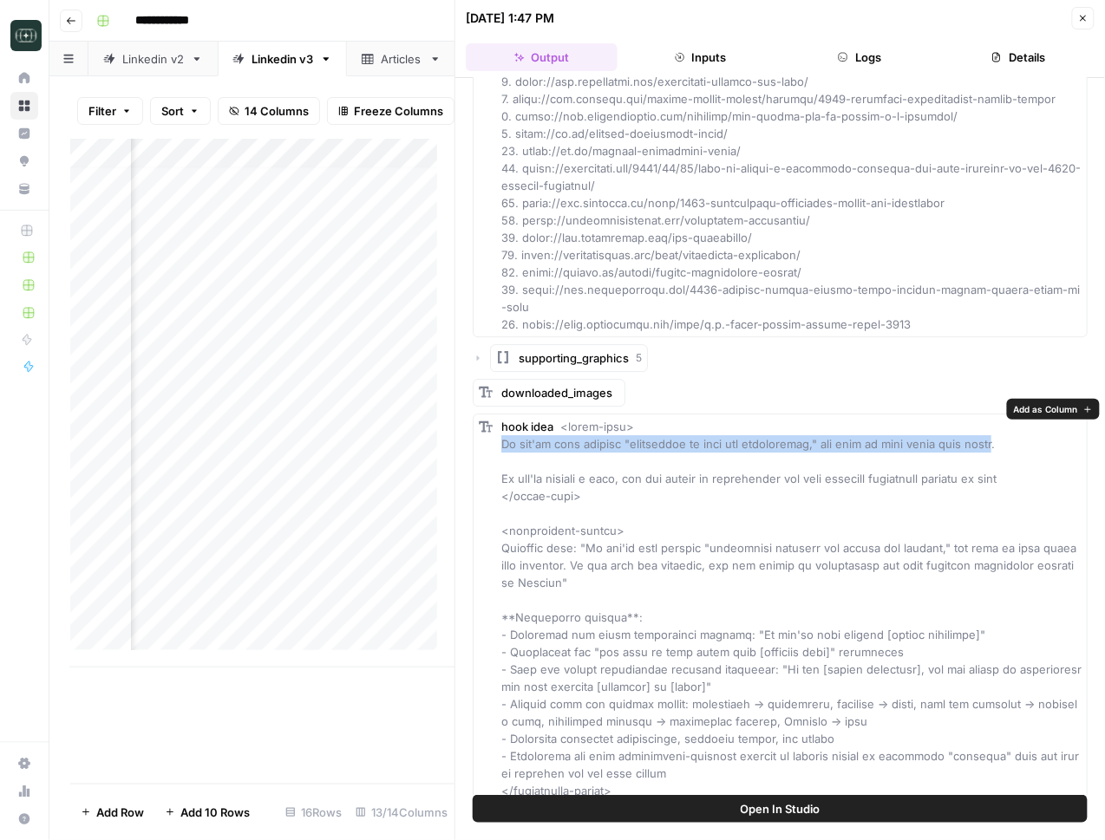
drag, startPoint x: 974, startPoint y: 427, endPoint x: 496, endPoint y: 424, distance: 477.8
click at [496, 424] on div "hook idea" at bounding box center [780, 609] width 615 height 390
click at [984, 15] on button "Close" at bounding box center [1083, 18] width 23 height 23
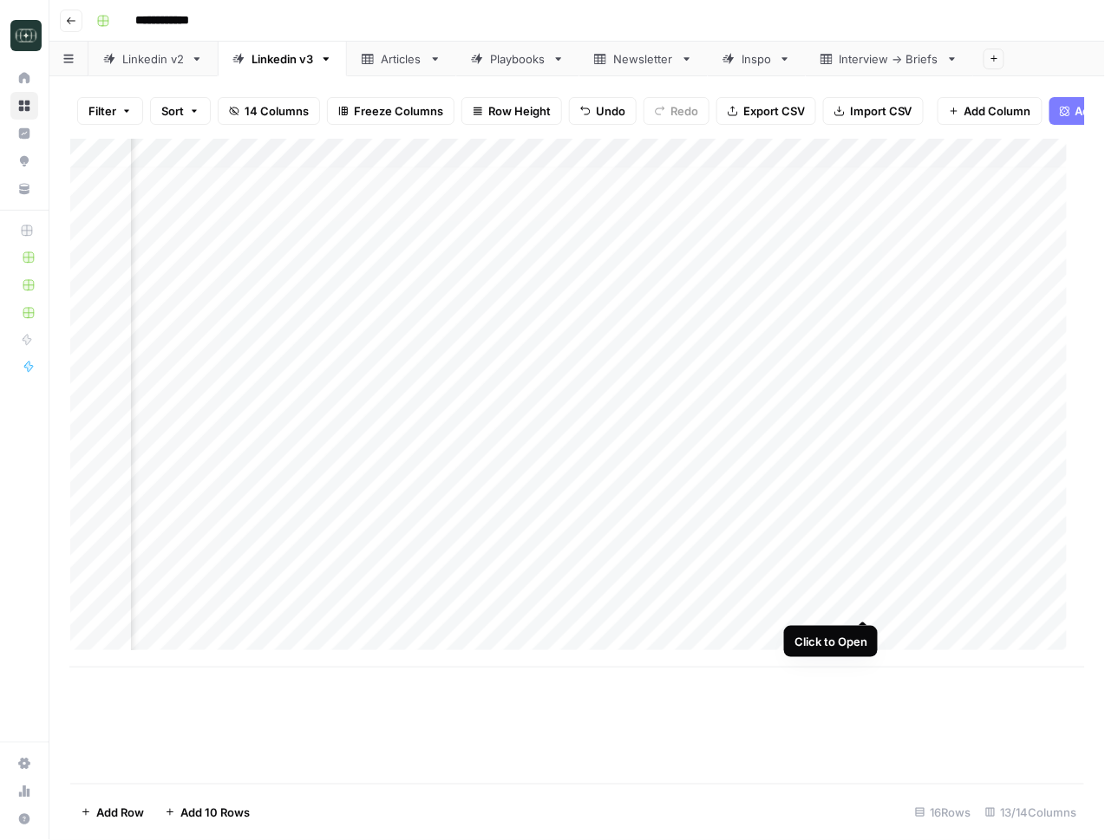
scroll to position [9, 783]
click at [402, 598] on div "Add Column" at bounding box center [577, 403] width 1015 height 529
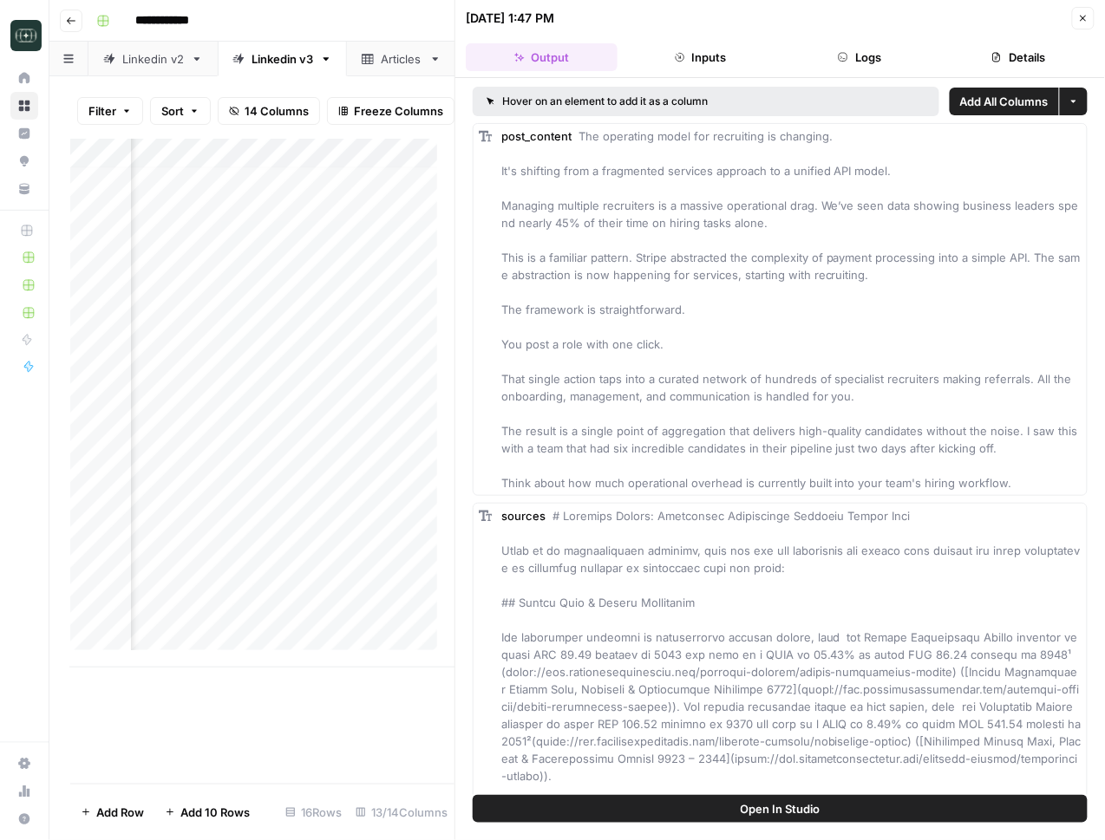
click at [984, 26] on button "Close" at bounding box center [1083, 18] width 23 height 23
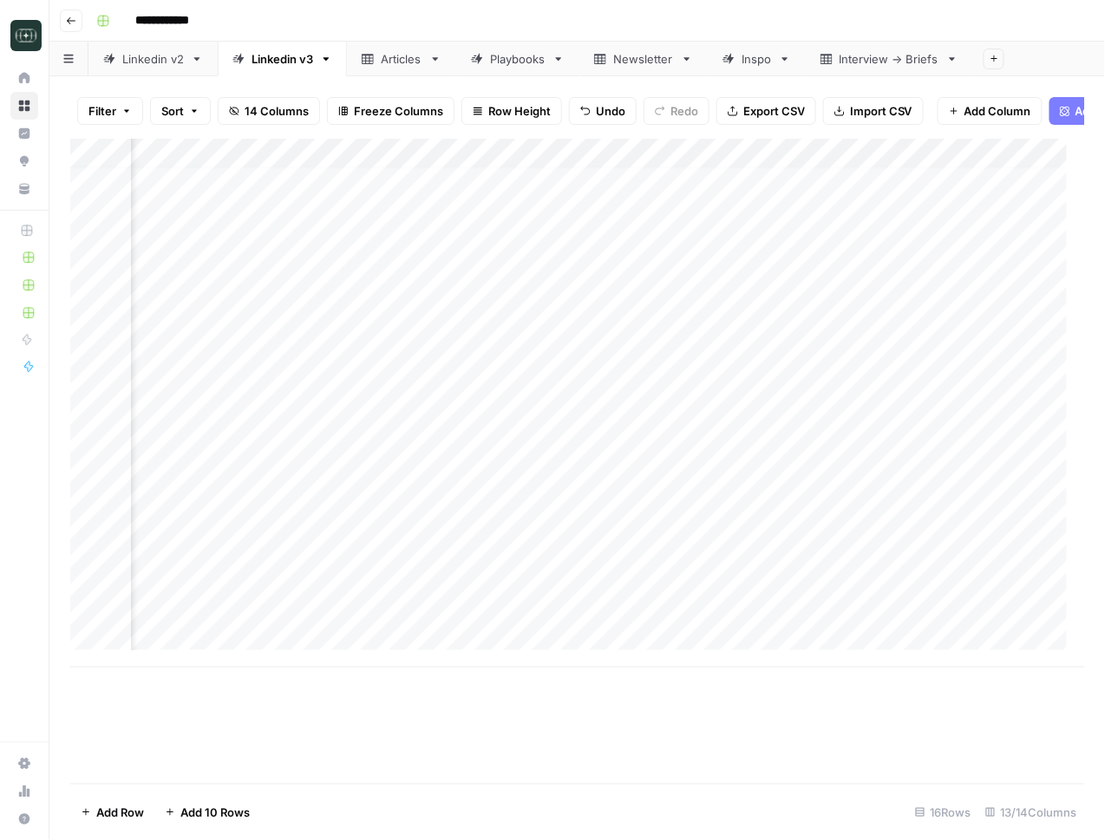
click at [586, 604] on div "Add Column" at bounding box center [577, 403] width 1015 height 529
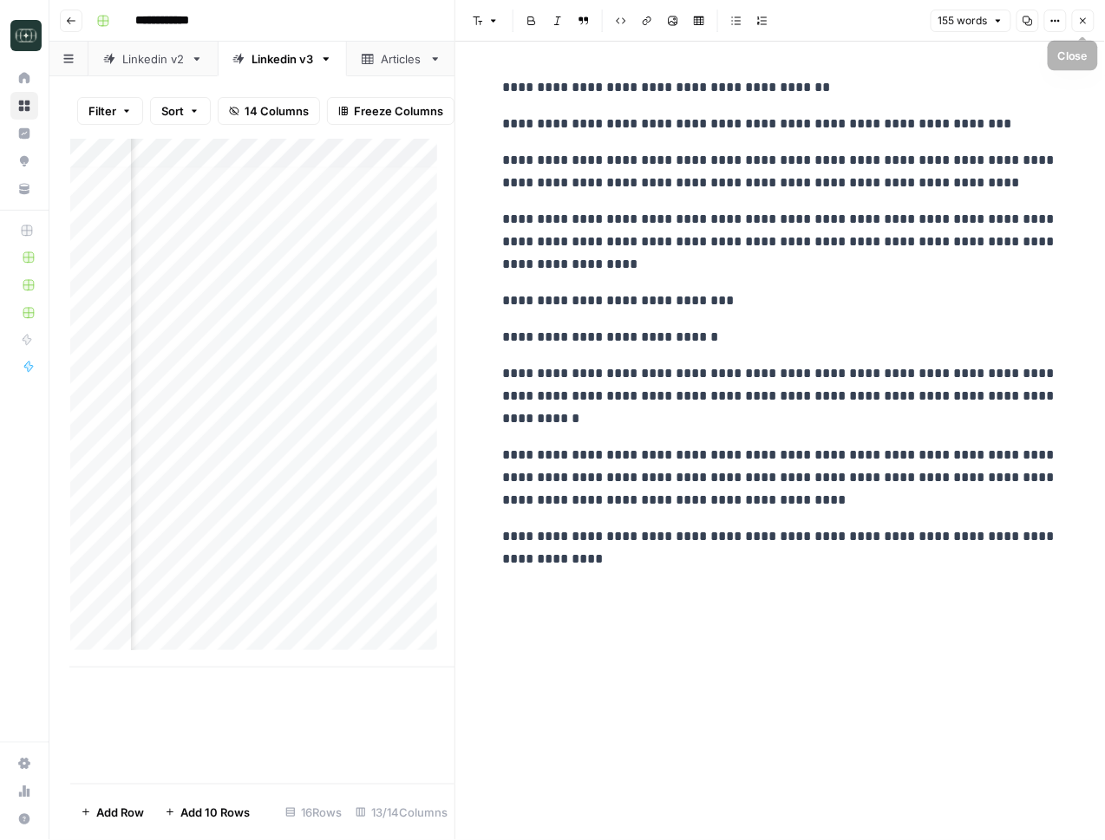
click at [984, 21] on button "Close" at bounding box center [1083, 21] width 23 height 23
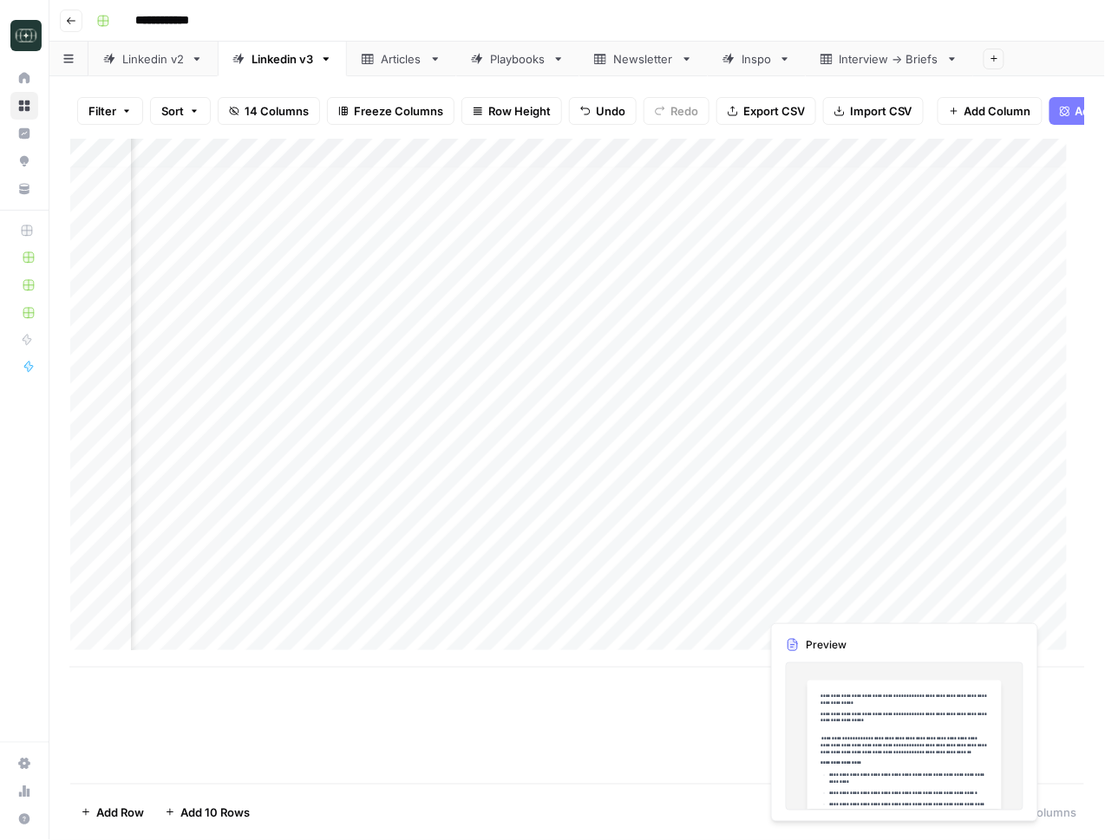
click at [781, 608] on div "Add Column" at bounding box center [577, 403] width 1015 height 529
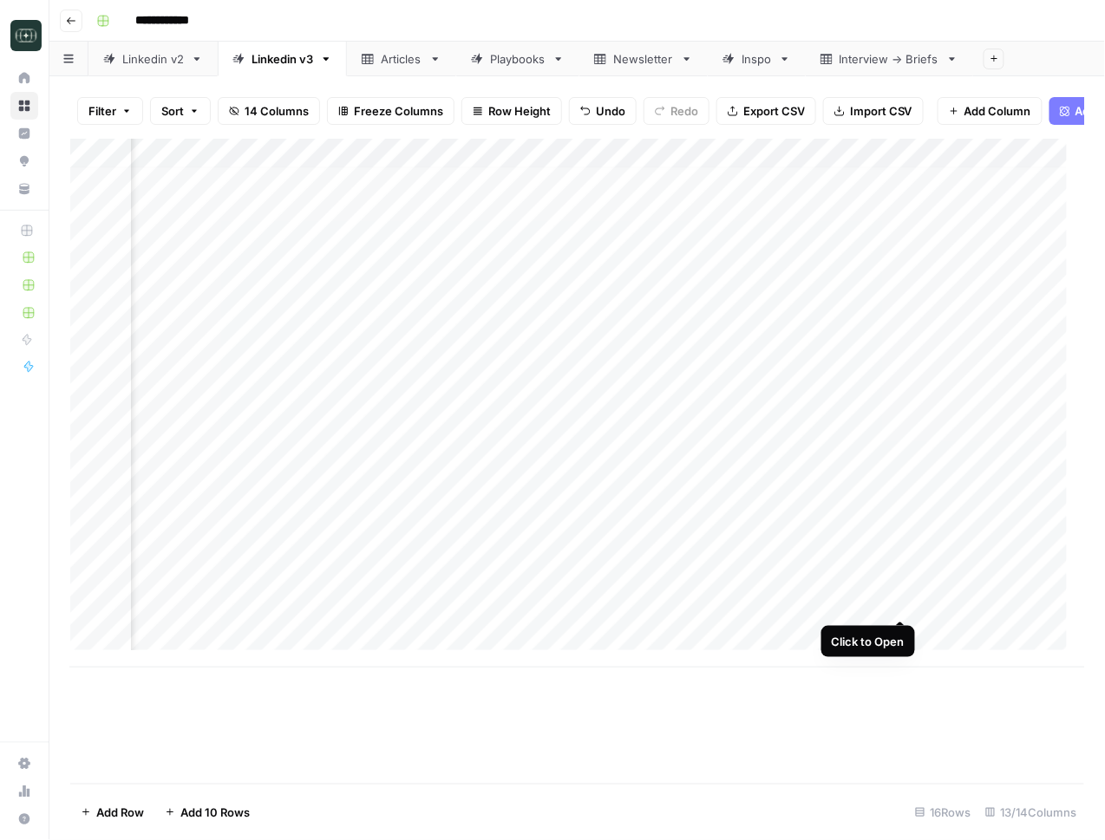
click at [904, 602] on div "Add Column" at bounding box center [577, 403] width 1015 height 529
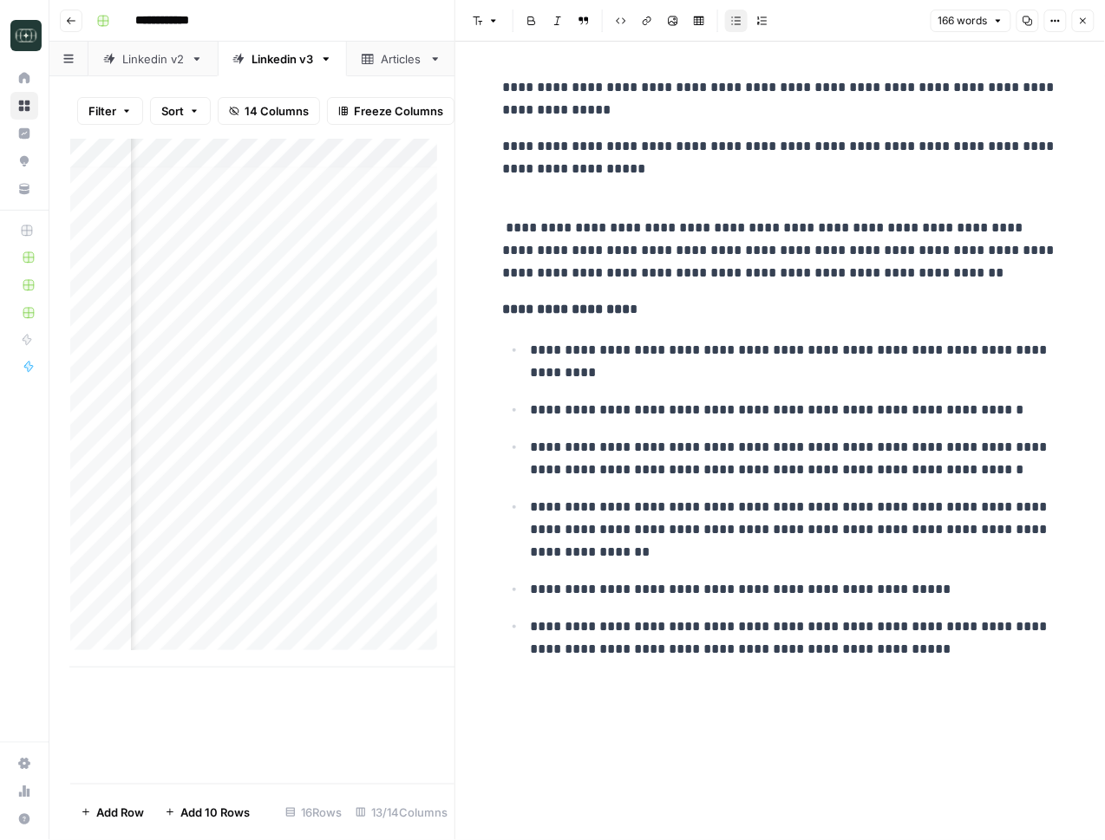
click at [604, 170] on p "**********" at bounding box center [780, 169] width 555 height 68
drag, startPoint x: 604, startPoint y: 170, endPoint x: 491, endPoint y: 90, distance: 138.1
click at [491, 90] on div "**********" at bounding box center [779, 441] width 649 height 799
click at [529, 88] on p "**********" at bounding box center [780, 98] width 555 height 45
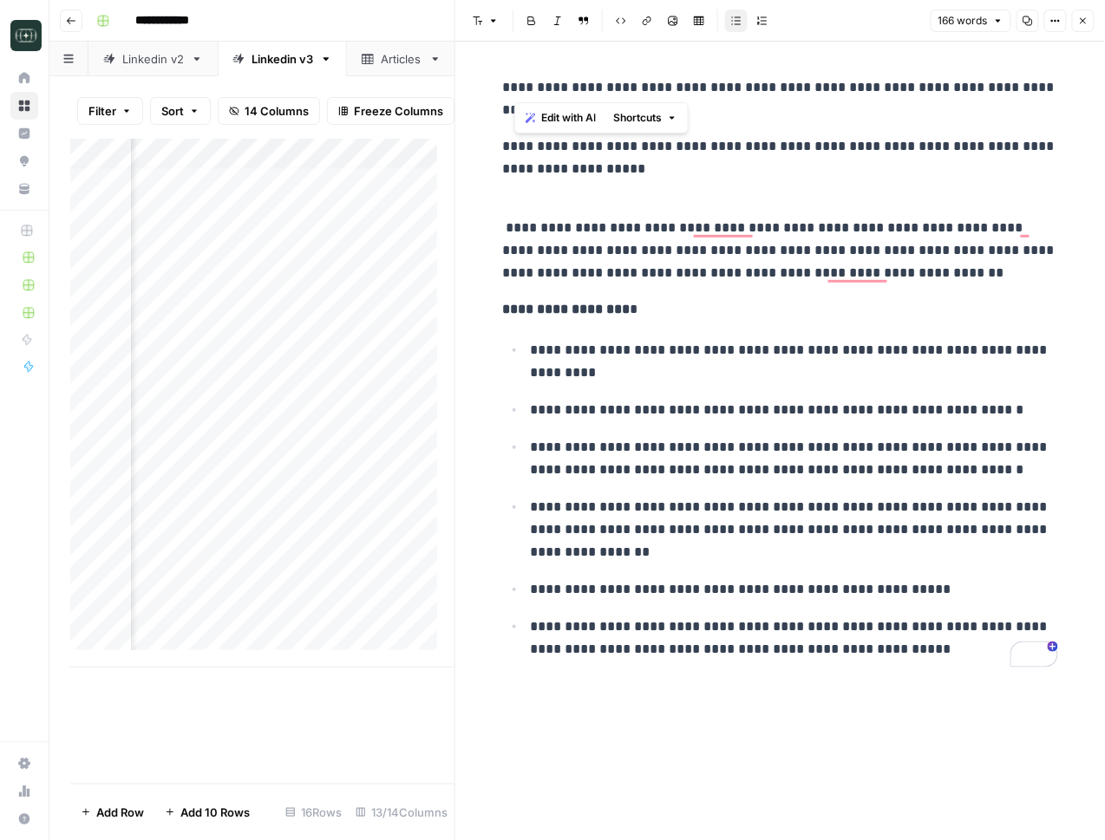
click at [529, 88] on p "**********" at bounding box center [780, 98] width 555 height 45
copy p "**********"
click at [984, 18] on icon "button" at bounding box center [1083, 21] width 10 height 10
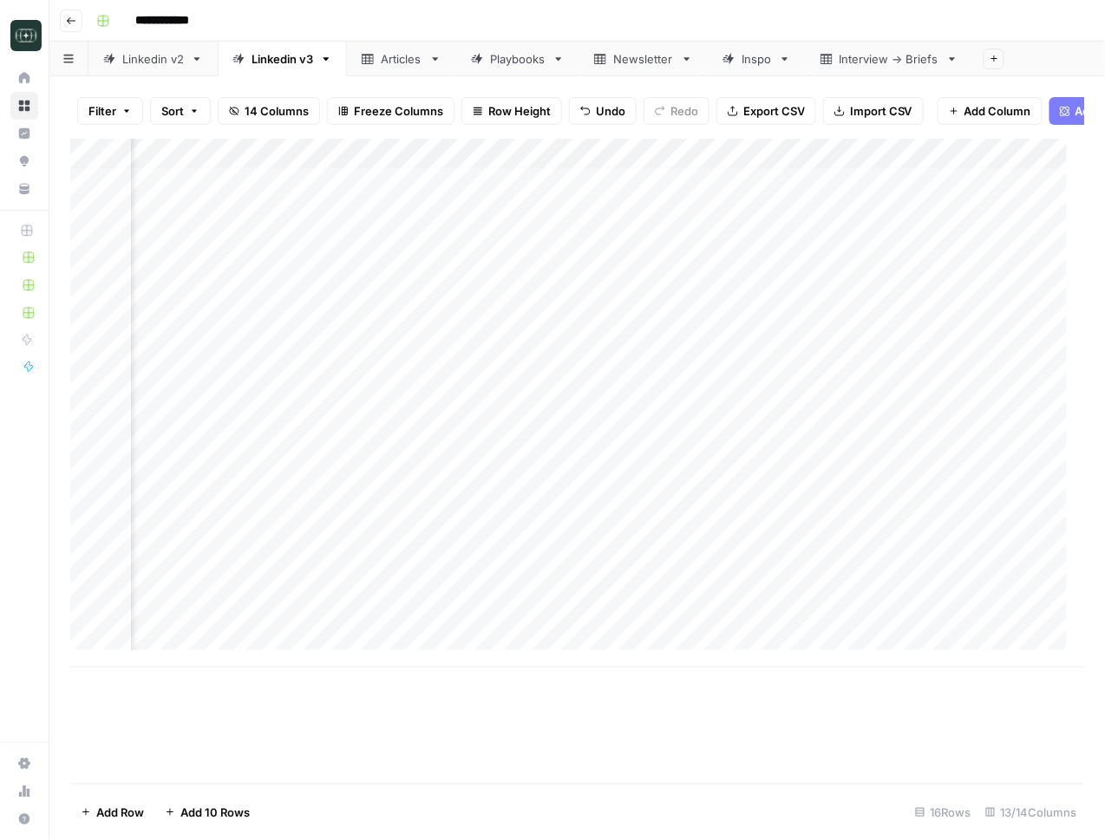
scroll to position [9, 954]
